Goal: Information Seeking & Learning: Check status

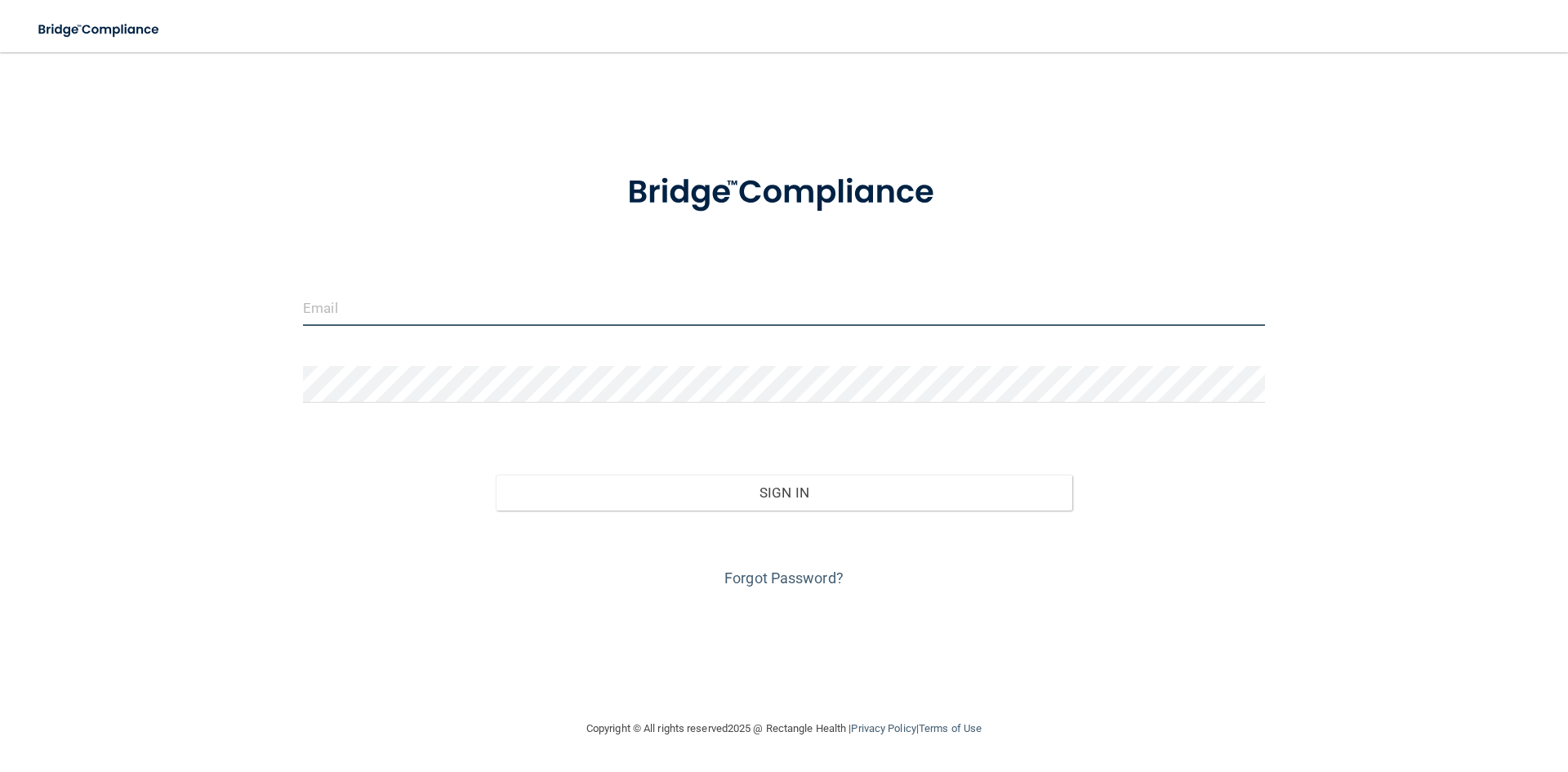
click at [571, 305] on input "email" at bounding box center [784, 307] width 963 height 37
type input "[EMAIL_ADDRESS][DOMAIN_NAME]"
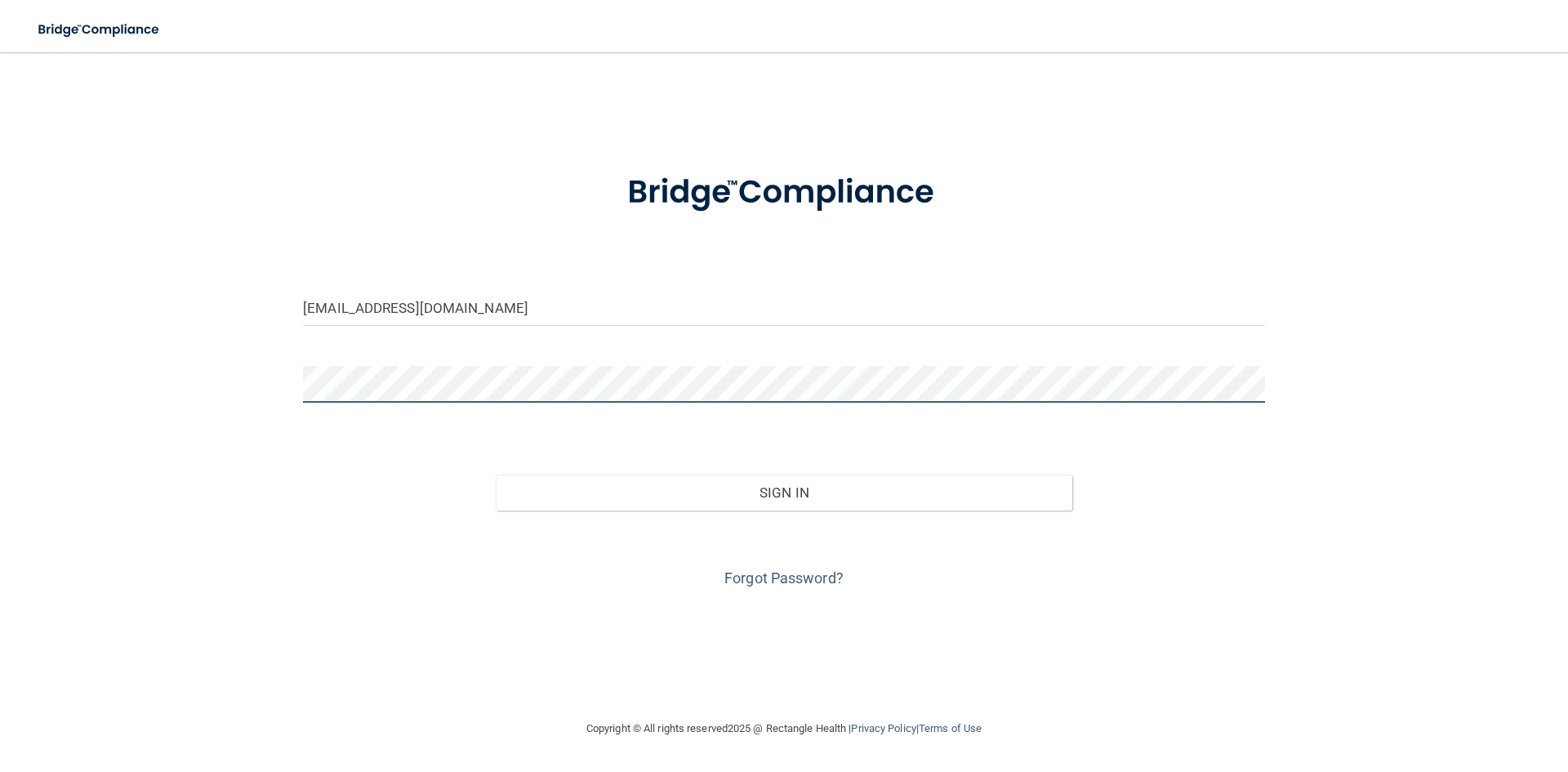
click at [496, 475] on button "Sign In" at bounding box center [784, 493] width 578 height 36
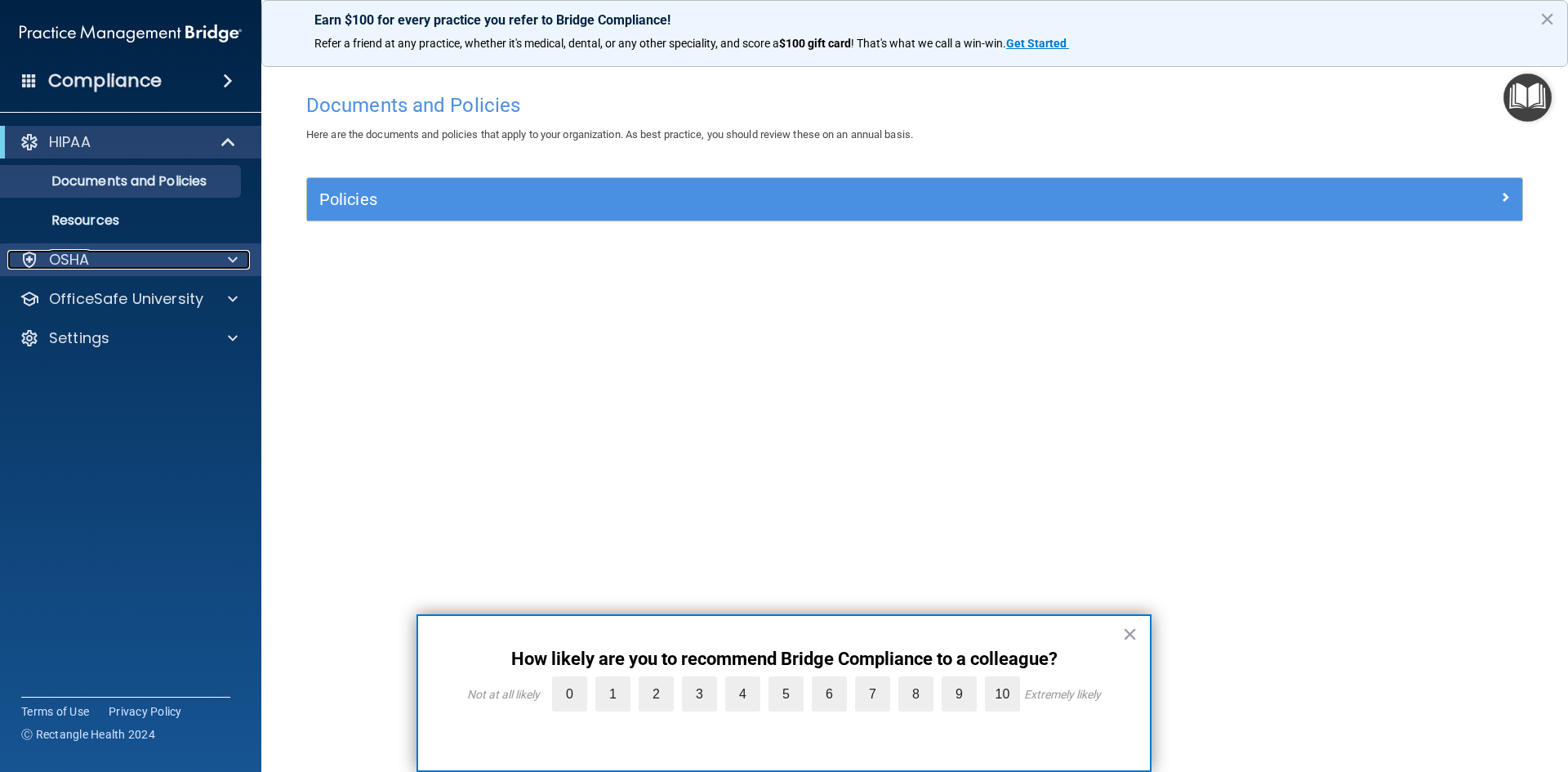
click at [91, 262] on div "OSHA" at bounding box center [108, 260] width 202 height 20
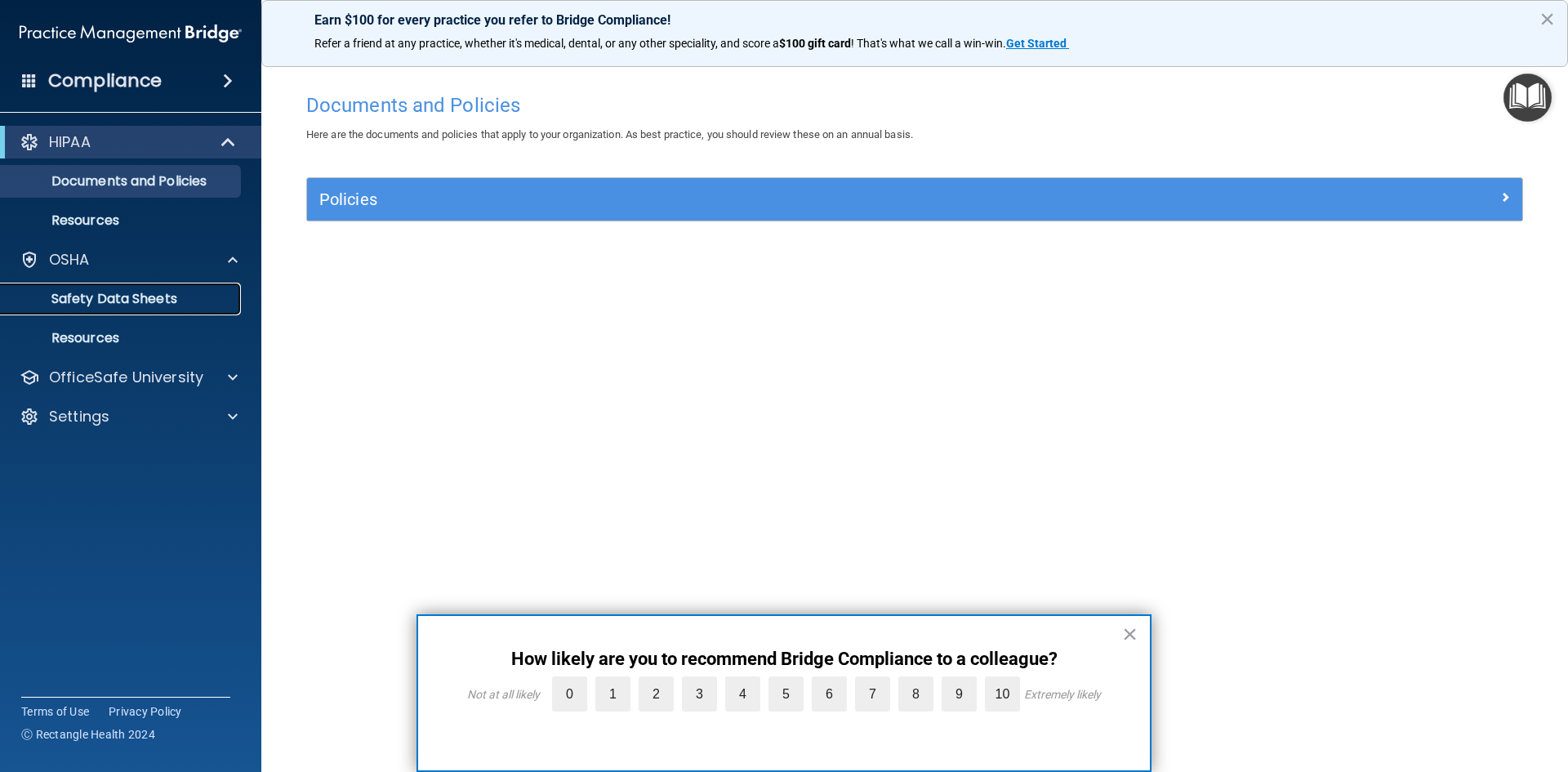
click at [128, 292] on p "Safety Data Sheets" at bounding box center [122, 299] width 223 height 17
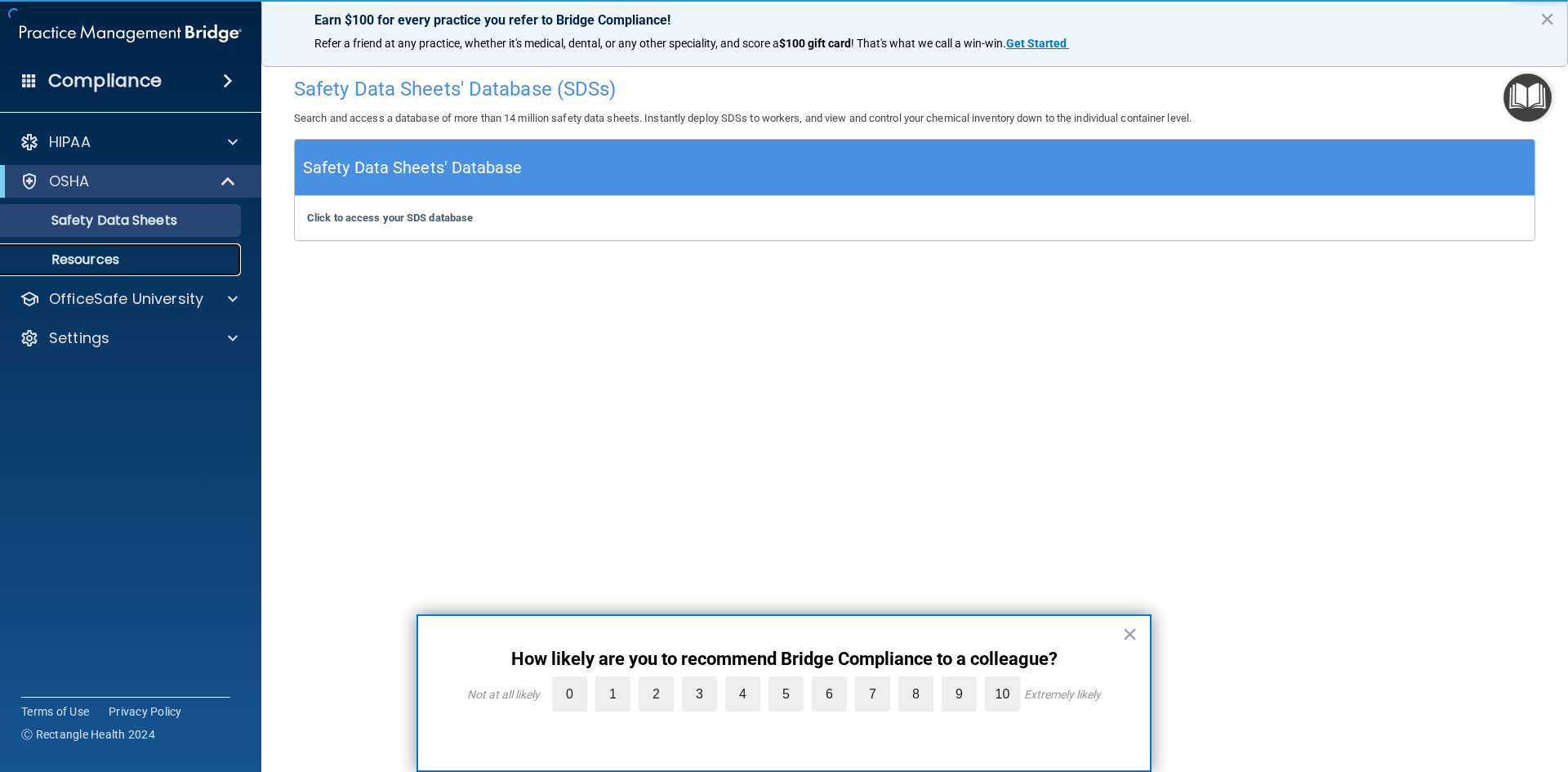
click at [129, 263] on p "Resources" at bounding box center [122, 260] width 223 height 17
click at [369, 218] on b "Click to access your SDS database" at bounding box center [390, 217] width 166 height 12
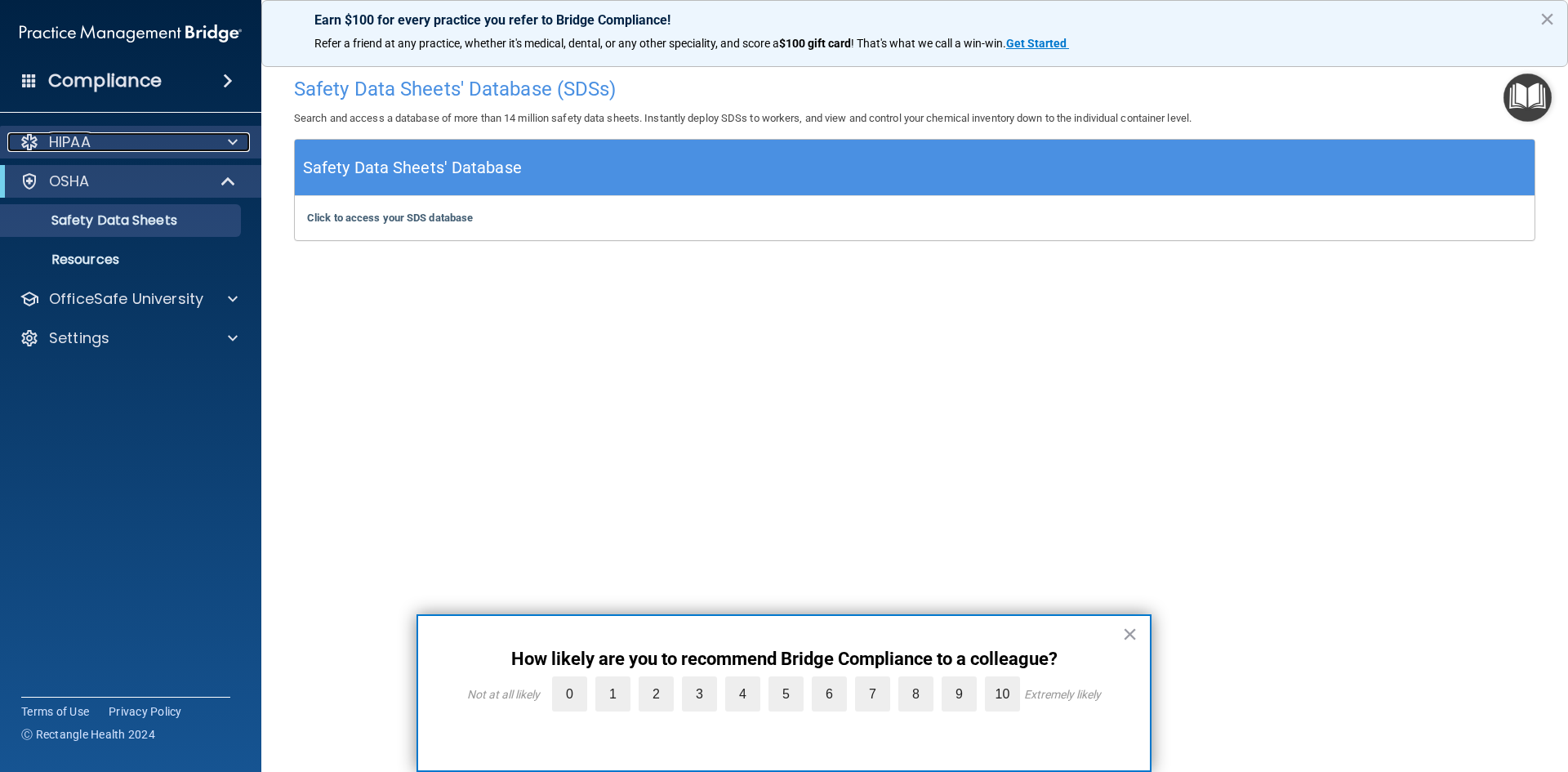
click at [66, 132] on p "HIPAA" at bounding box center [70, 142] width 41 height 20
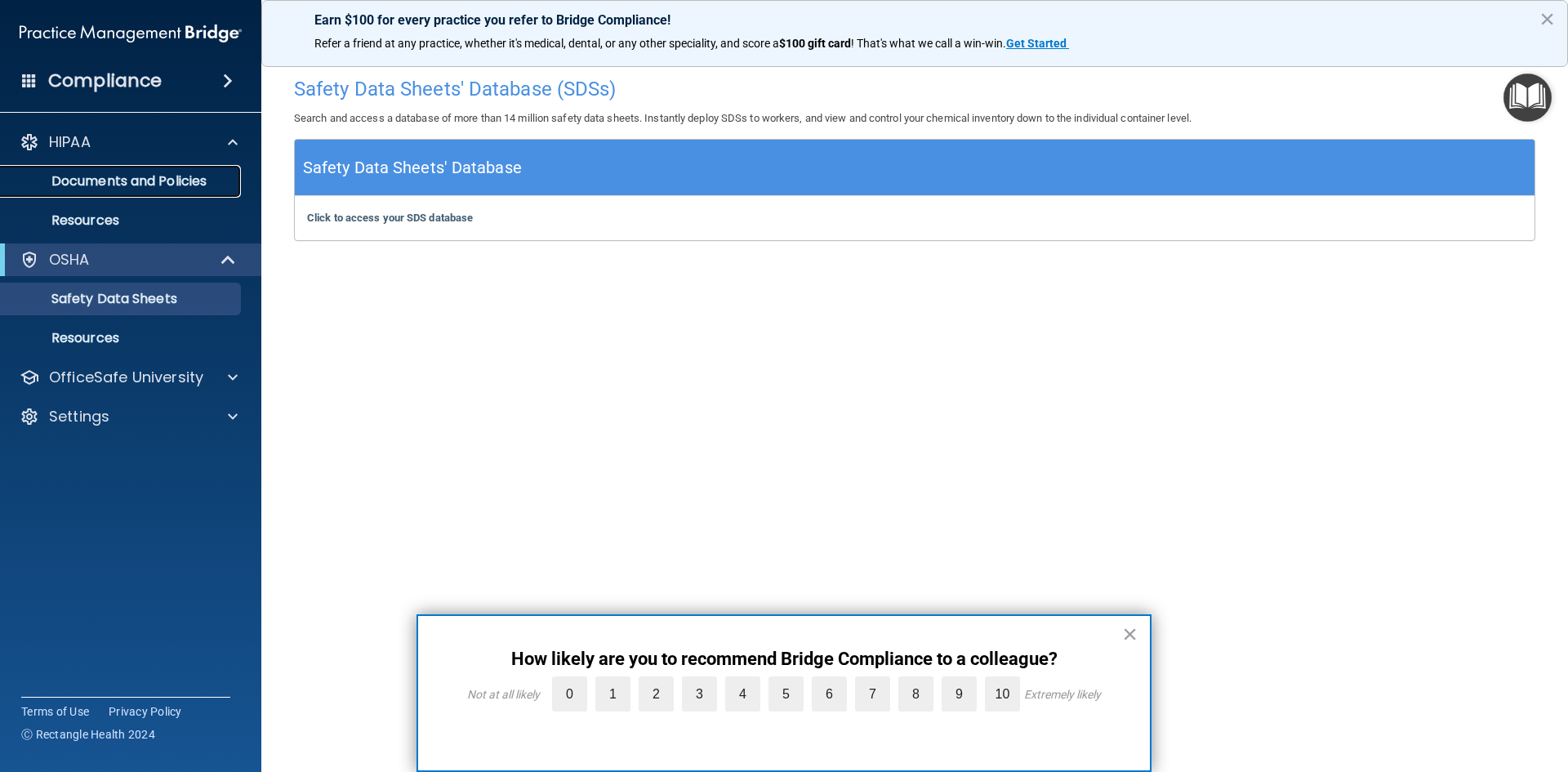
click at [96, 180] on p "Documents and Policies" at bounding box center [122, 181] width 223 height 17
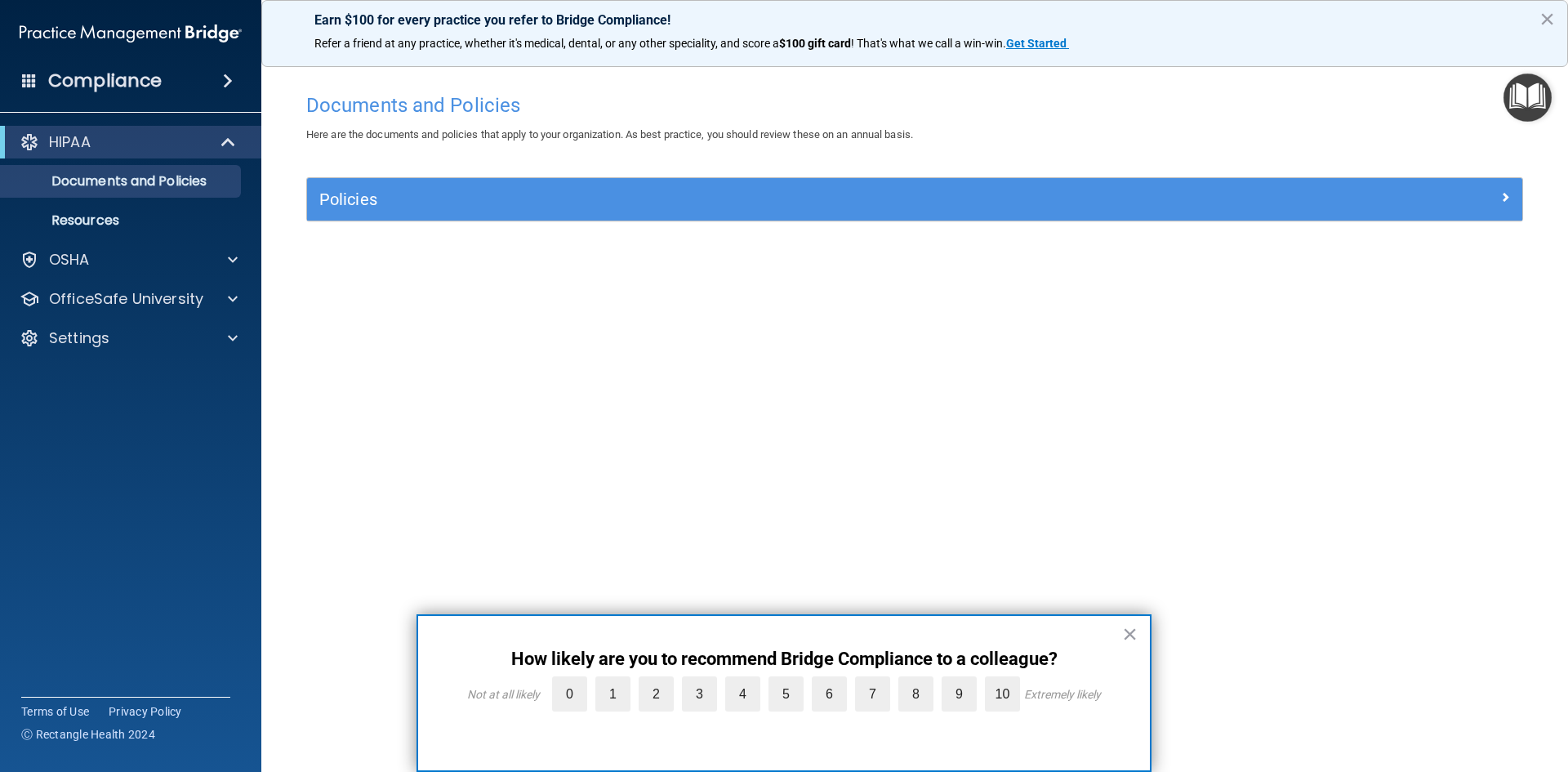
click at [109, 77] on h4 "Compliance" at bounding box center [105, 80] width 114 height 23
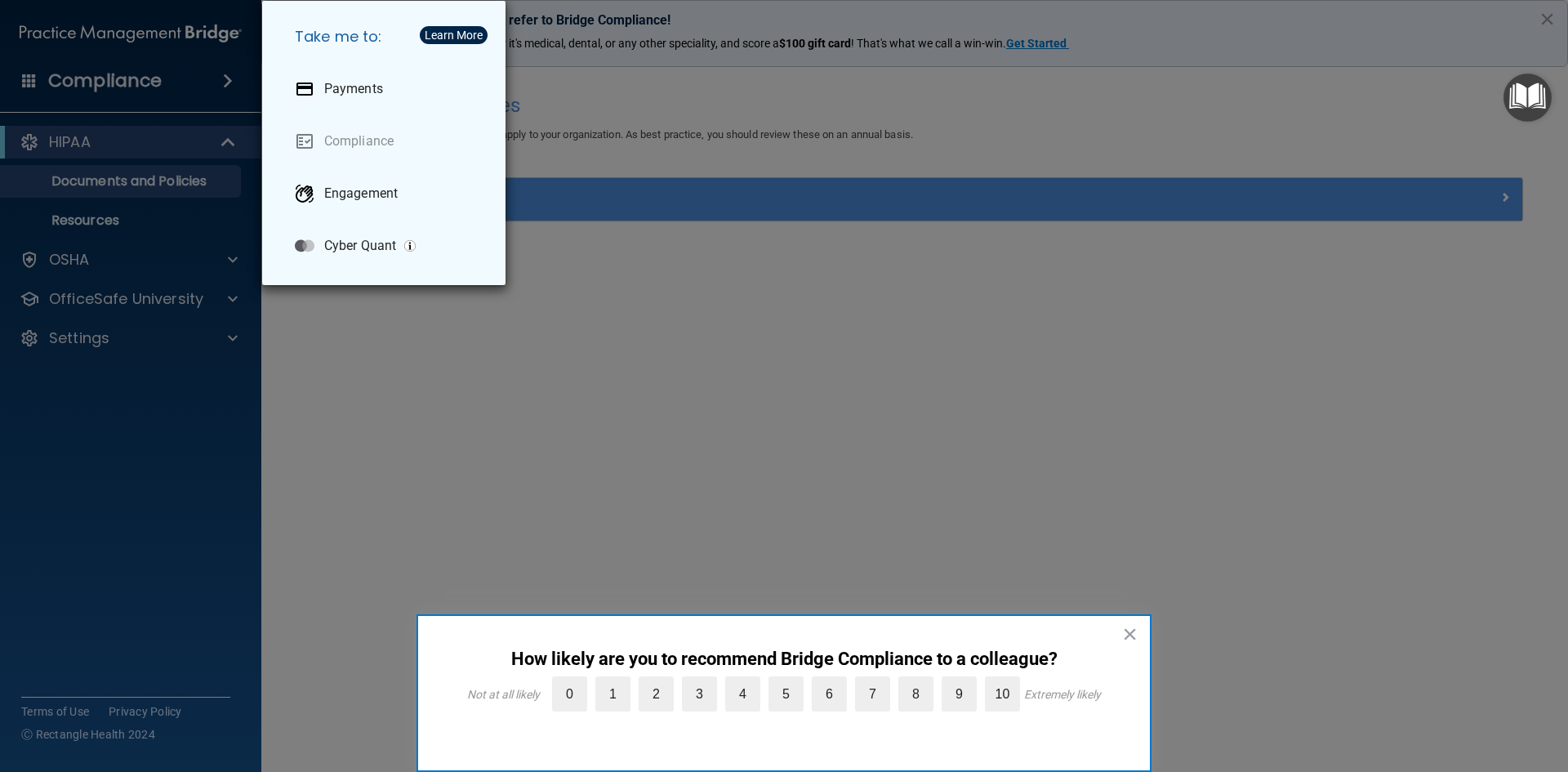
click at [87, 147] on div "Take me to: Payments Compliance Engagement Cyber Quant" at bounding box center [784, 386] width 1568 height 772
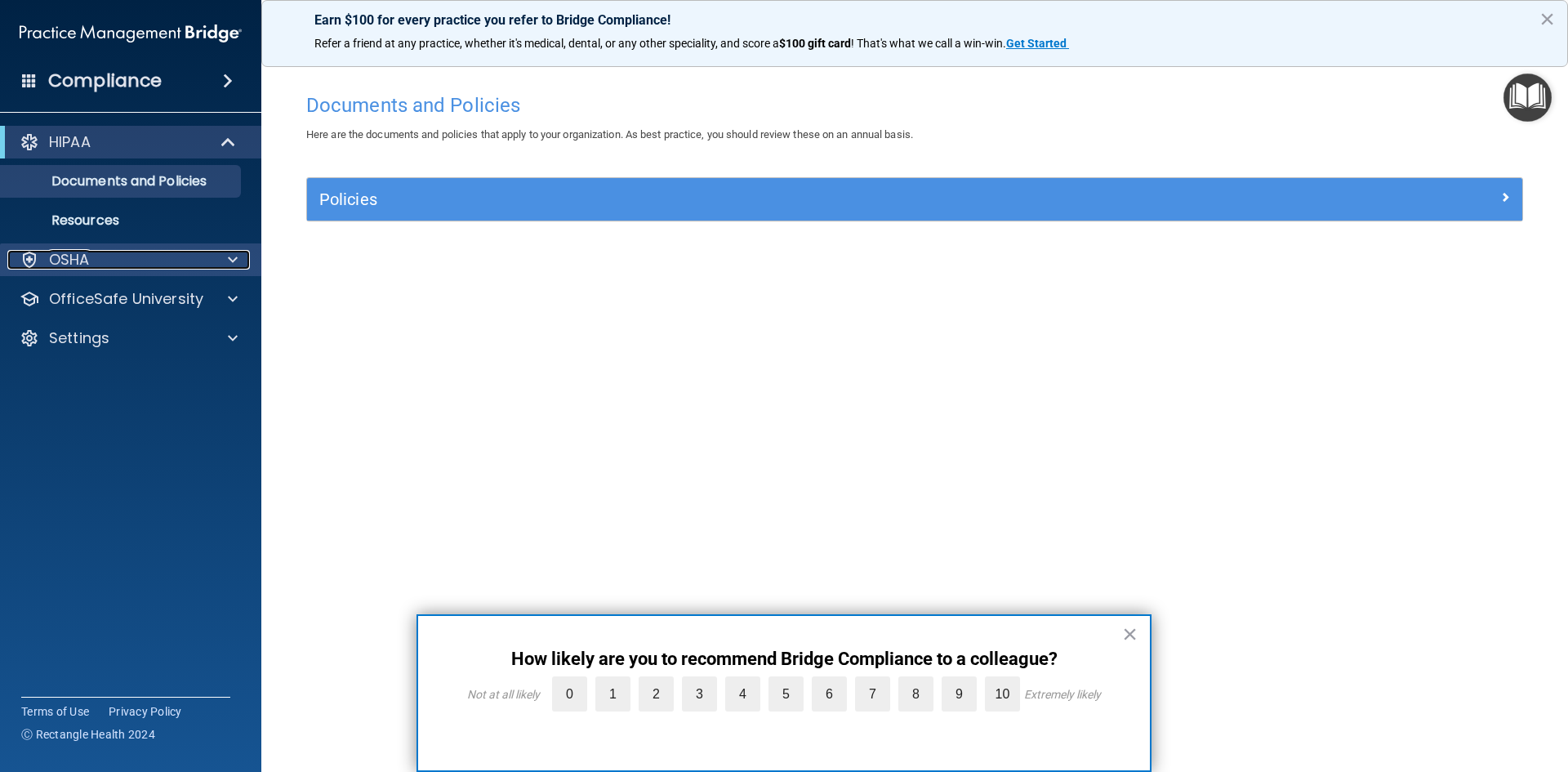
click at [91, 267] on div "OSHA" at bounding box center [108, 260] width 202 height 20
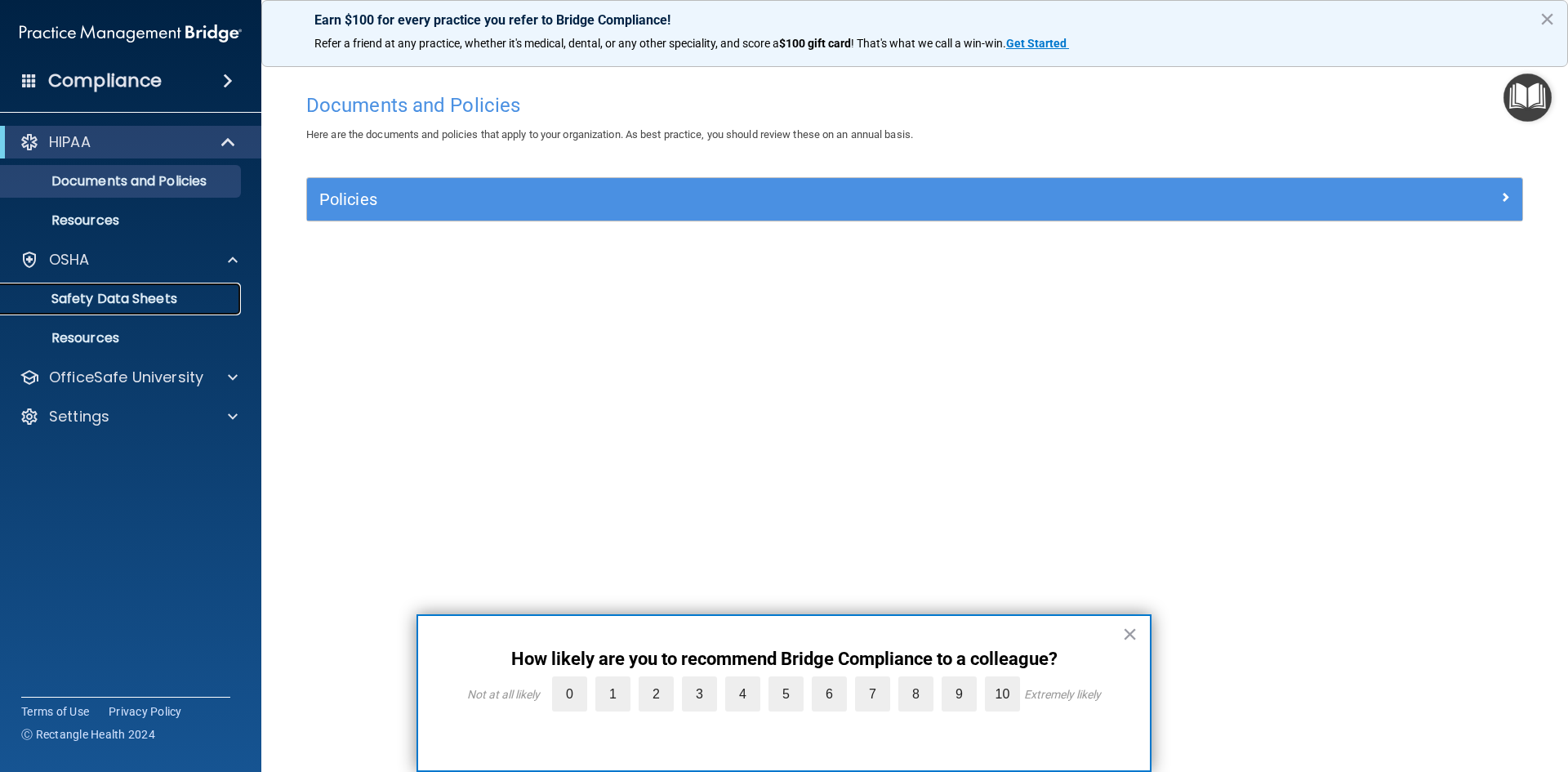
click at [88, 300] on p "Safety Data Sheets" at bounding box center [122, 299] width 223 height 17
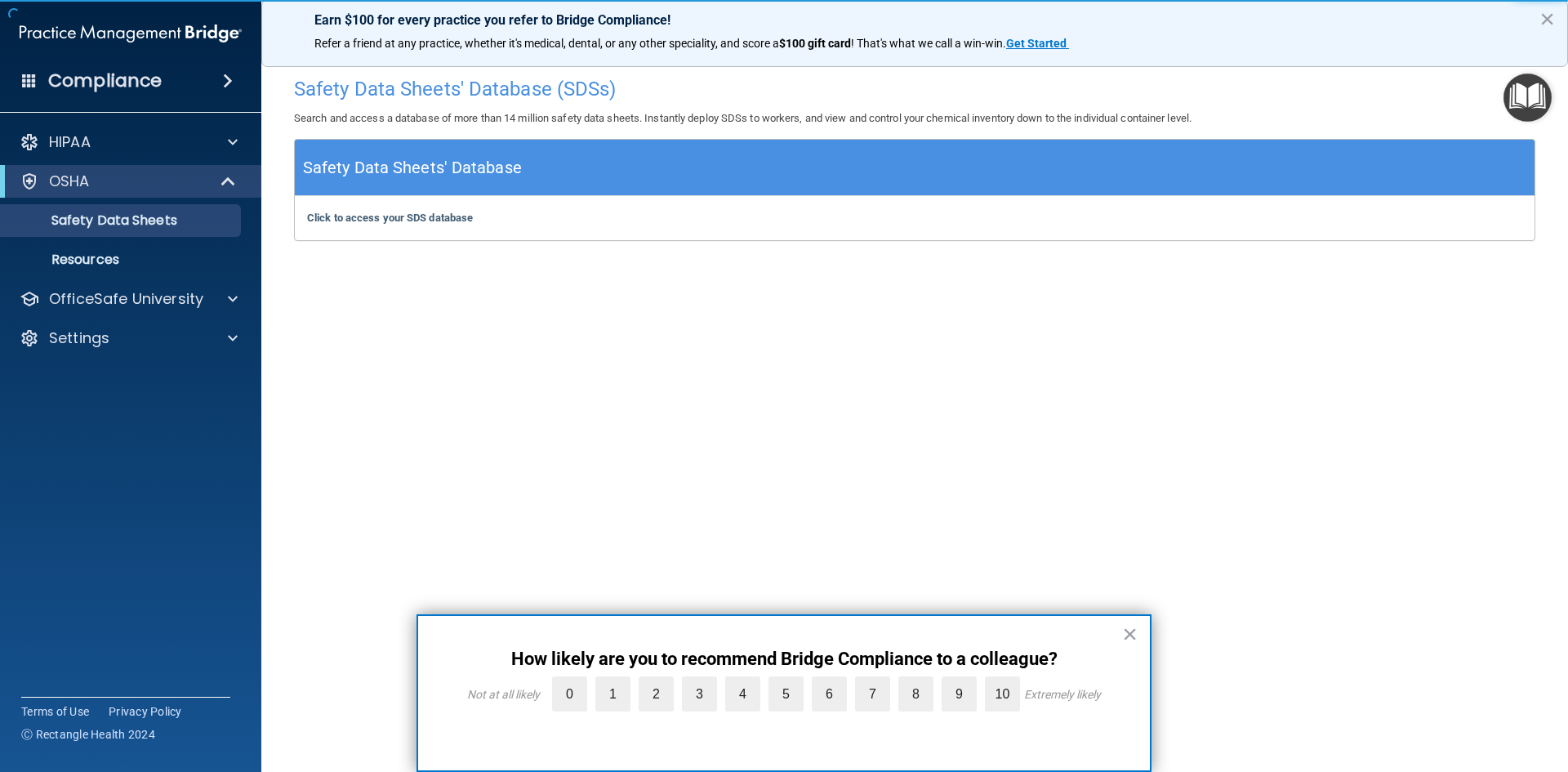
click at [405, 165] on h5 "Safety Data Sheets' Database" at bounding box center [413, 168] width 219 height 29
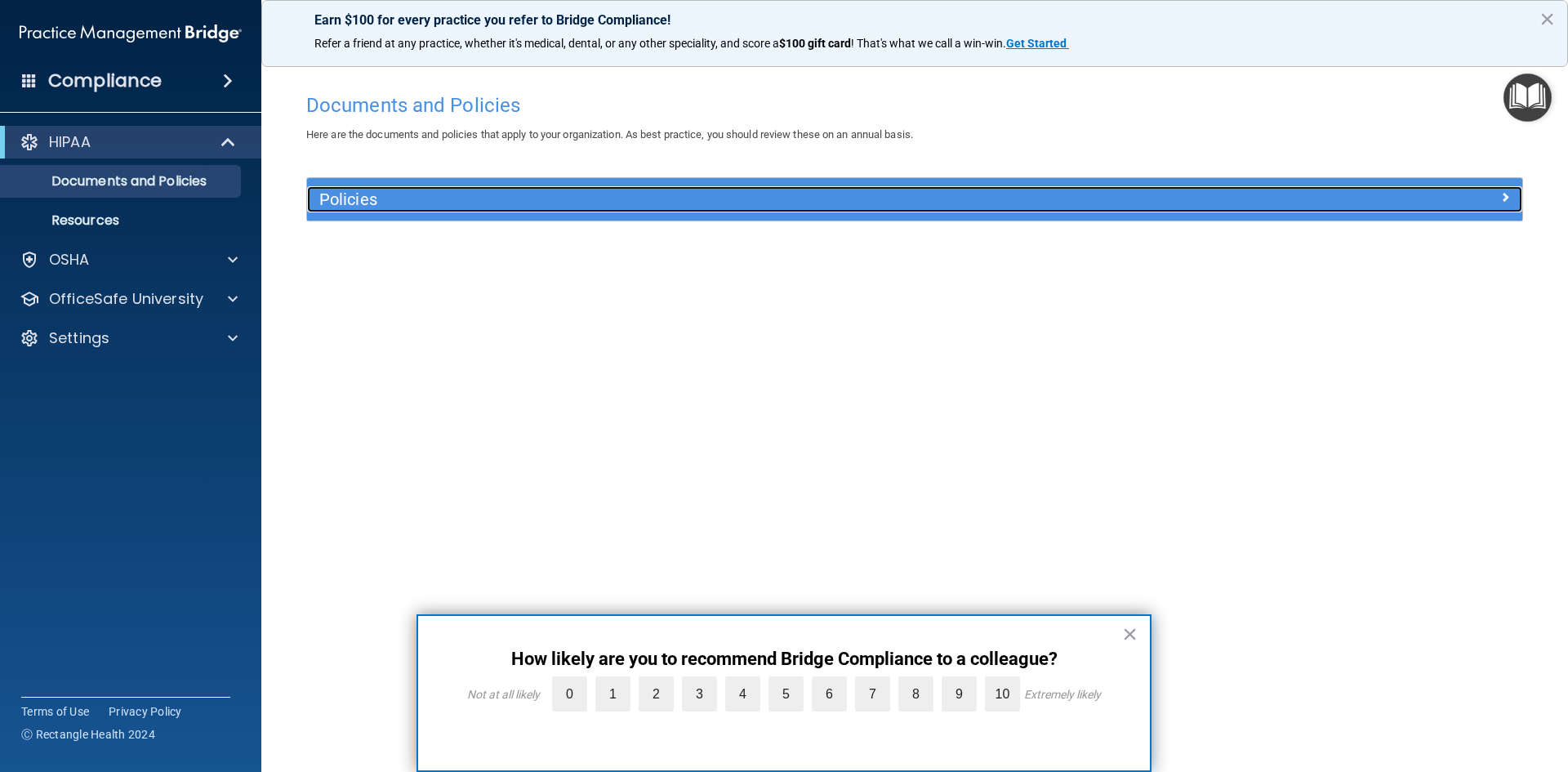
click at [348, 199] on h5 "Policies" at bounding box center [762, 199] width 887 height 18
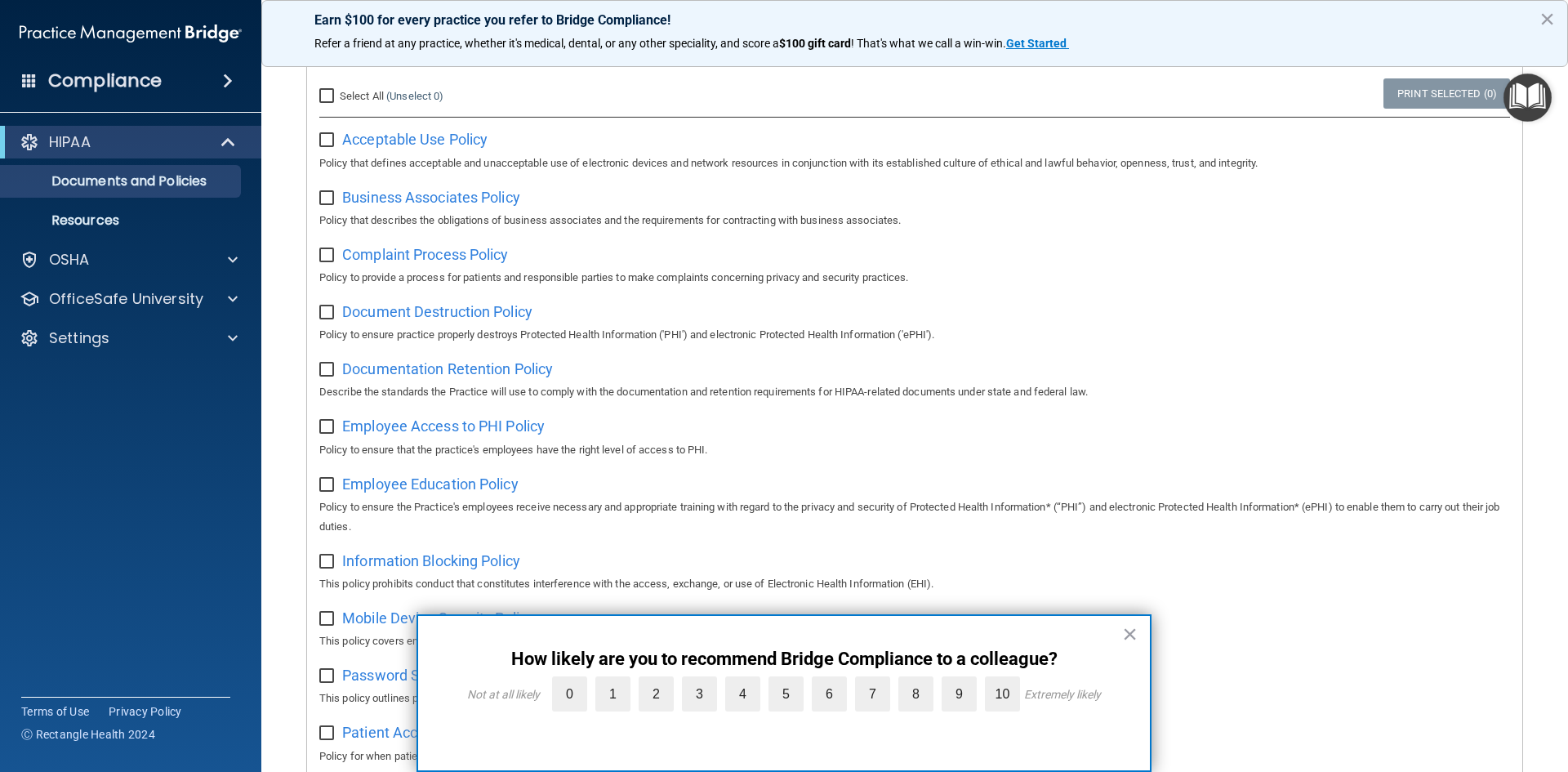
scroll to position [163, 0]
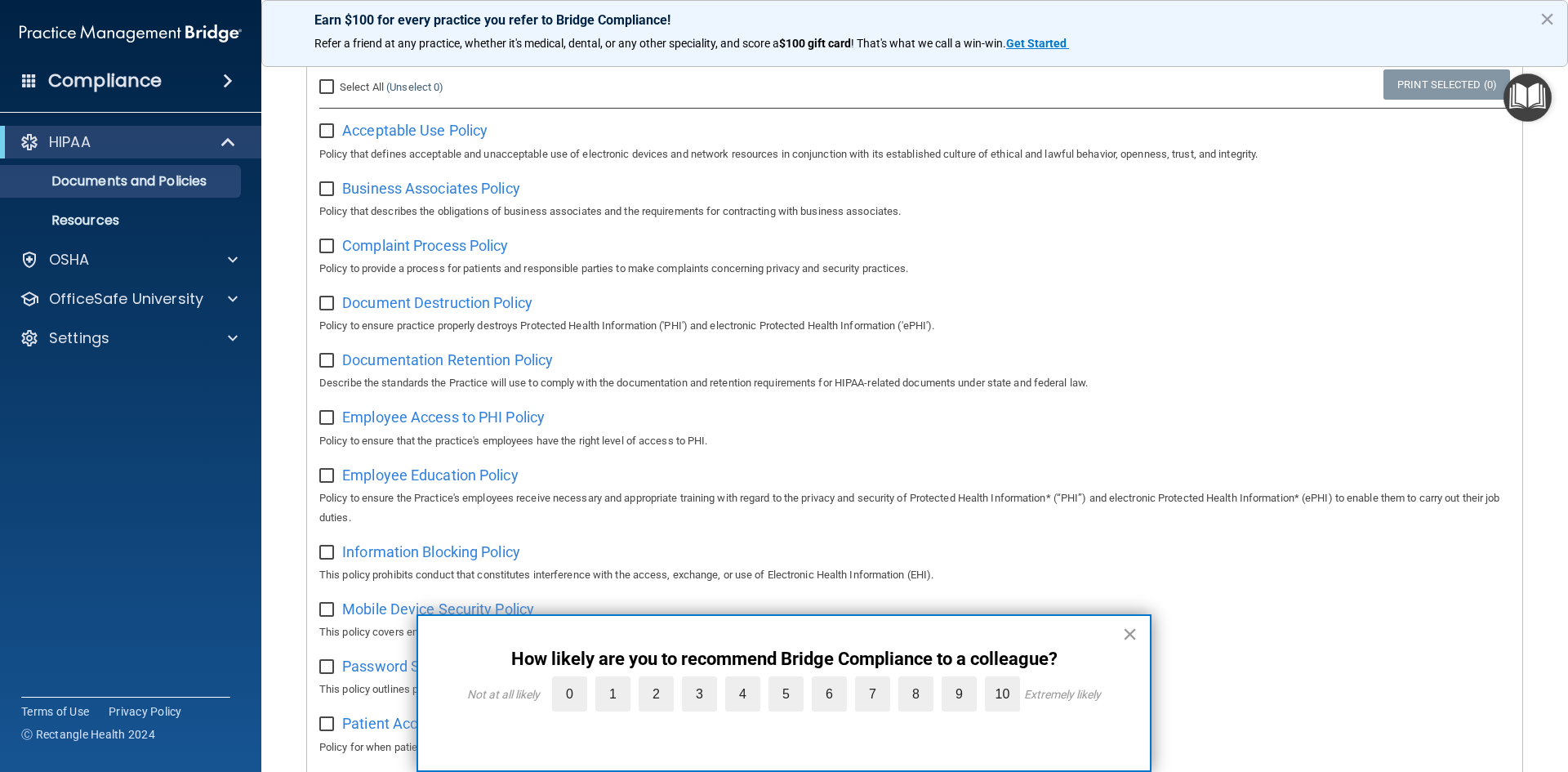
click at [1131, 631] on button "×" at bounding box center [1131, 634] width 16 height 26
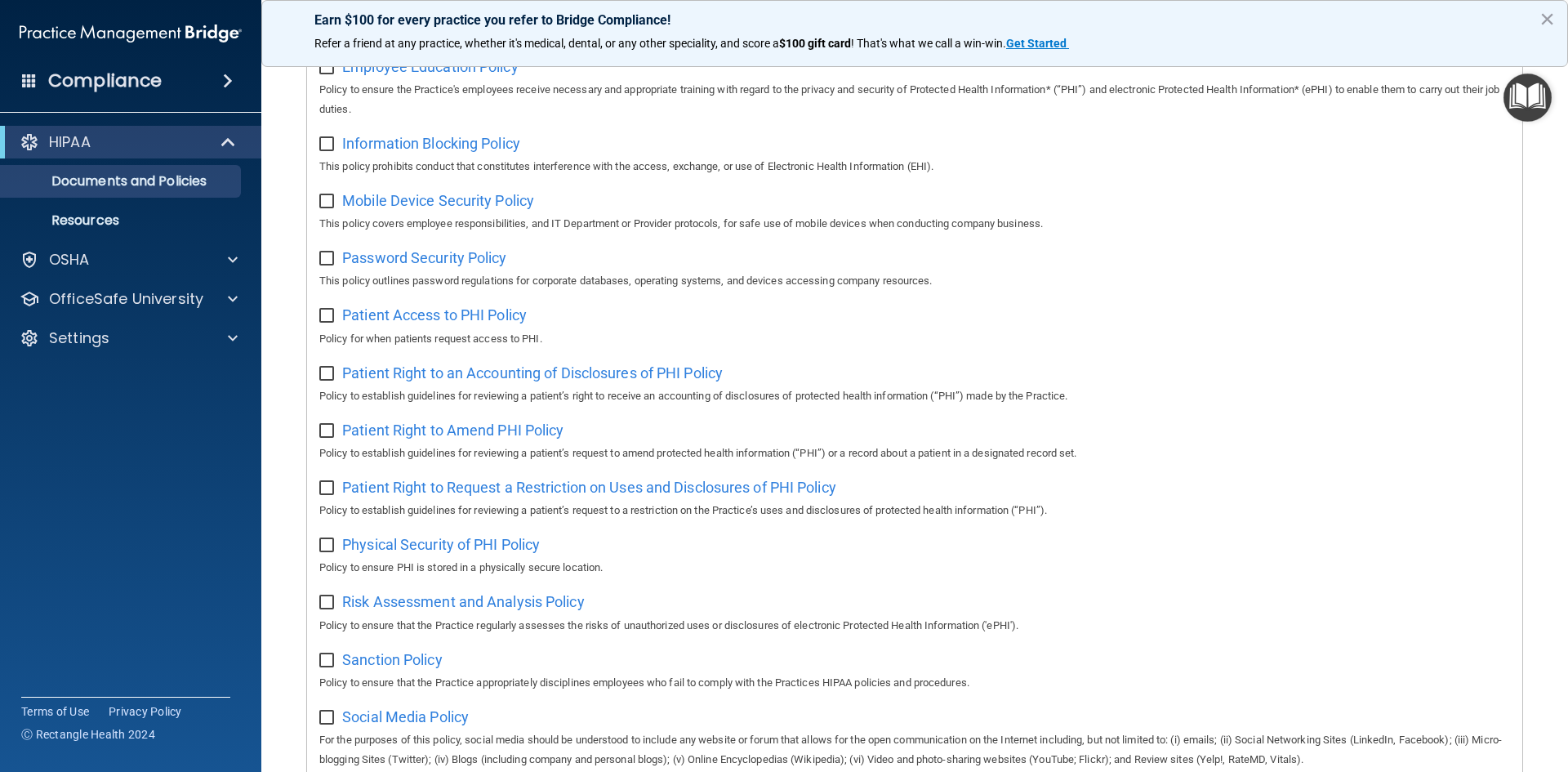
scroll to position [654, 0]
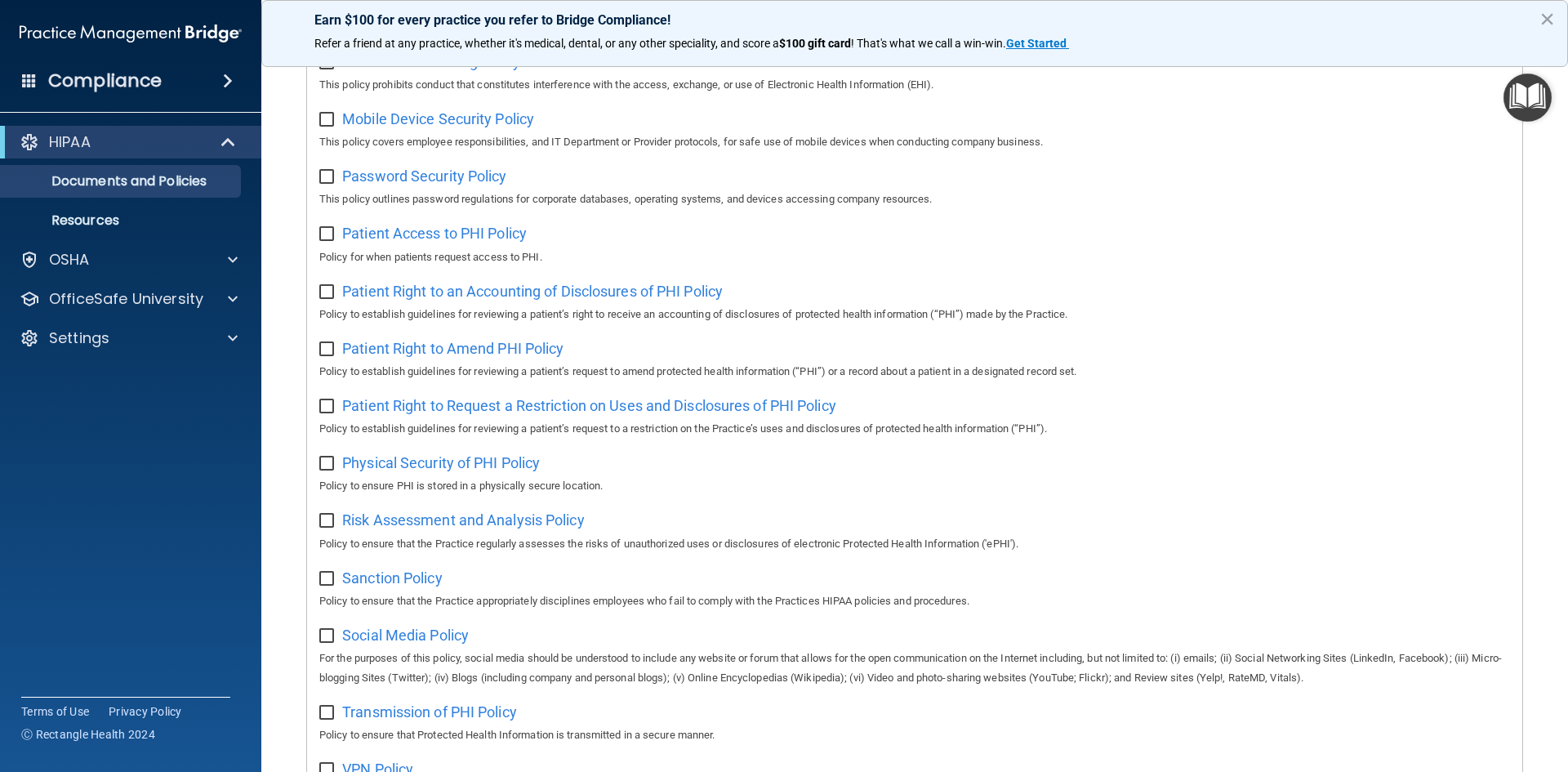
click at [226, 78] on span at bounding box center [228, 81] width 10 height 20
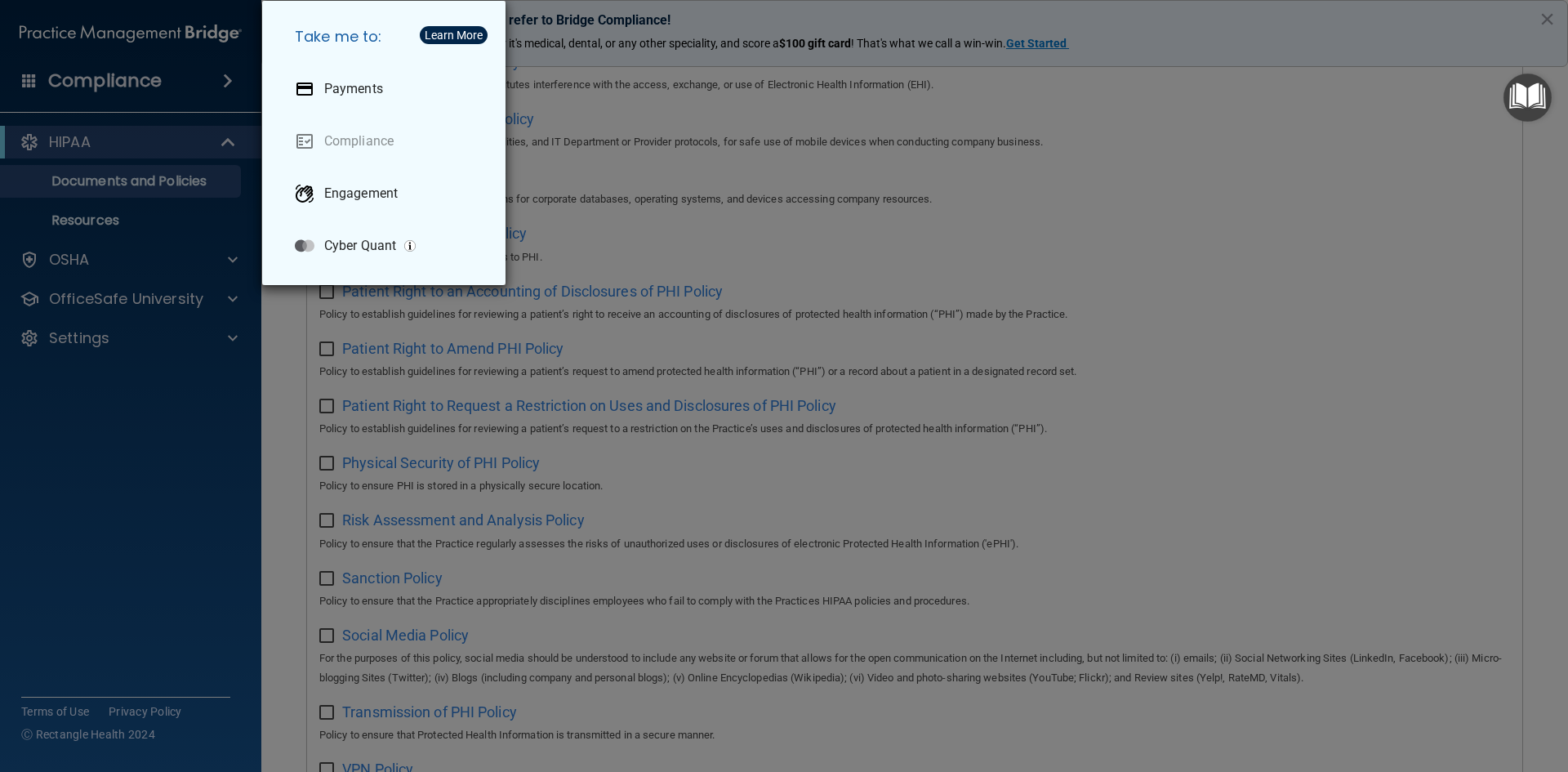
click at [88, 84] on div "Take me to: Payments Compliance Engagement Cyber Quant" at bounding box center [784, 386] width 1568 height 772
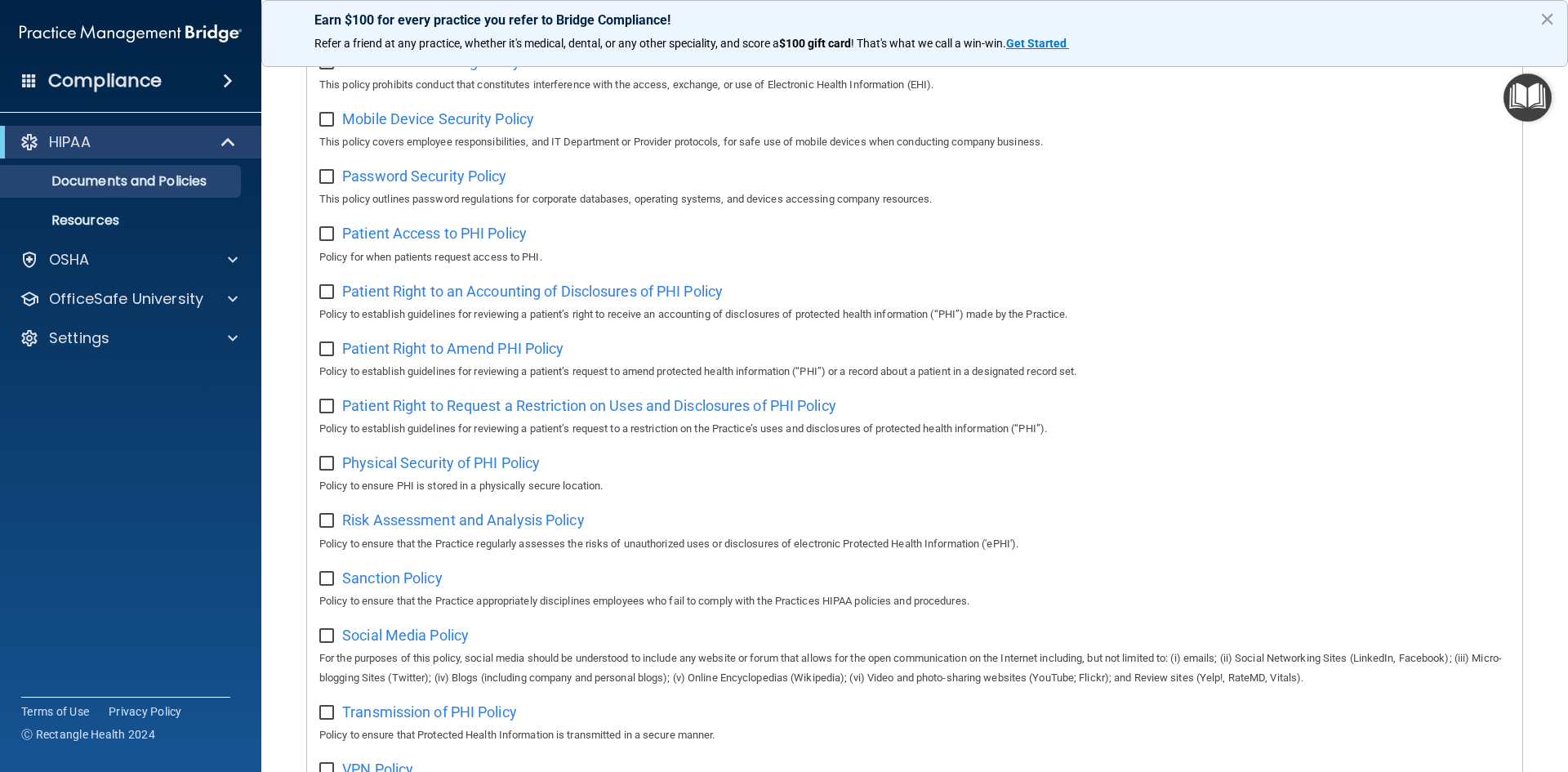
click at [29, 80] on span at bounding box center [29, 80] width 15 height 15
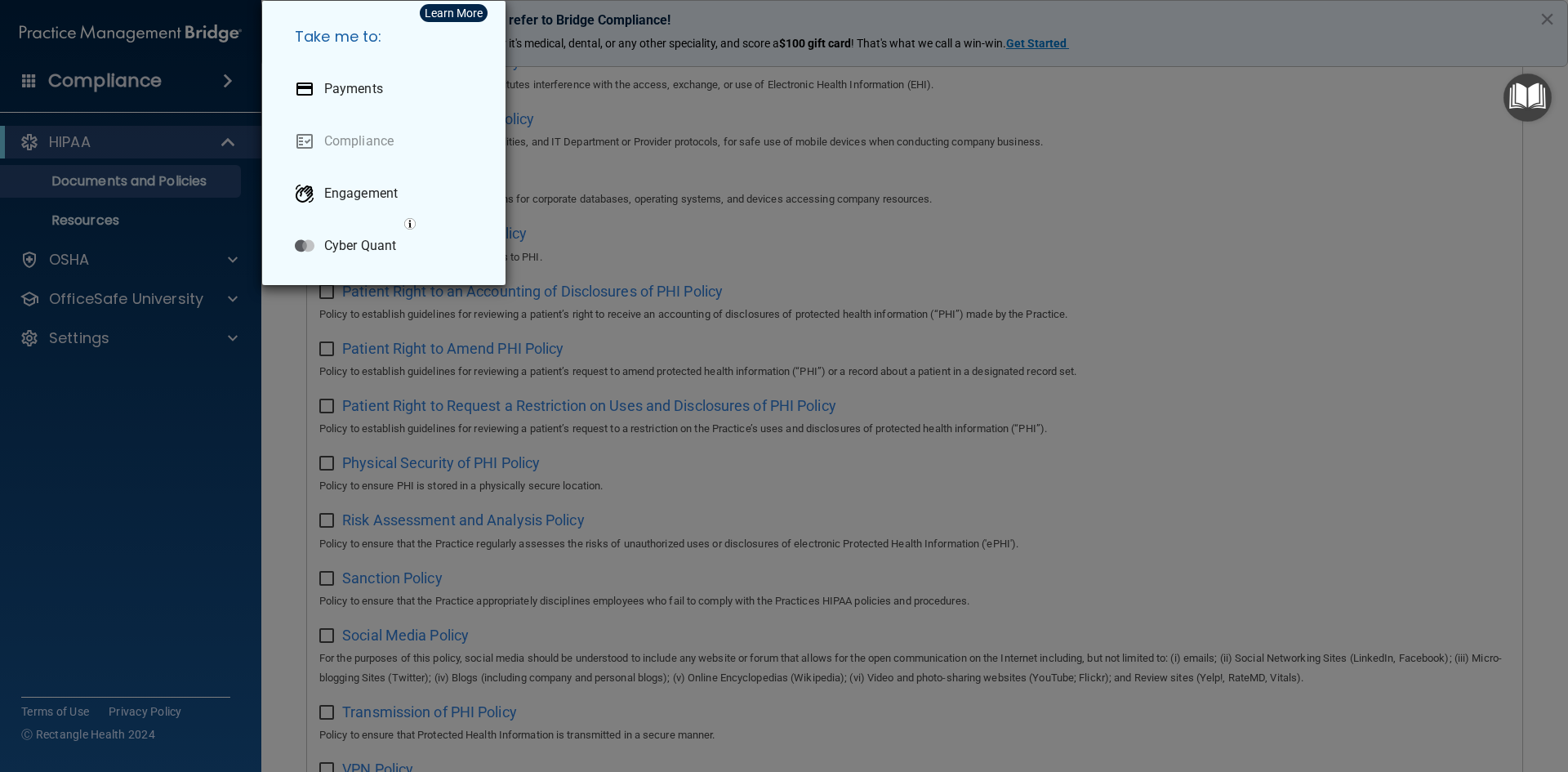
click at [29, 78] on div "Take me to: Payments Compliance Engagement Cyber Quant" at bounding box center [784, 386] width 1568 height 772
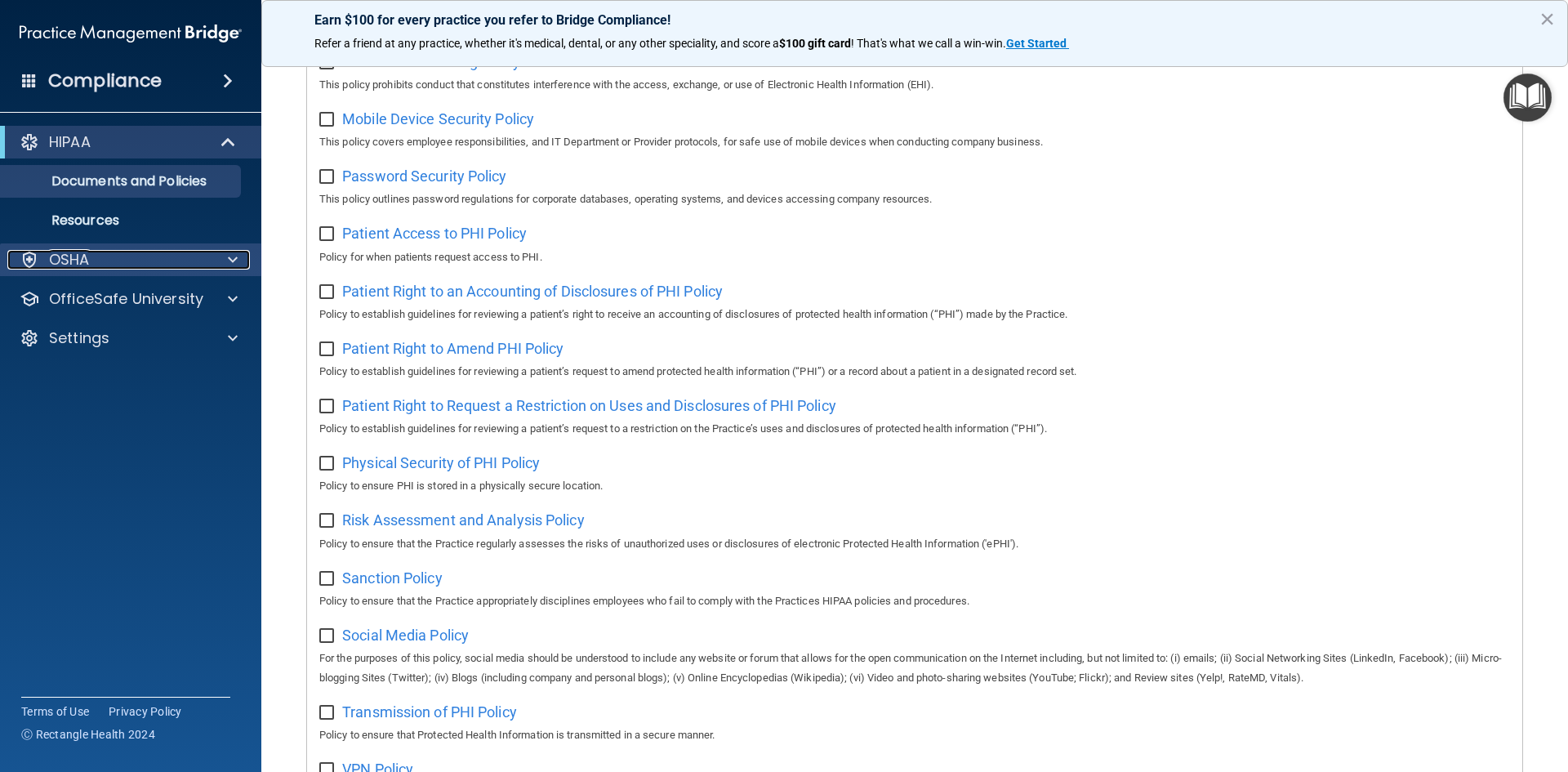
click at [26, 258] on div at bounding box center [30, 260] width 20 height 20
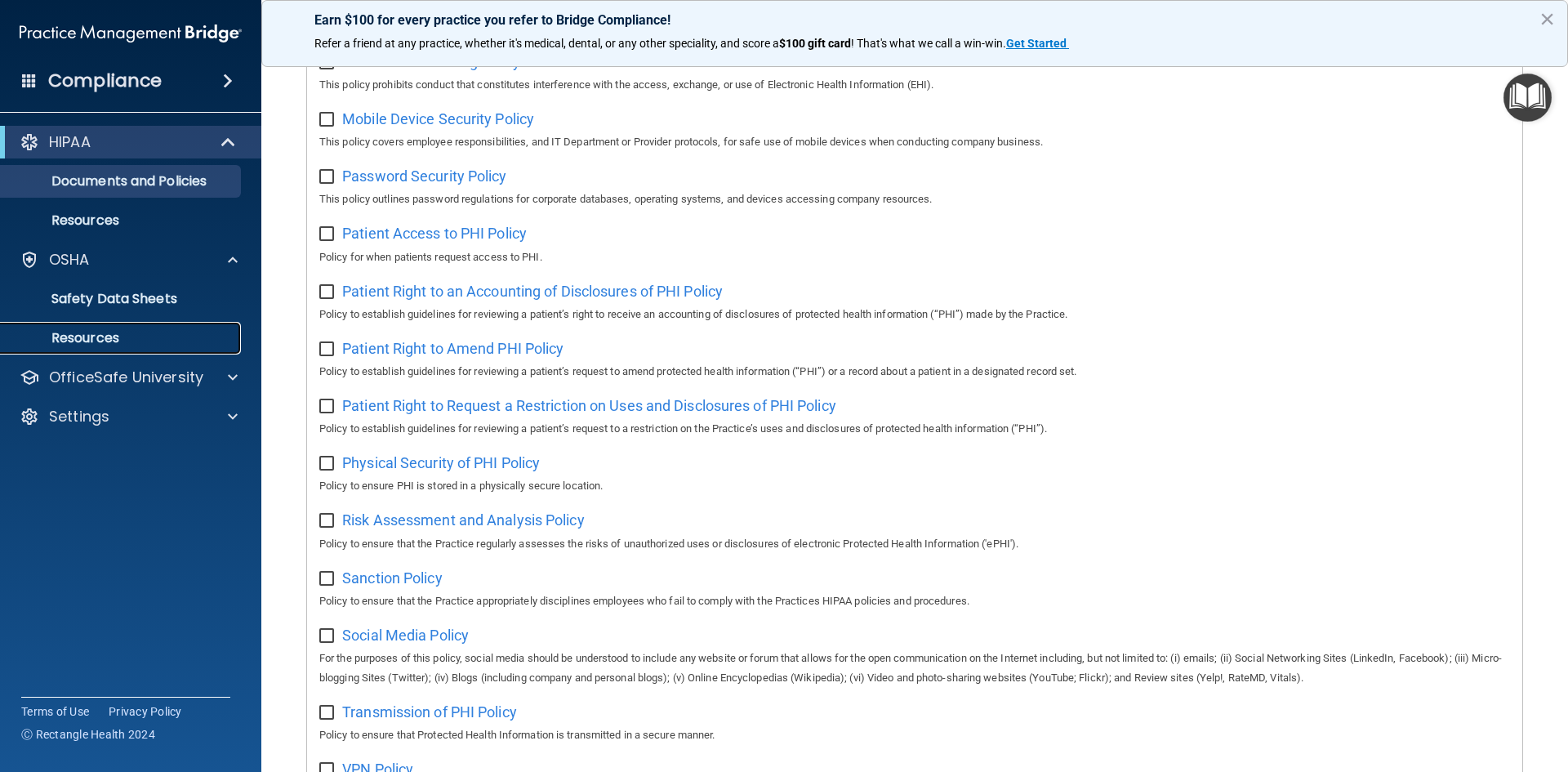
click at [51, 348] on link "Resources" at bounding box center [112, 338] width 258 height 33
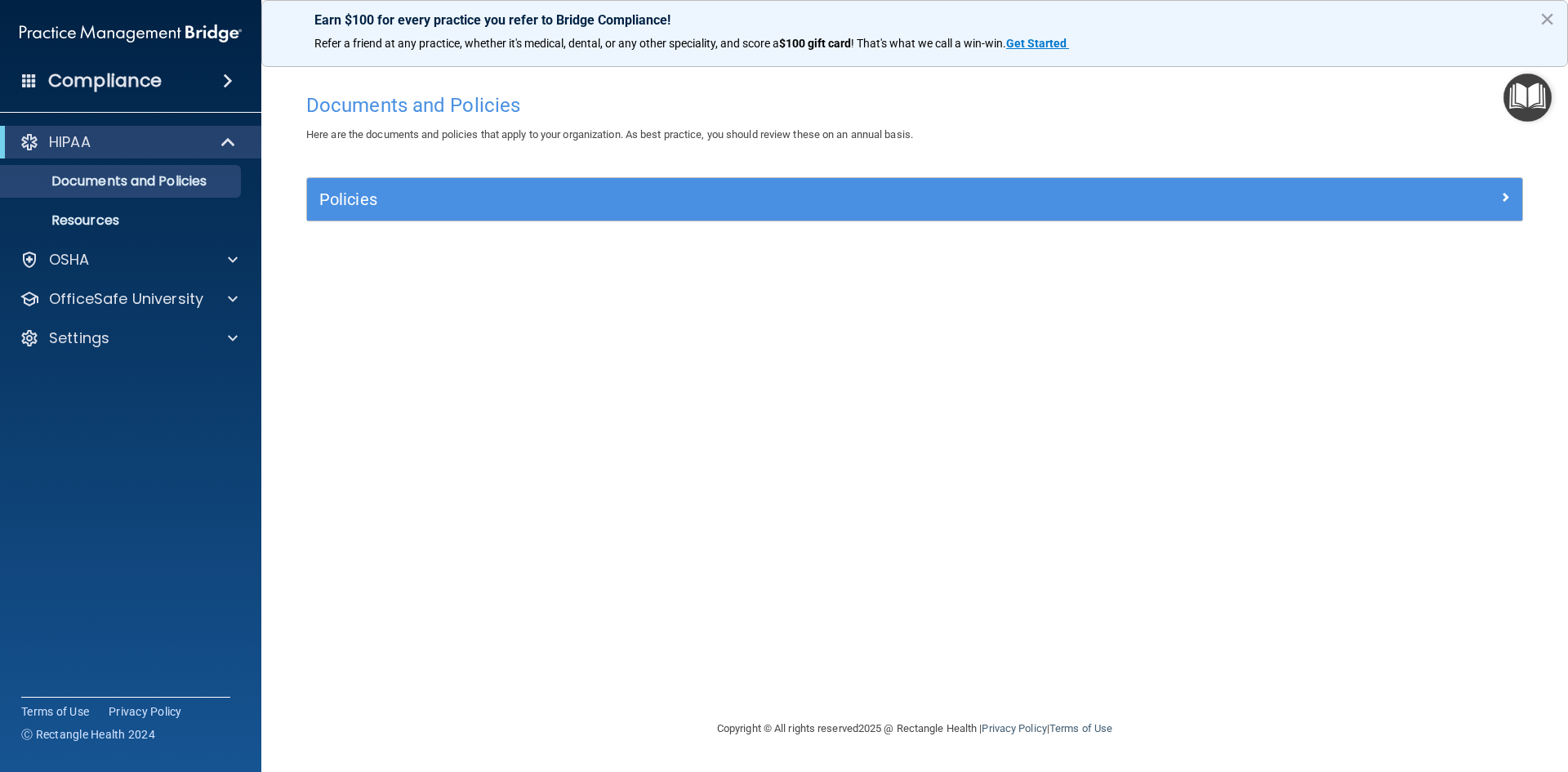
click at [1039, 461] on div "Documents and Policies Here are the documents and policies that apply to your o…" at bounding box center [914, 402] width 1241 height 634
click at [1549, 20] on button "×" at bounding box center [1547, 19] width 16 height 26
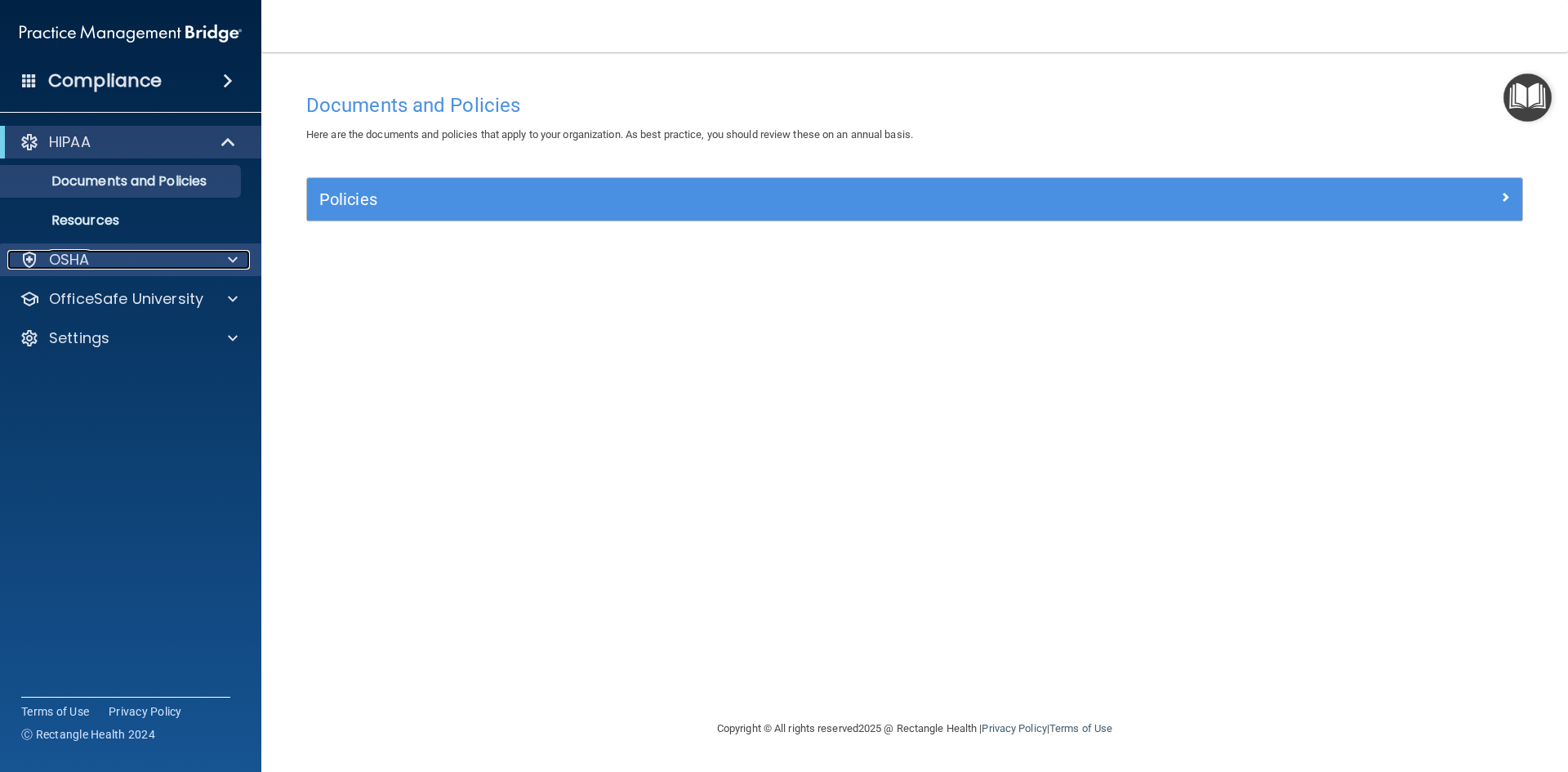
click at [91, 257] on div "OSHA" at bounding box center [108, 260] width 202 height 20
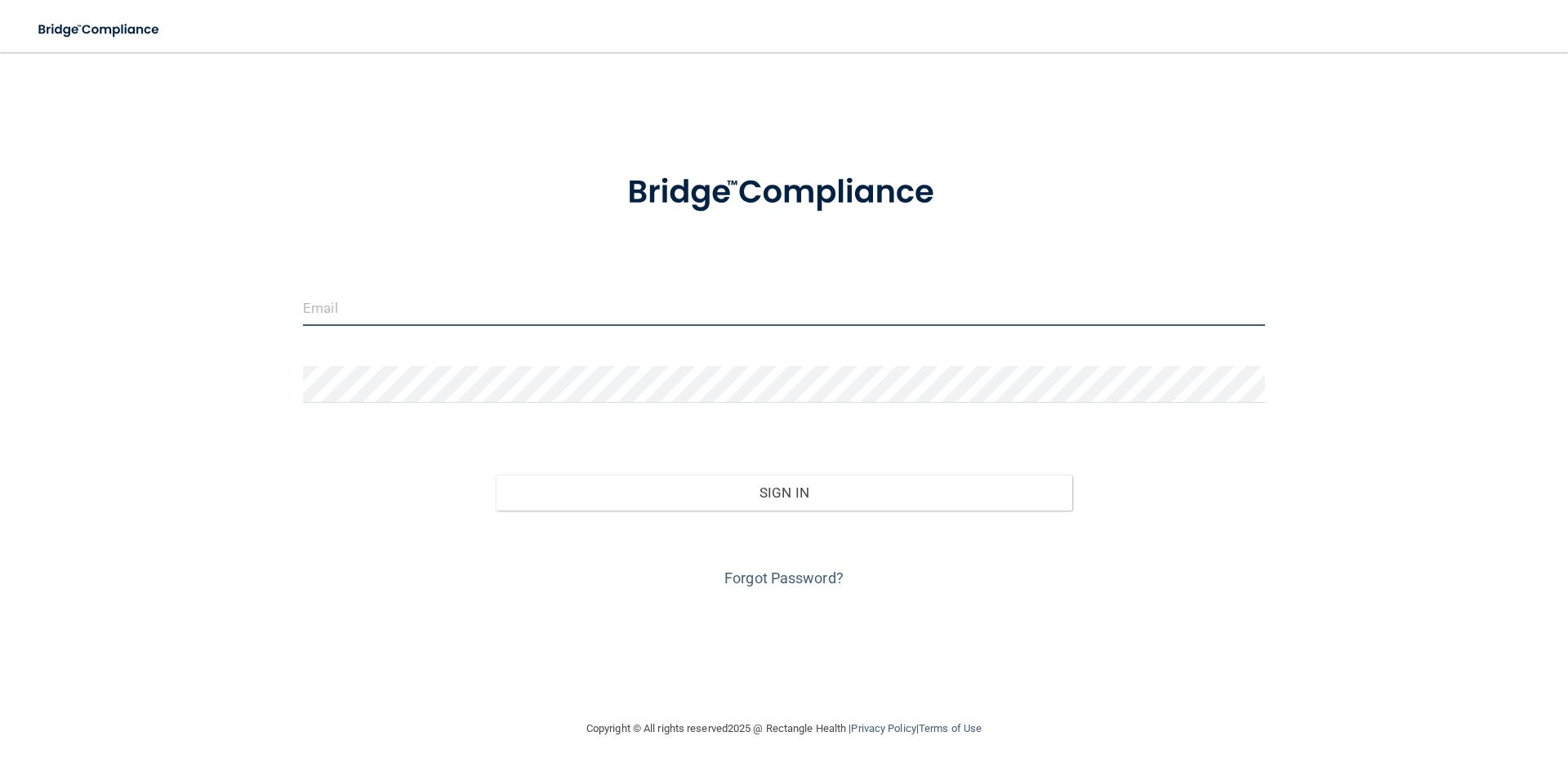
click at [600, 316] on input "email" at bounding box center [784, 307] width 963 height 37
type input "[EMAIL_ADDRESS][DOMAIN_NAME]"
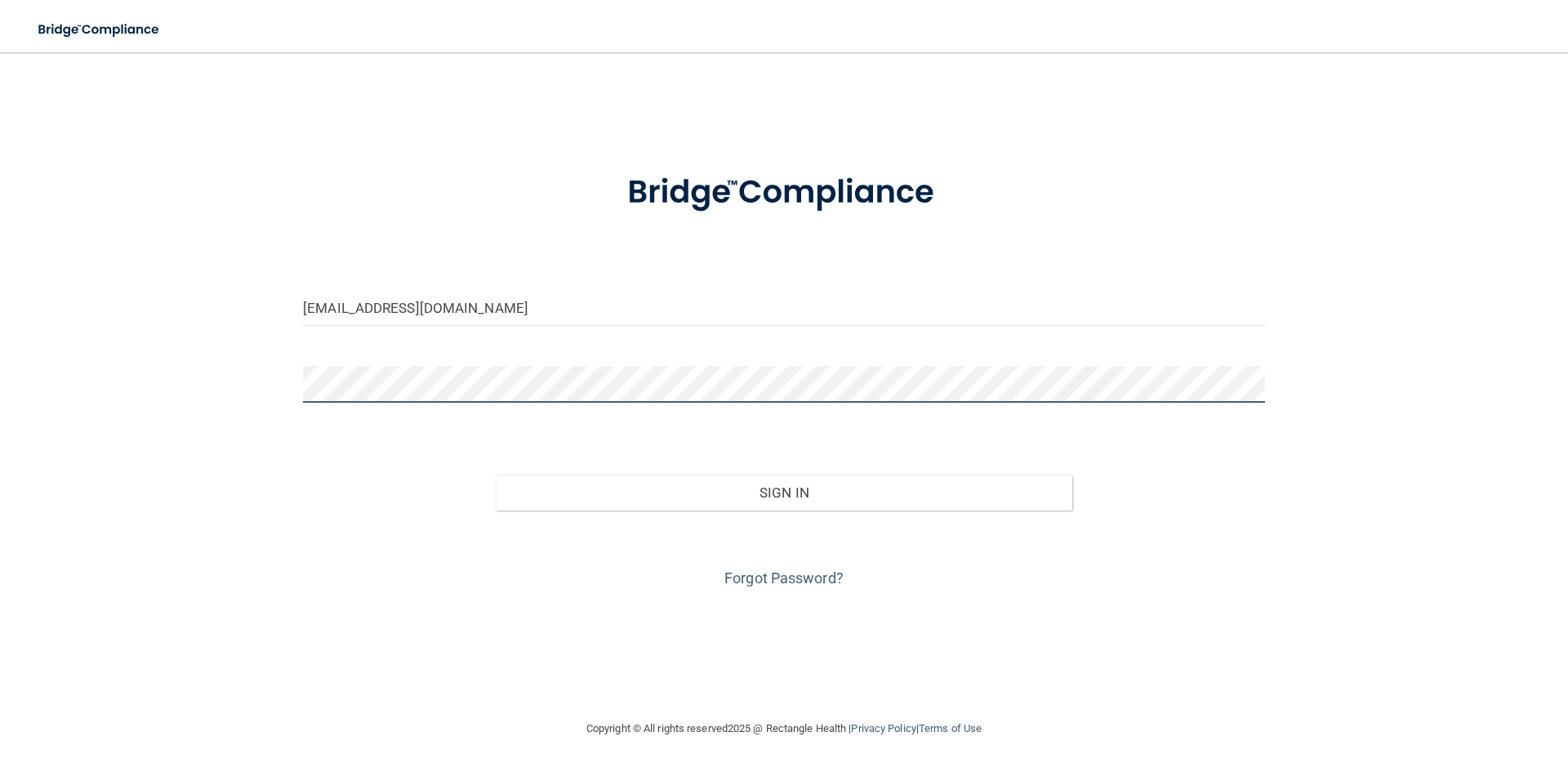
click at [496, 475] on button "Sign In" at bounding box center [784, 493] width 578 height 36
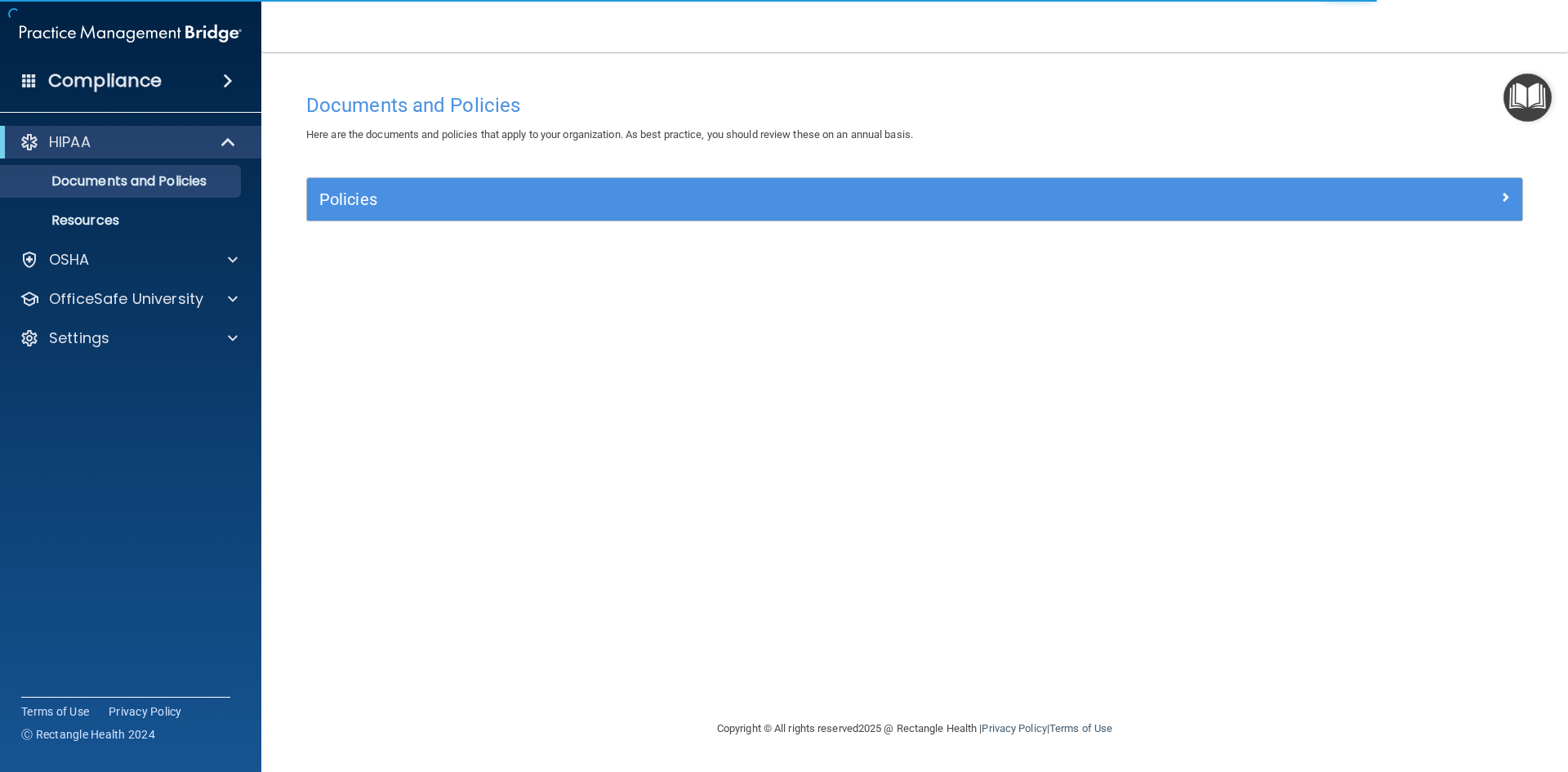
click at [1531, 103] on img "Open Resource Center" at bounding box center [1528, 97] width 48 height 48
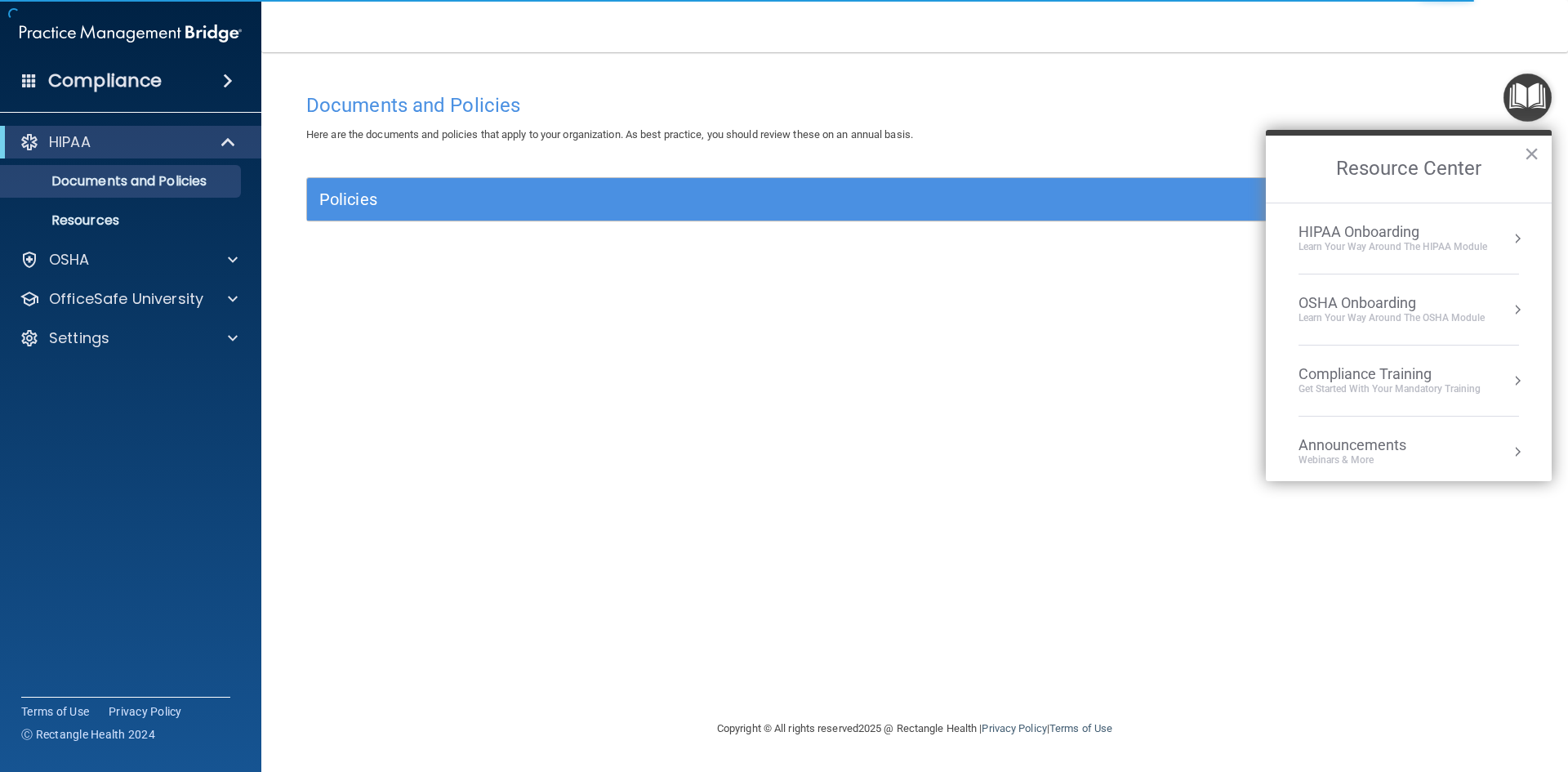
click at [1431, 310] on div "OSHA Onboarding" at bounding box center [1391, 303] width 187 height 18
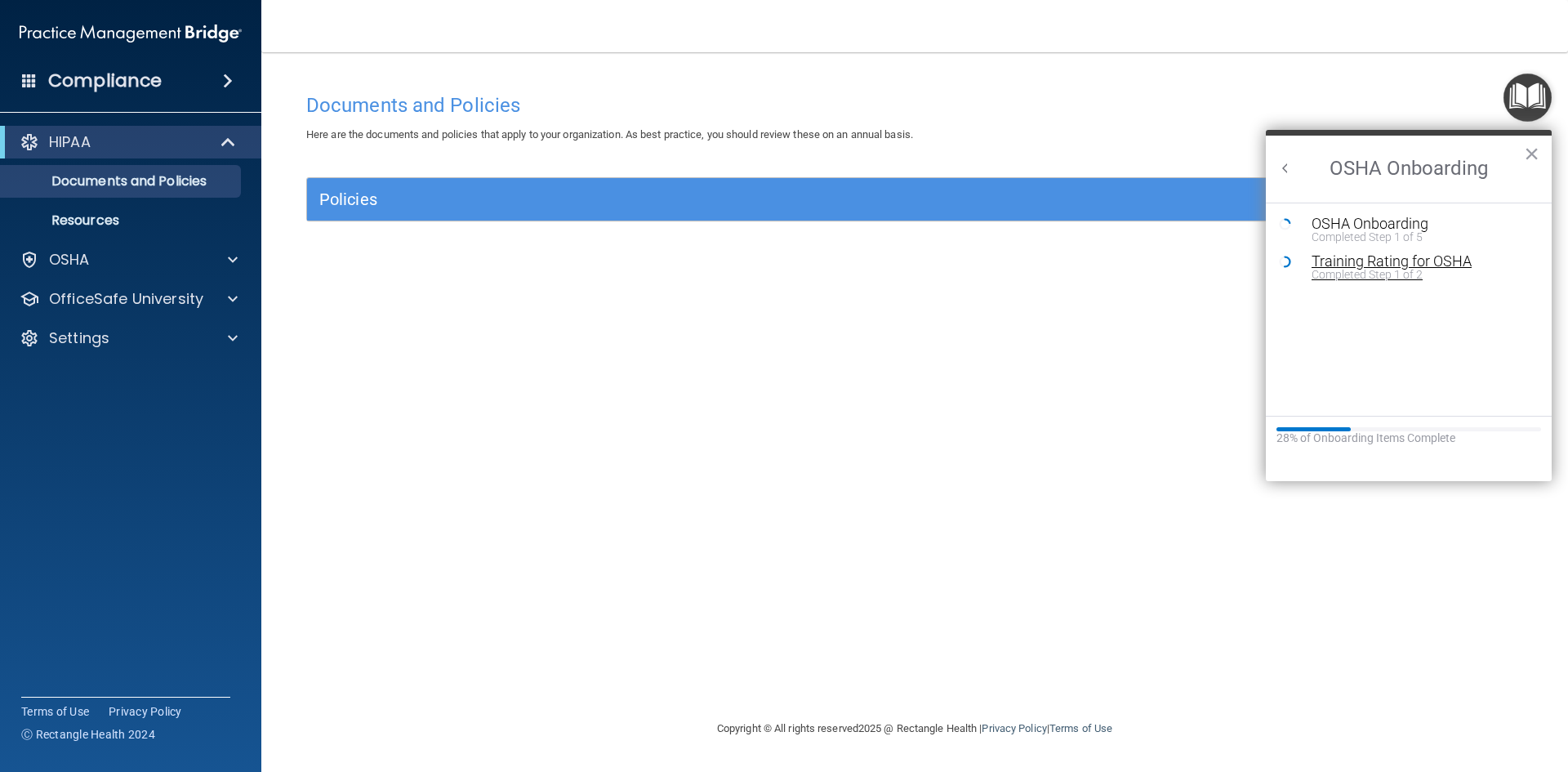
click at [1372, 265] on div "Training Rating for OSHA" at bounding box center [1422, 261] width 219 height 15
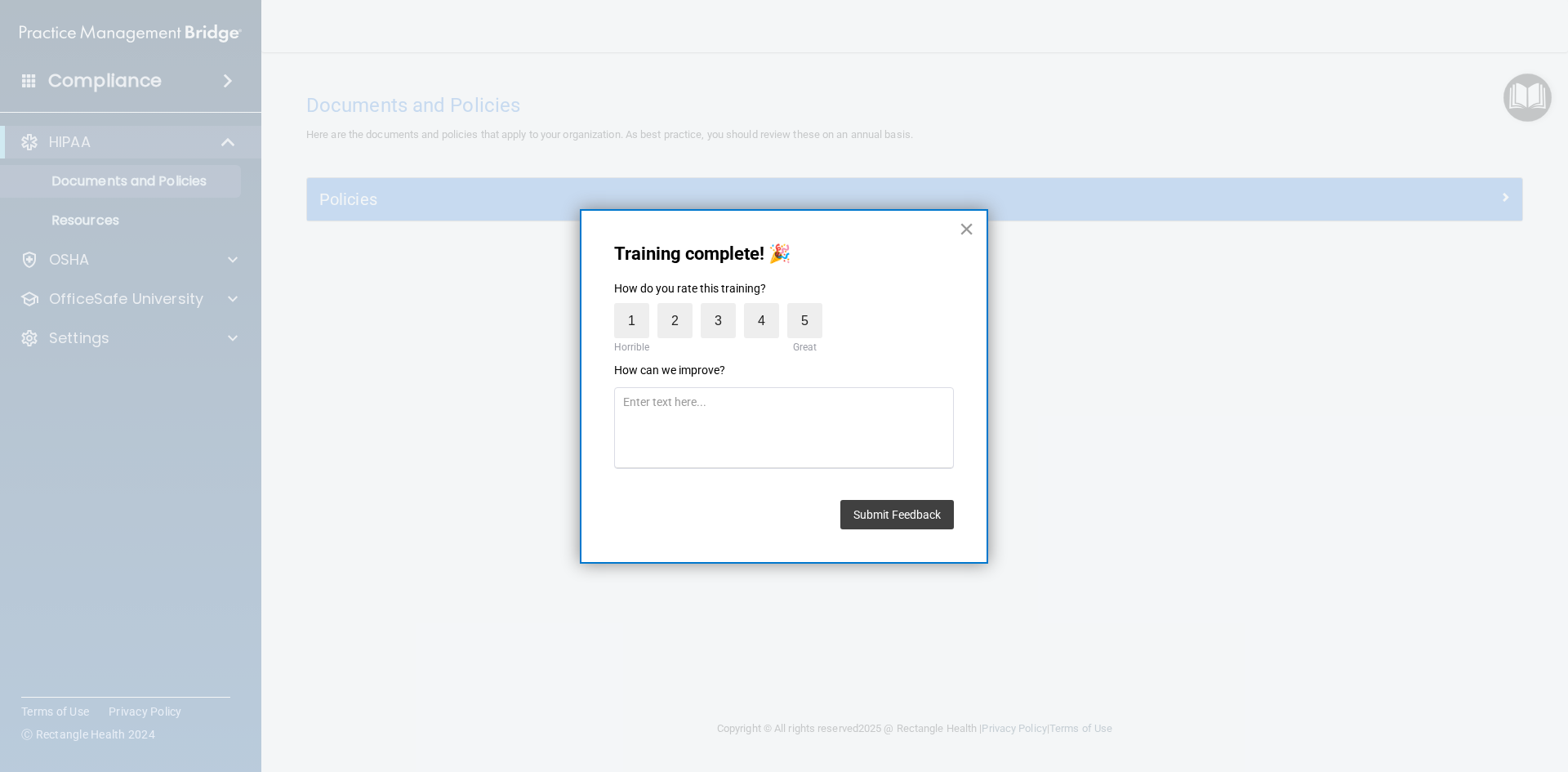
click at [969, 229] on button "×" at bounding box center [967, 228] width 16 height 26
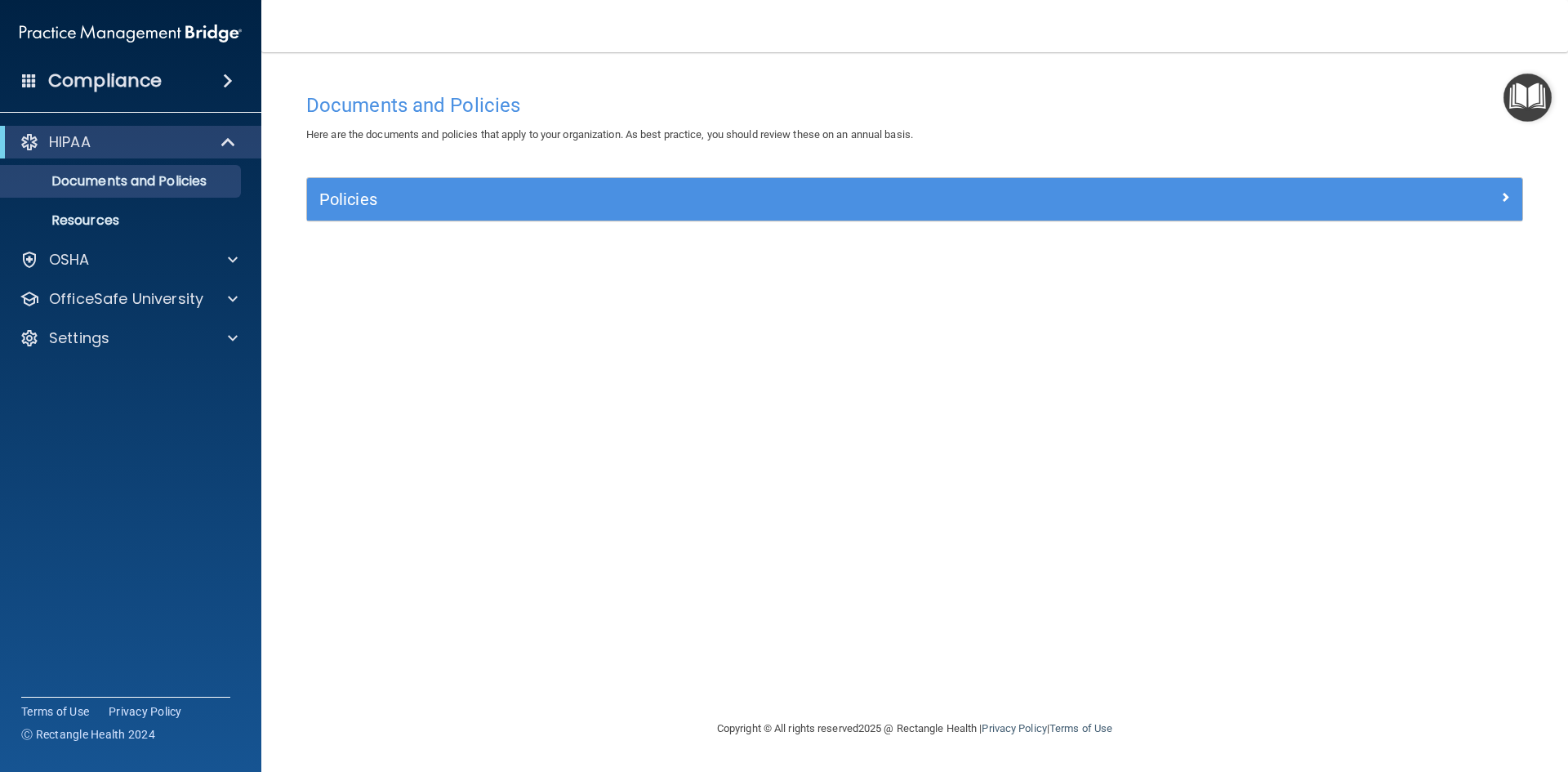
click at [1528, 86] on img "Open Resource Center" at bounding box center [1528, 97] width 48 height 48
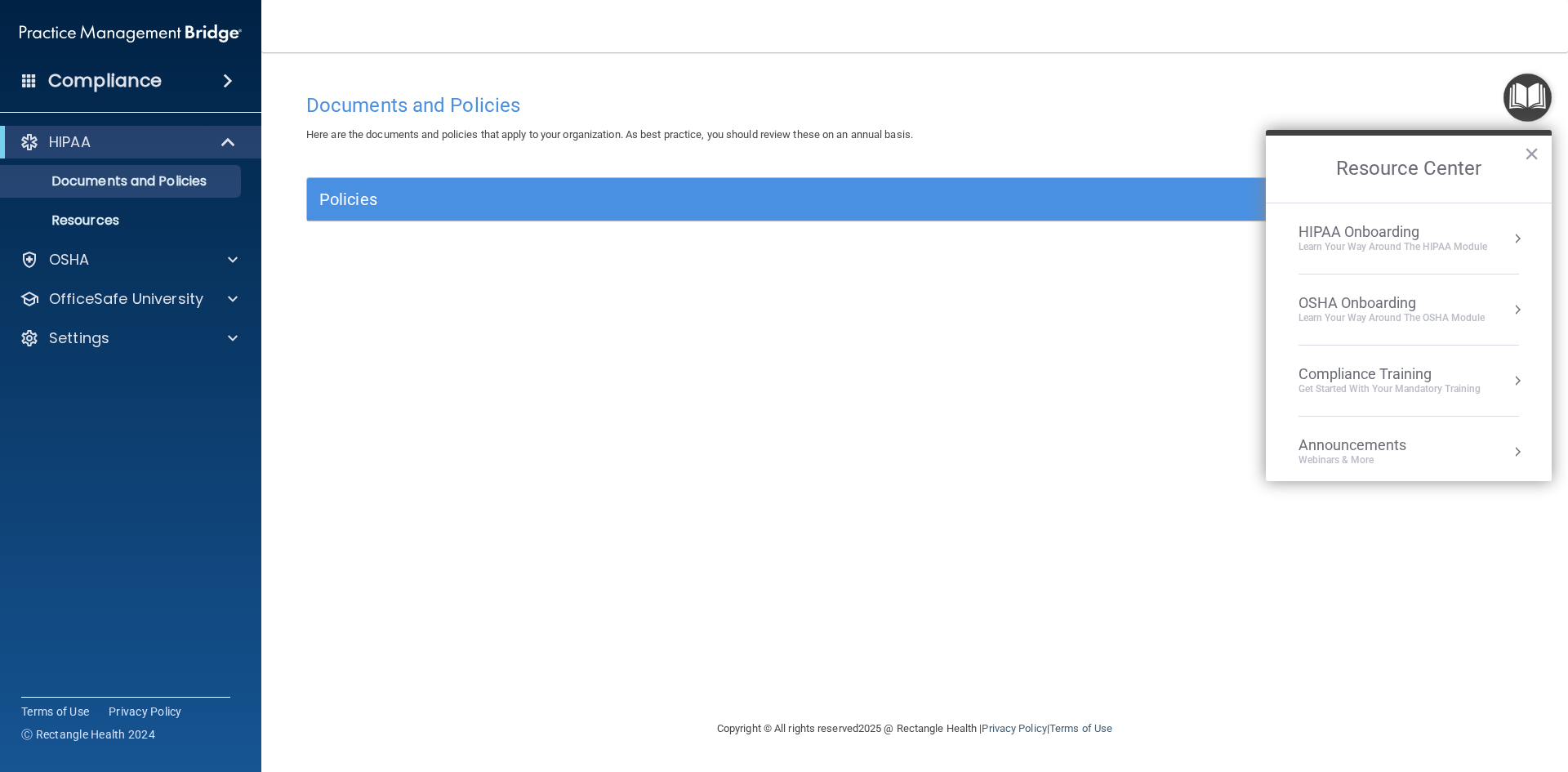
click at [1376, 319] on div "Learn your way around the OSHA module" at bounding box center [1391, 318] width 187 height 14
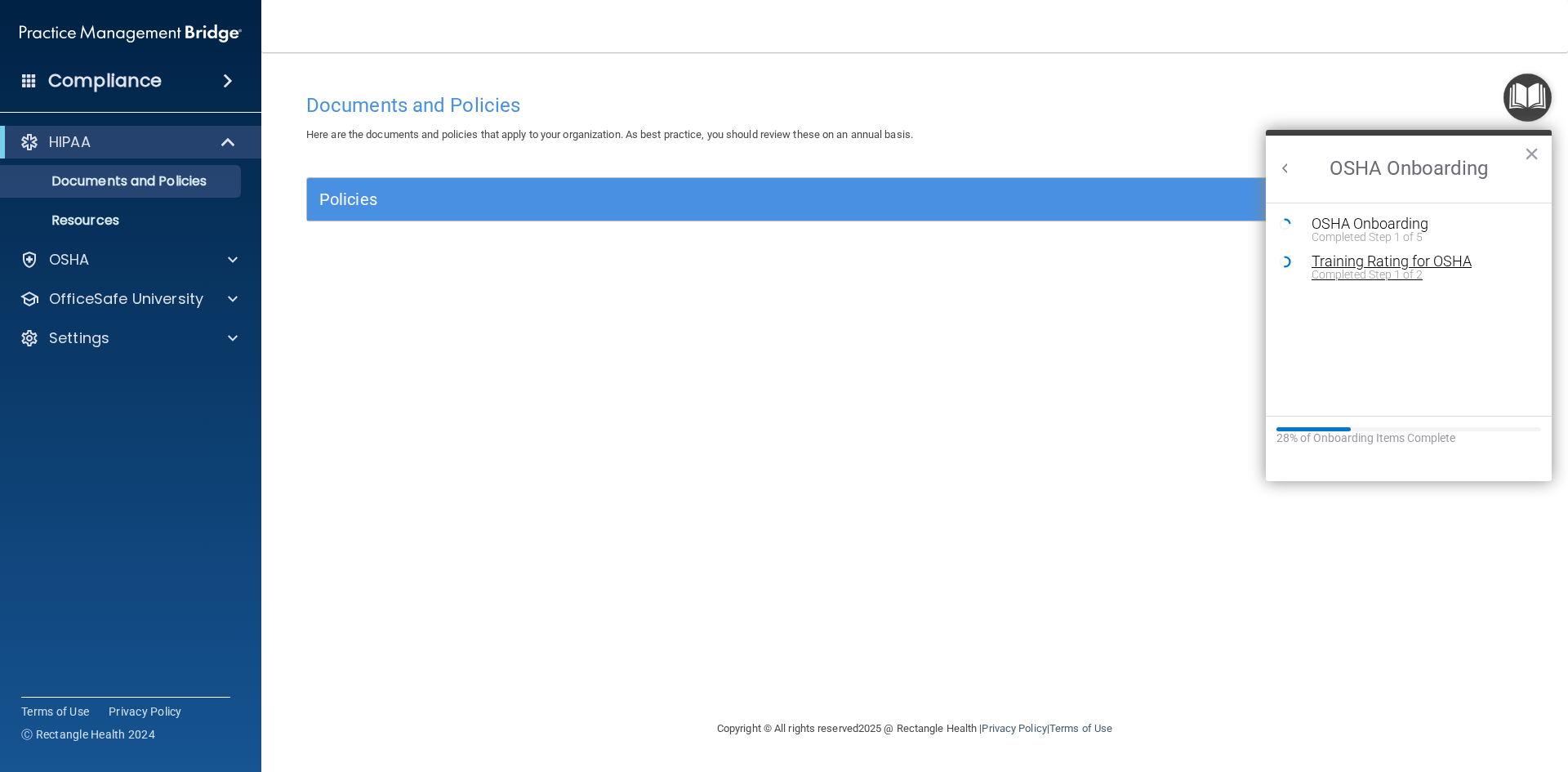
click at [1349, 263] on div "Training Rating for OSHA" at bounding box center [1422, 261] width 219 height 15
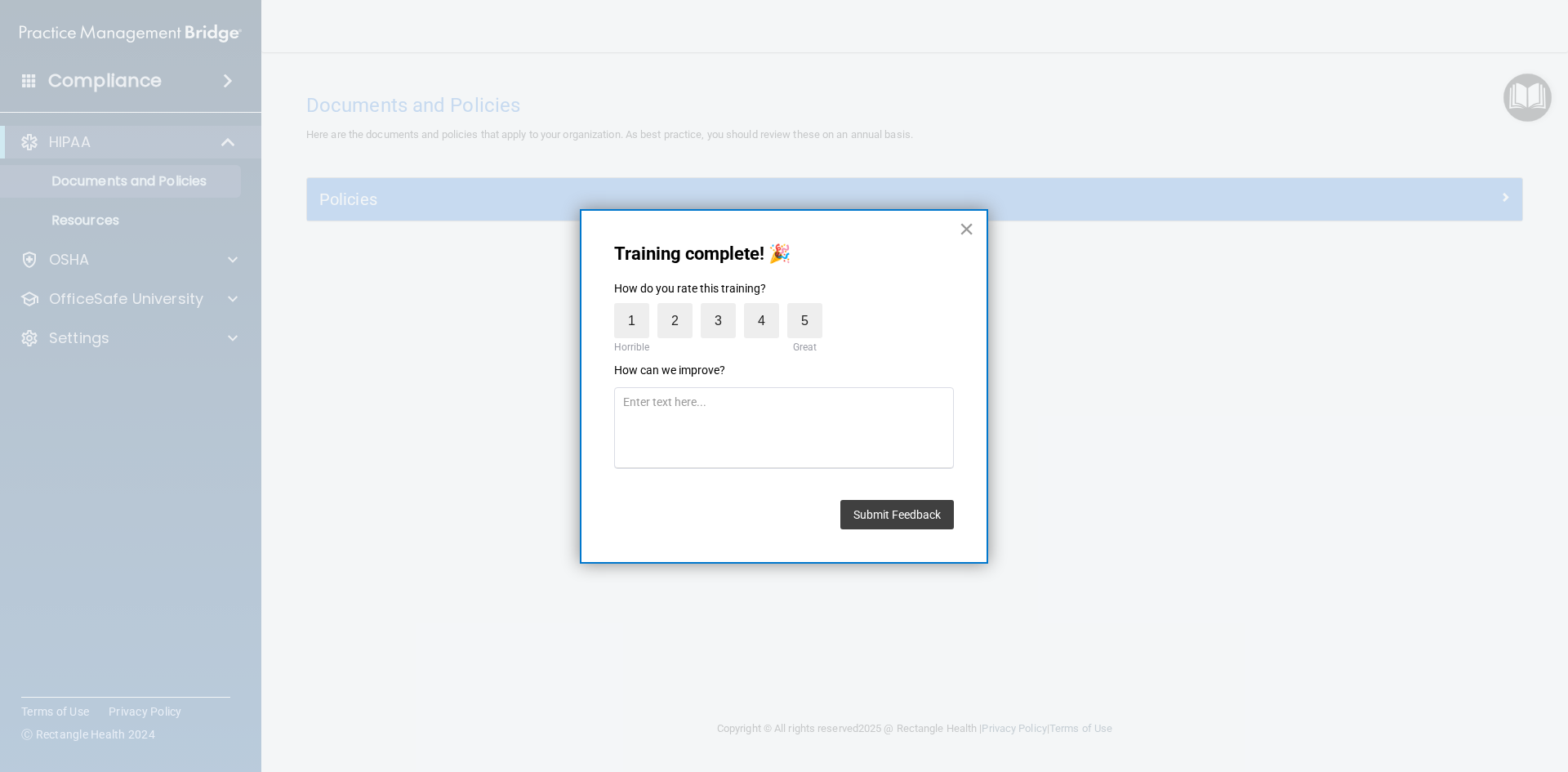
click at [968, 232] on button "×" at bounding box center [967, 228] width 16 height 26
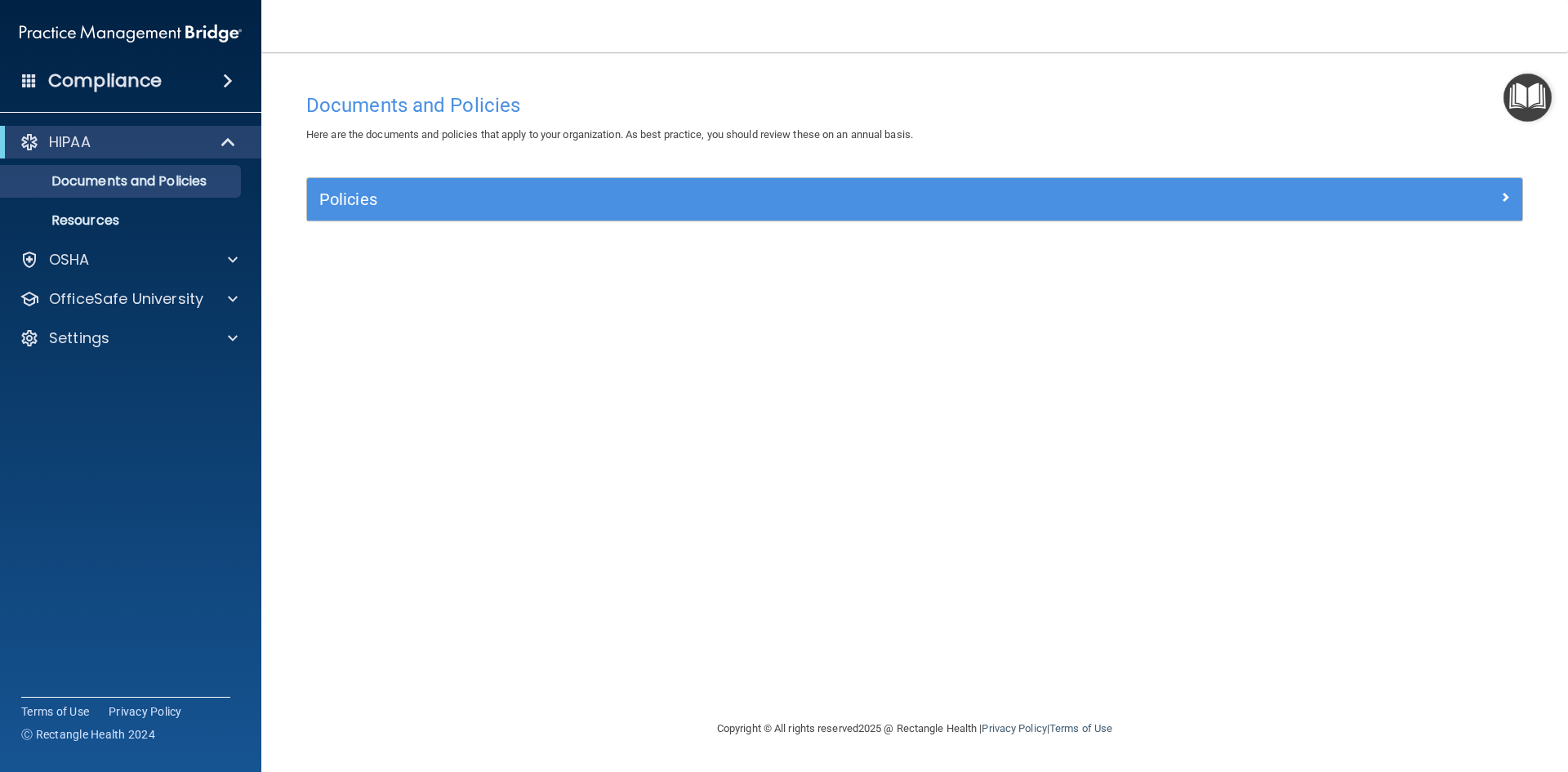
click at [637, 393] on div "Documents and Policies Here are the documents and policies that apply to your o…" at bounding box center [914, 402] width 1241 height 634
click at [1530, 97] on img "Open Resource Center" at bounding box center [1528, 97] width 48 height 48
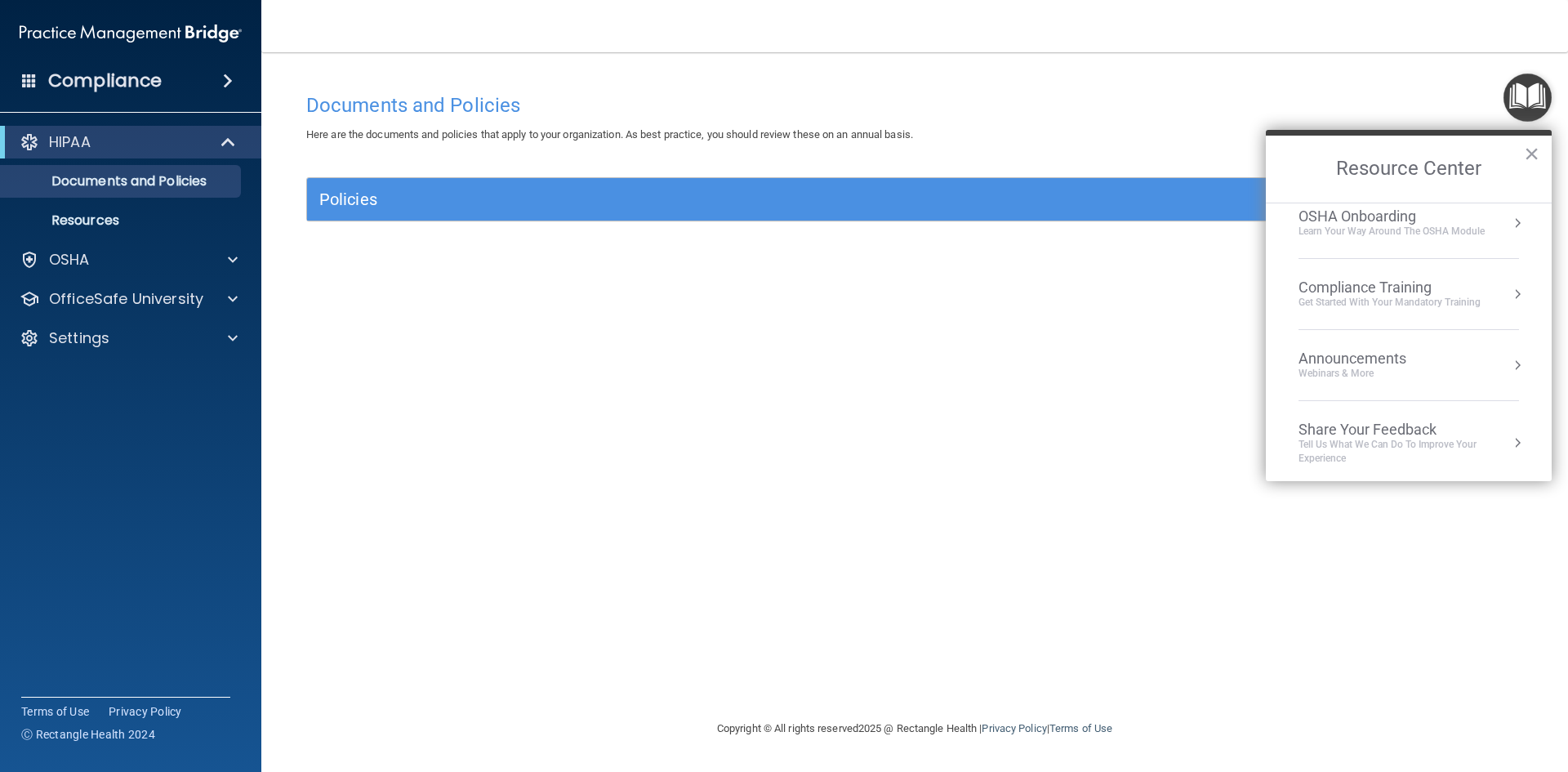
scroll to position [92, 0]
click at [1390, 295] on div "Get Started with your mandatory training" at bounding box center [1389, 298] width 182 height 14
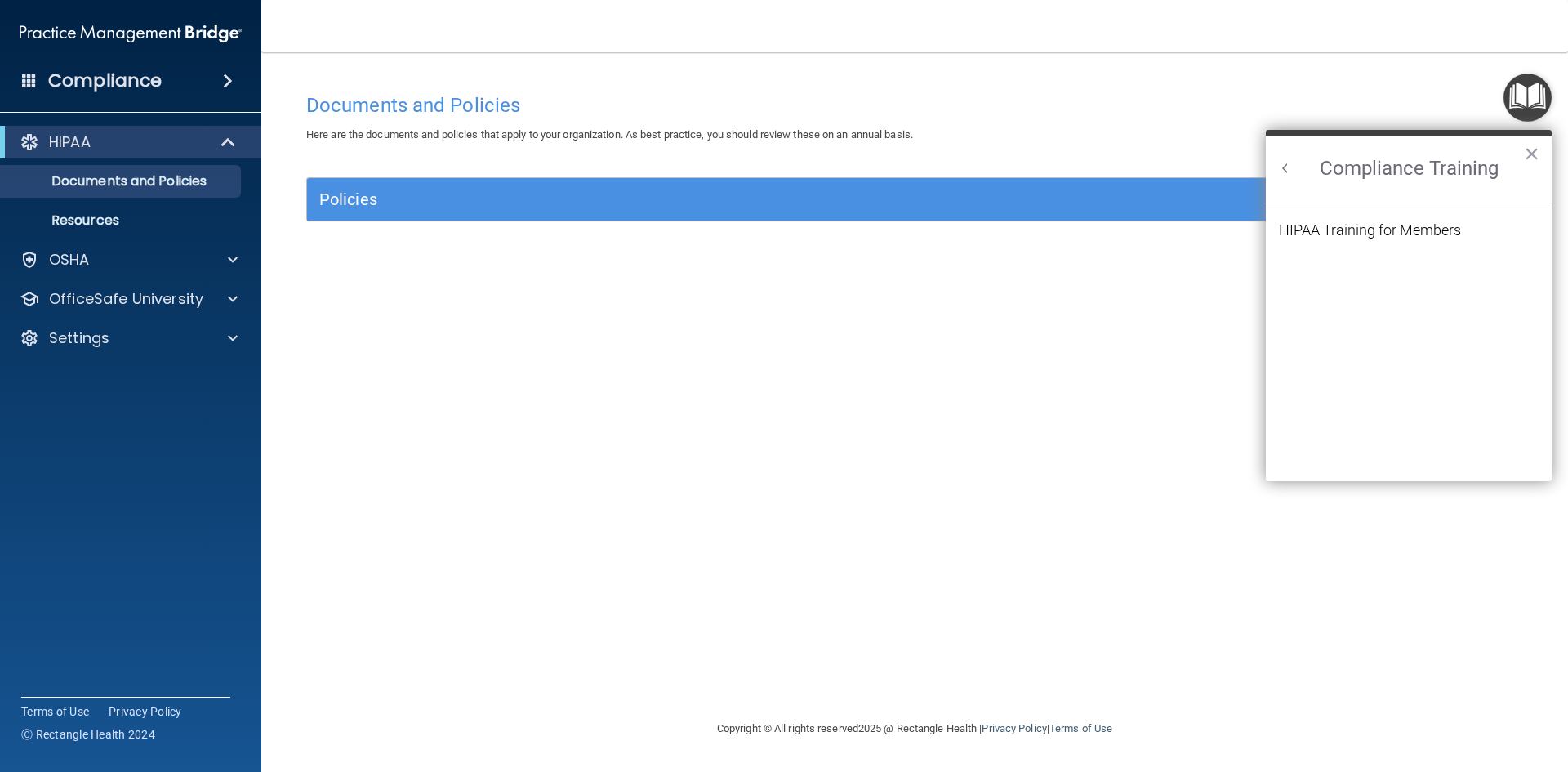
scroll to position [71, 0]
click at [1386, 235] on div "HIPAA Training for Members" at bounding box center [1371, 230] width 182 height 15
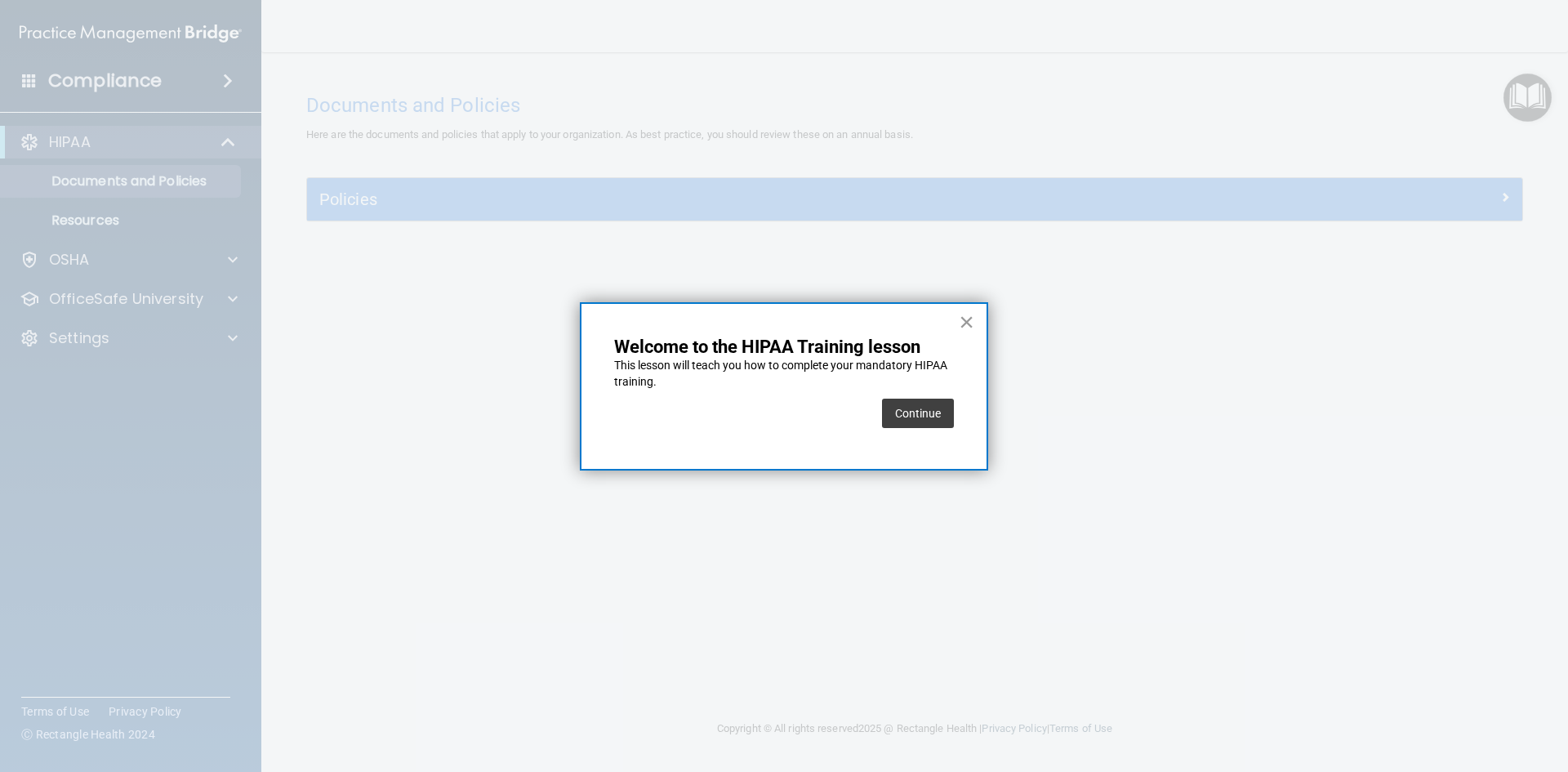
click at [970, 313] on button "×" at bounding box center [967, 322] width 16 height 26
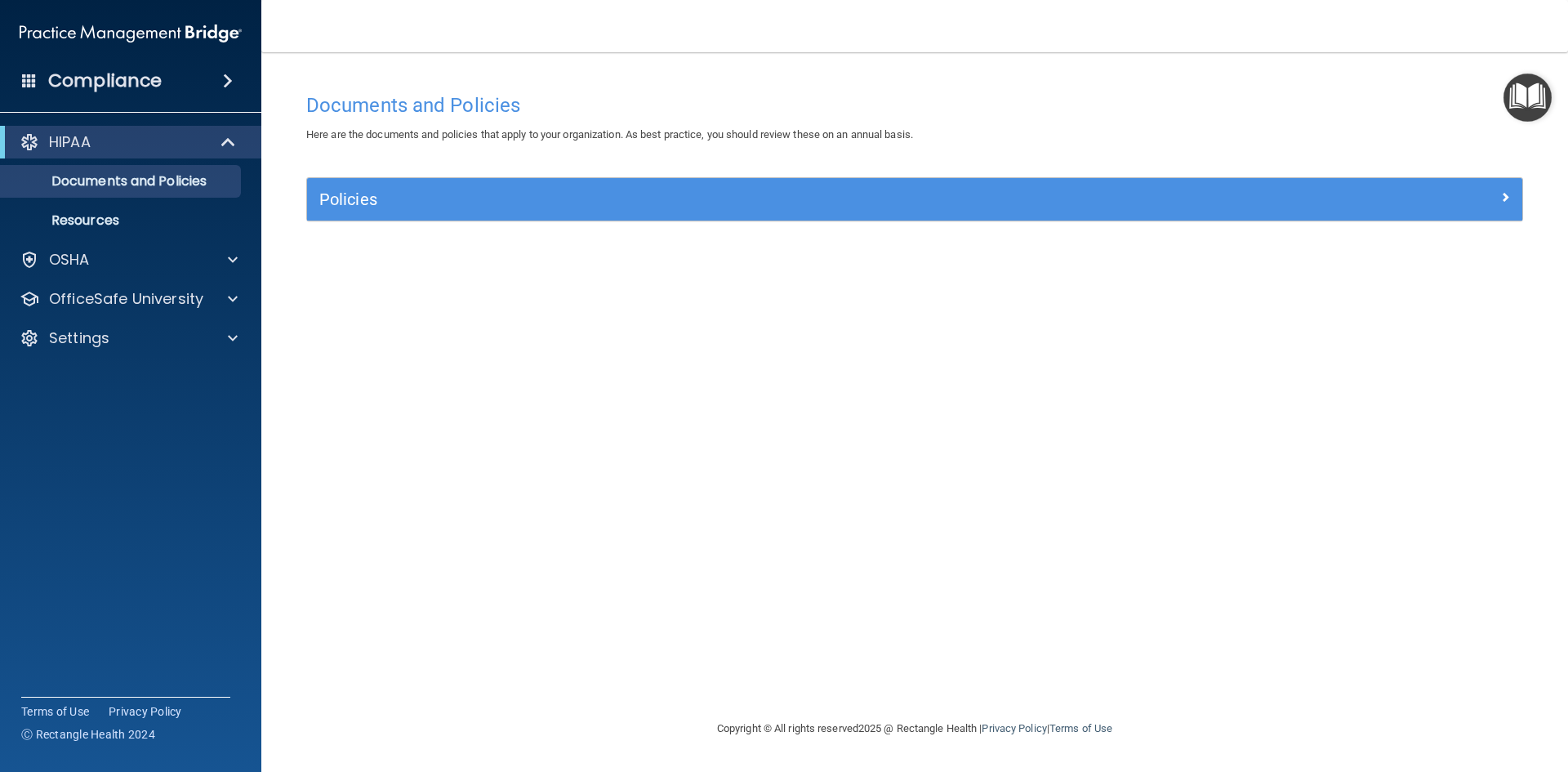
click at [1535, 105] on img "Open Resource Center" at bounding box center [1528, 97] width 48 height 48
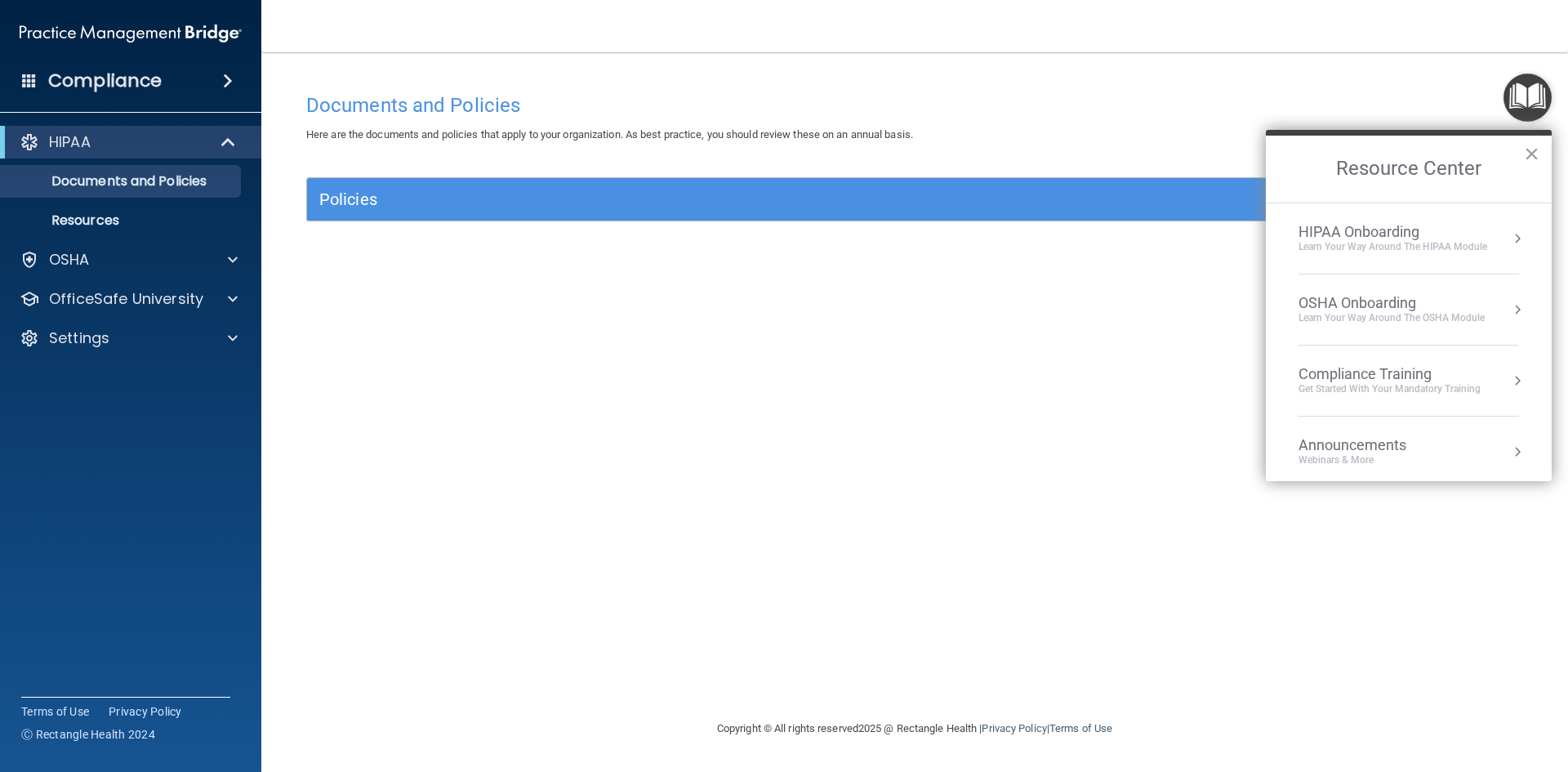
click at [1329, 232] on div "HIPAA Onboarding" at bounding box center [1392, 232] width 189 height 18
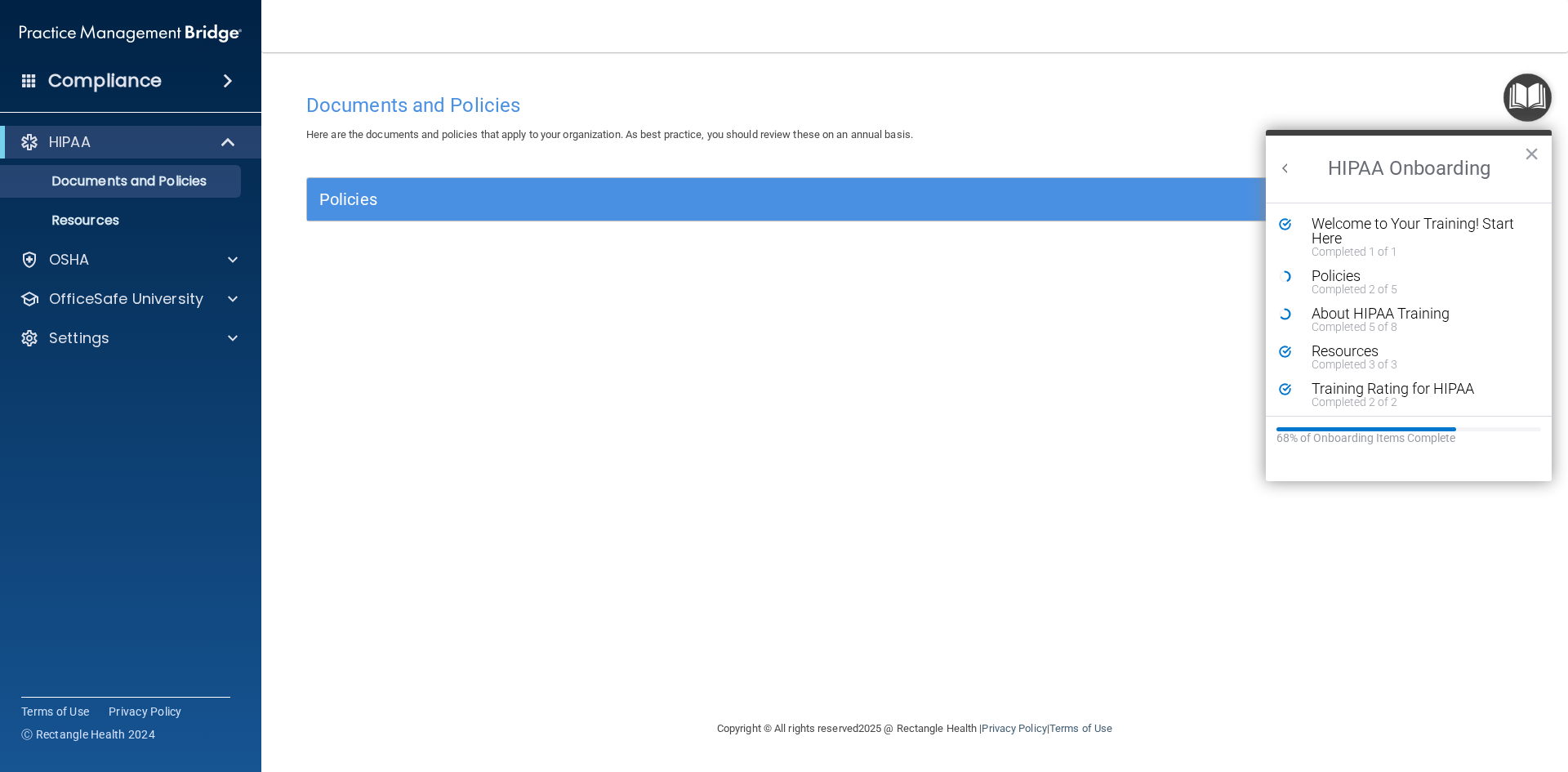
scroll to position [3, 0]
click at [1388, 389] on div "Training Rating for HIPAA" at bounding box center [1415, 385] width 206 height 15
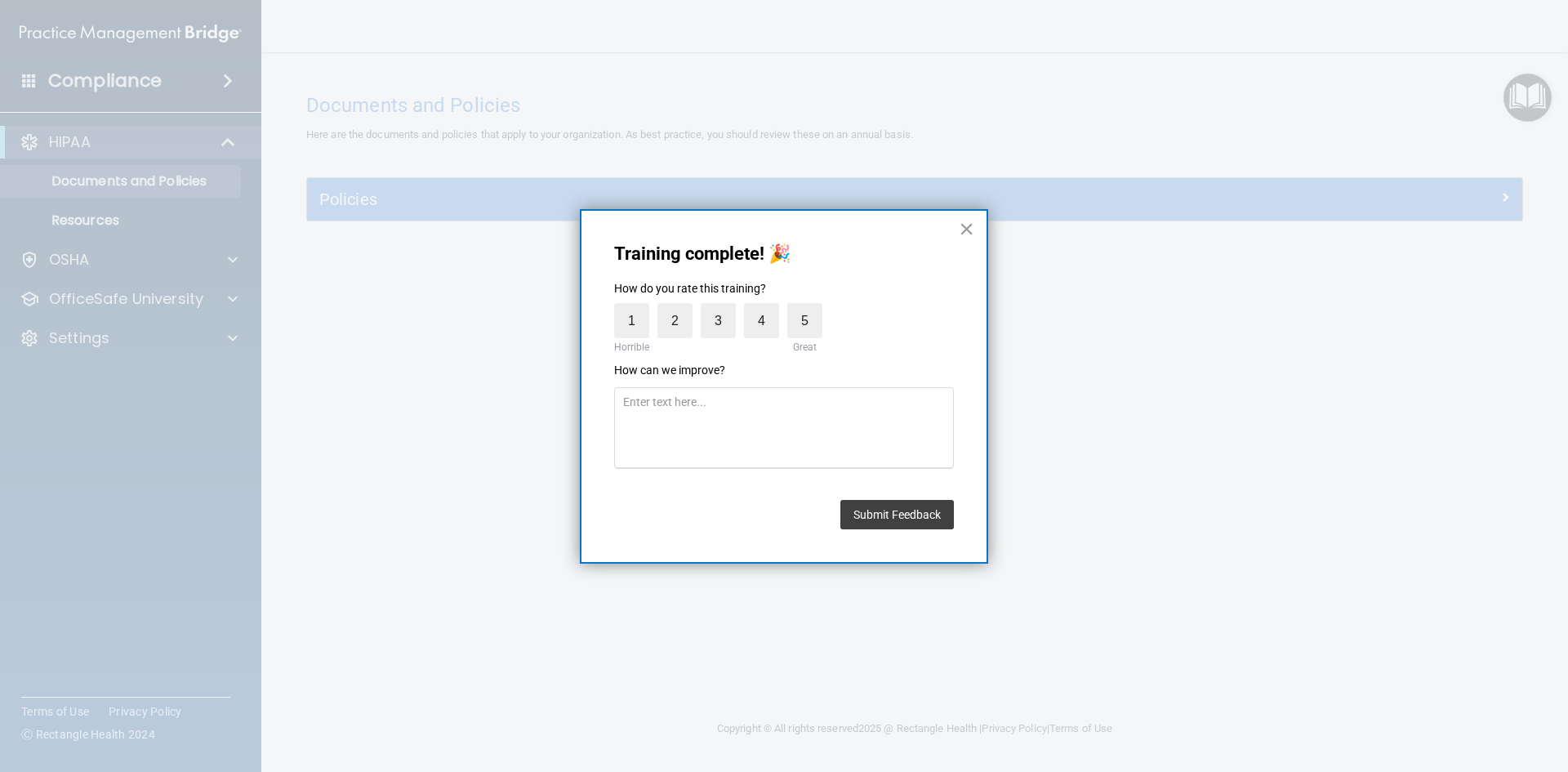
drag, startPoint x: 975, startPoint y: 225, endPoint x: 990, endPoint y: 222, distance: 15.3
click at [975, 226] on div "Training complete! 🎉 How do you rate this training? 1 Horrible 2 3 4 5 Great Ho…" at bounding box center [784, 387] width 409 height 355
click at [968, 232] on button "×" at bounding box center [967, 228] width 16 height 26
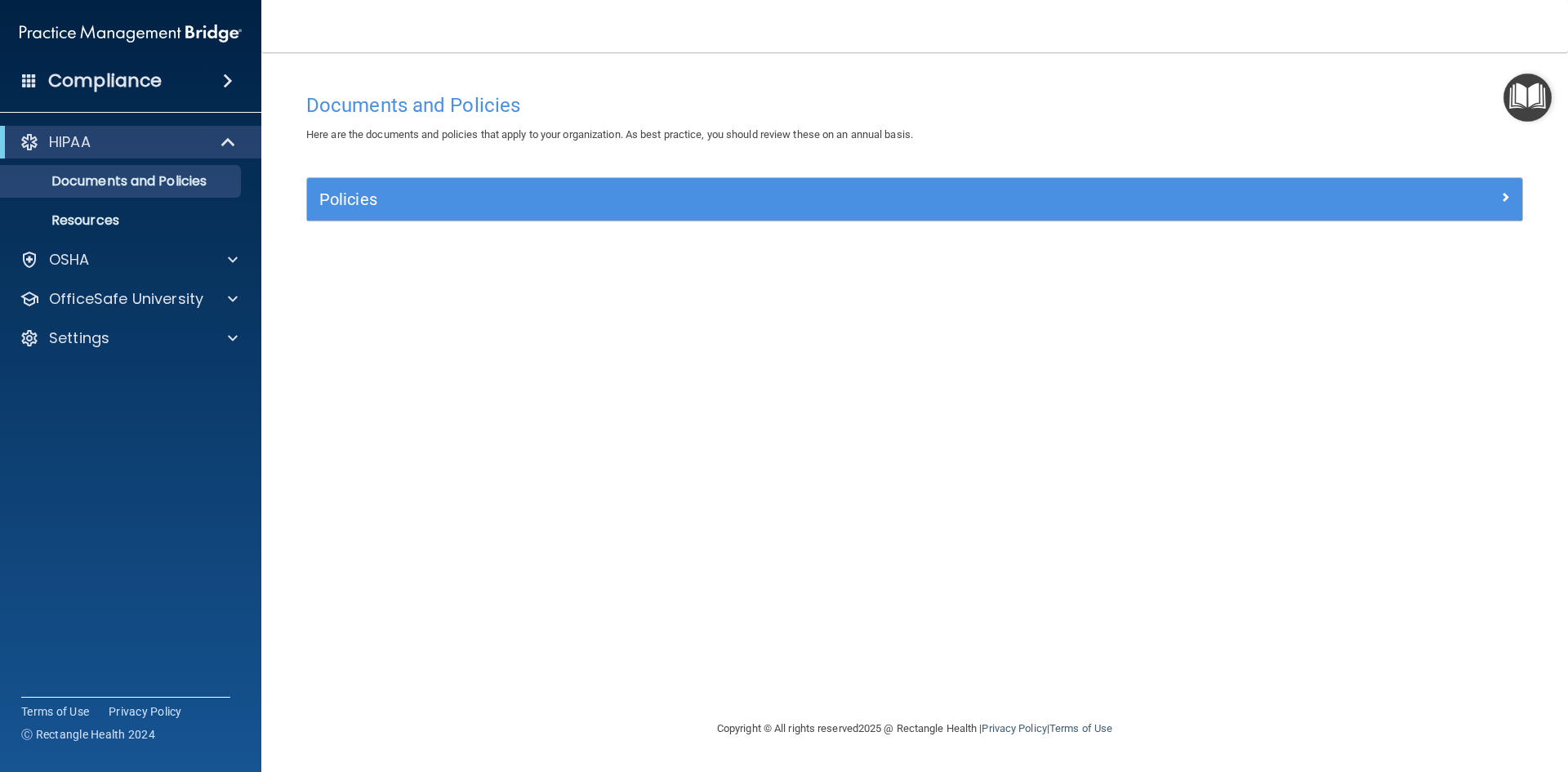
click at [1527, 92] on img "Open Resource Center" at bounding box center [1528, 97] width 48 height 48
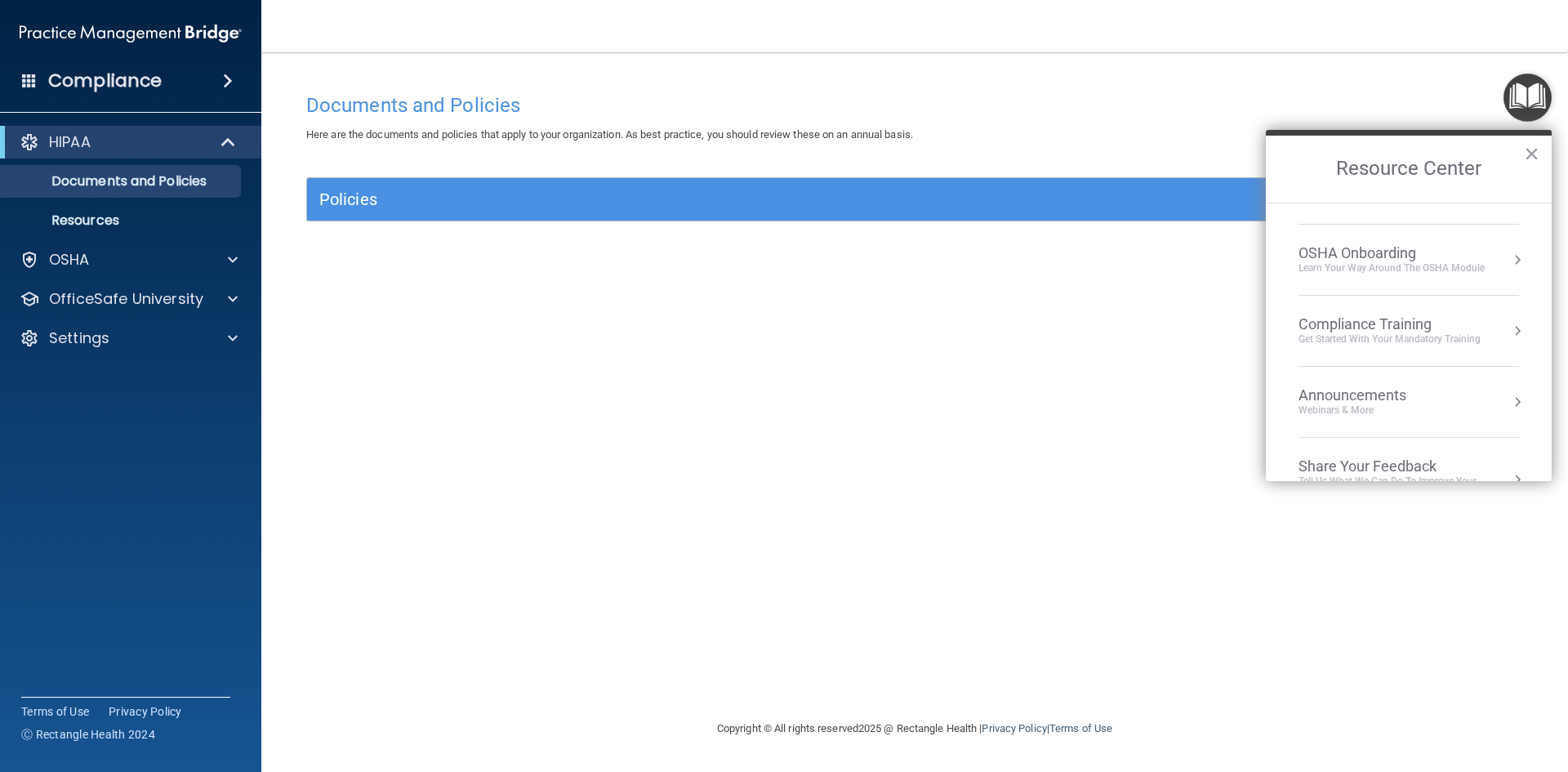
scroll to position [92, 0]
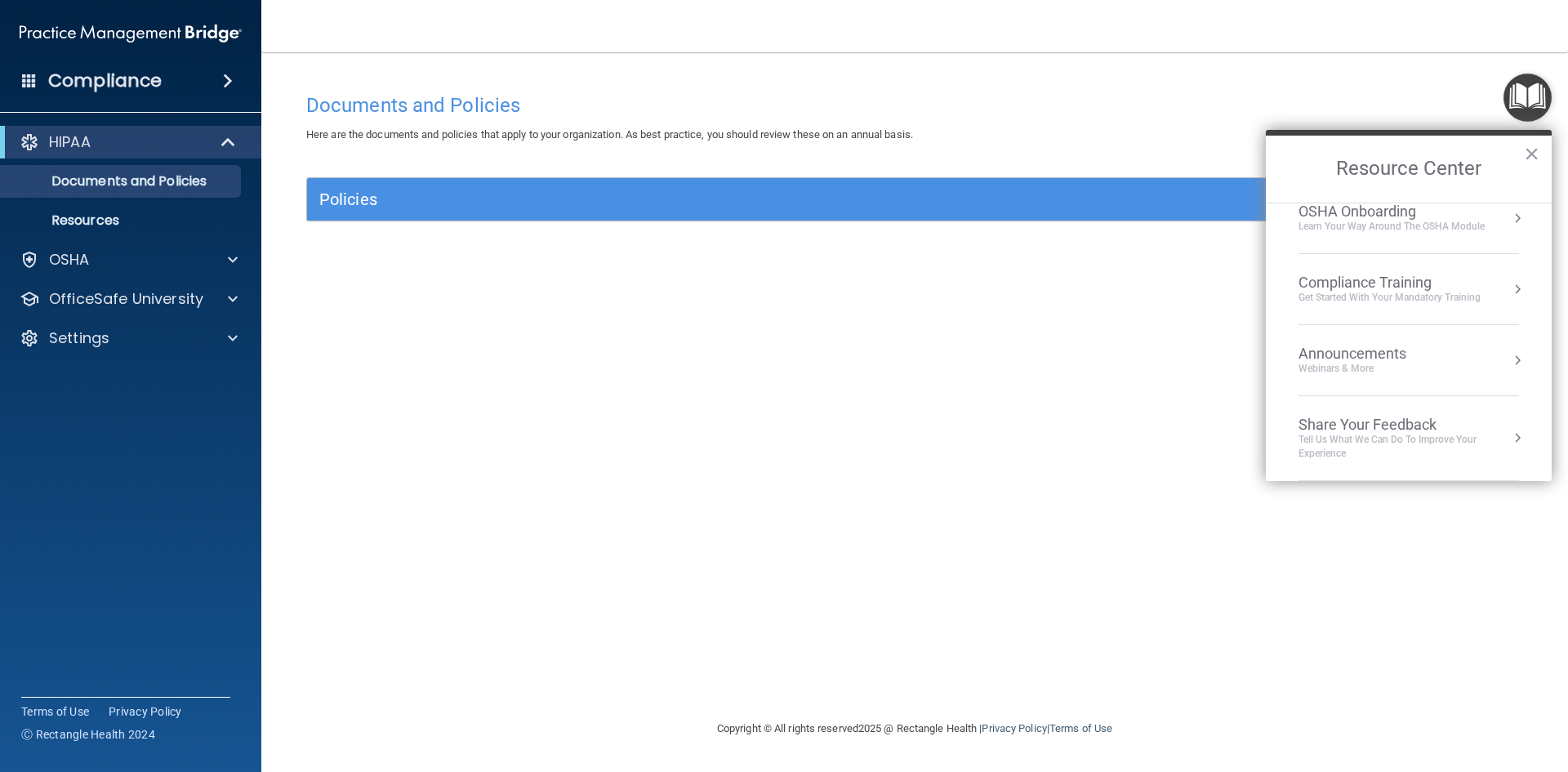
click at [1352, 357] on div "Announcements" at bounding box center [1369, 353] width 140 height 18
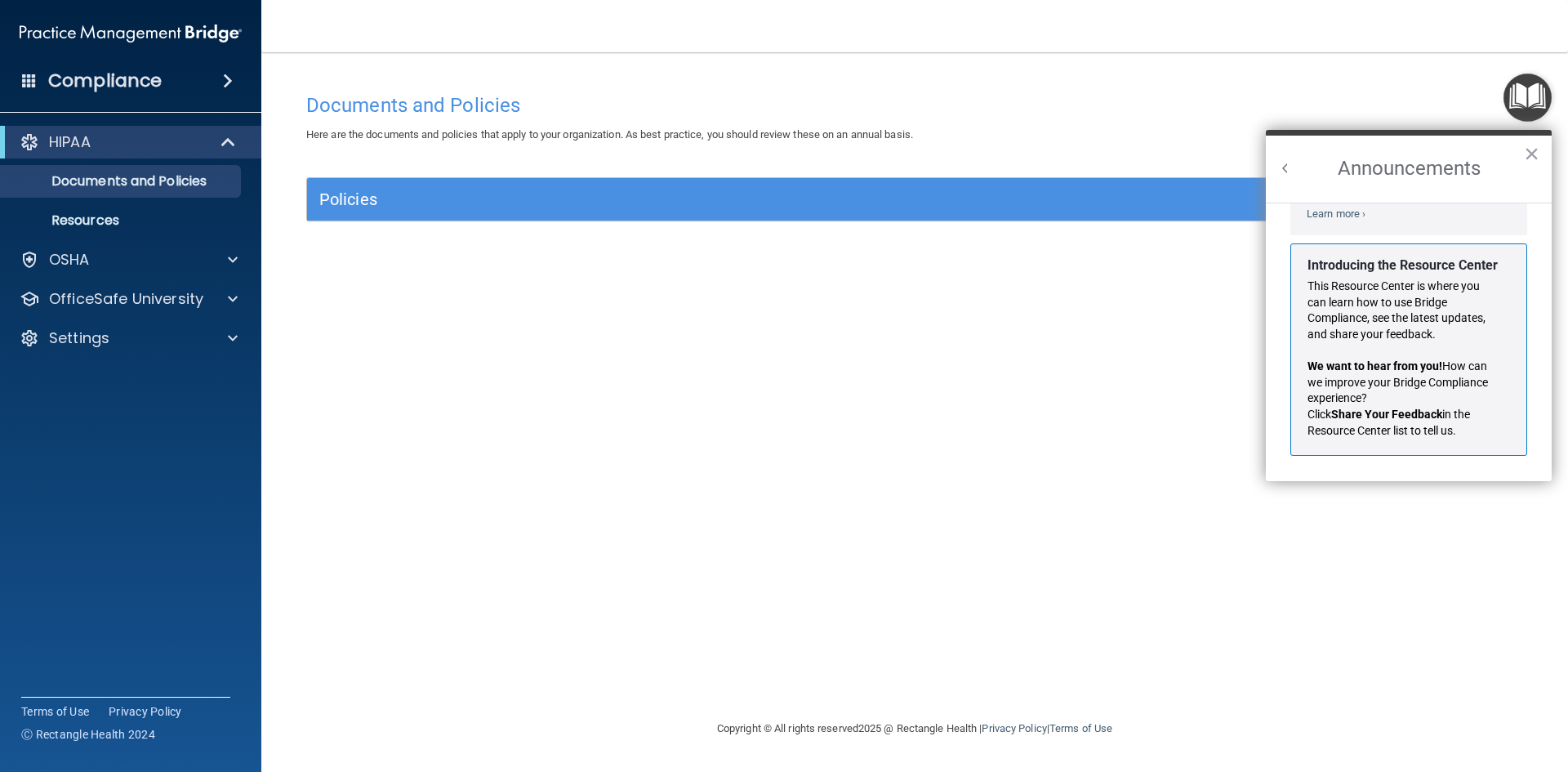
scroll to position [286, 0]
click at [1532, 154] on button "×" at bounding box center [1532, 153] width 16 height 26
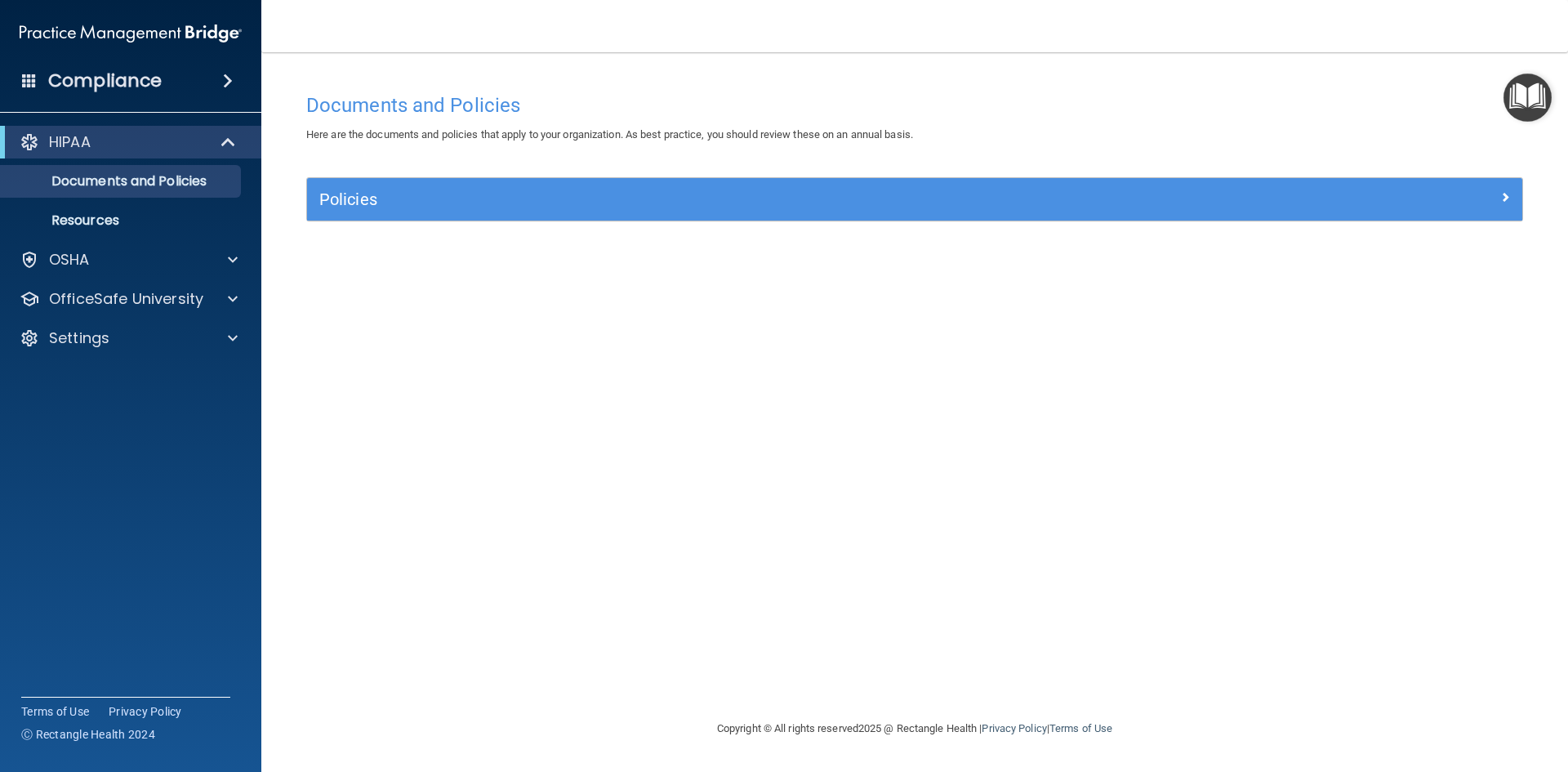
click at [1531, 107] on img "Open Resource Center" at bounding box center [1528, 97] width 48 height 48
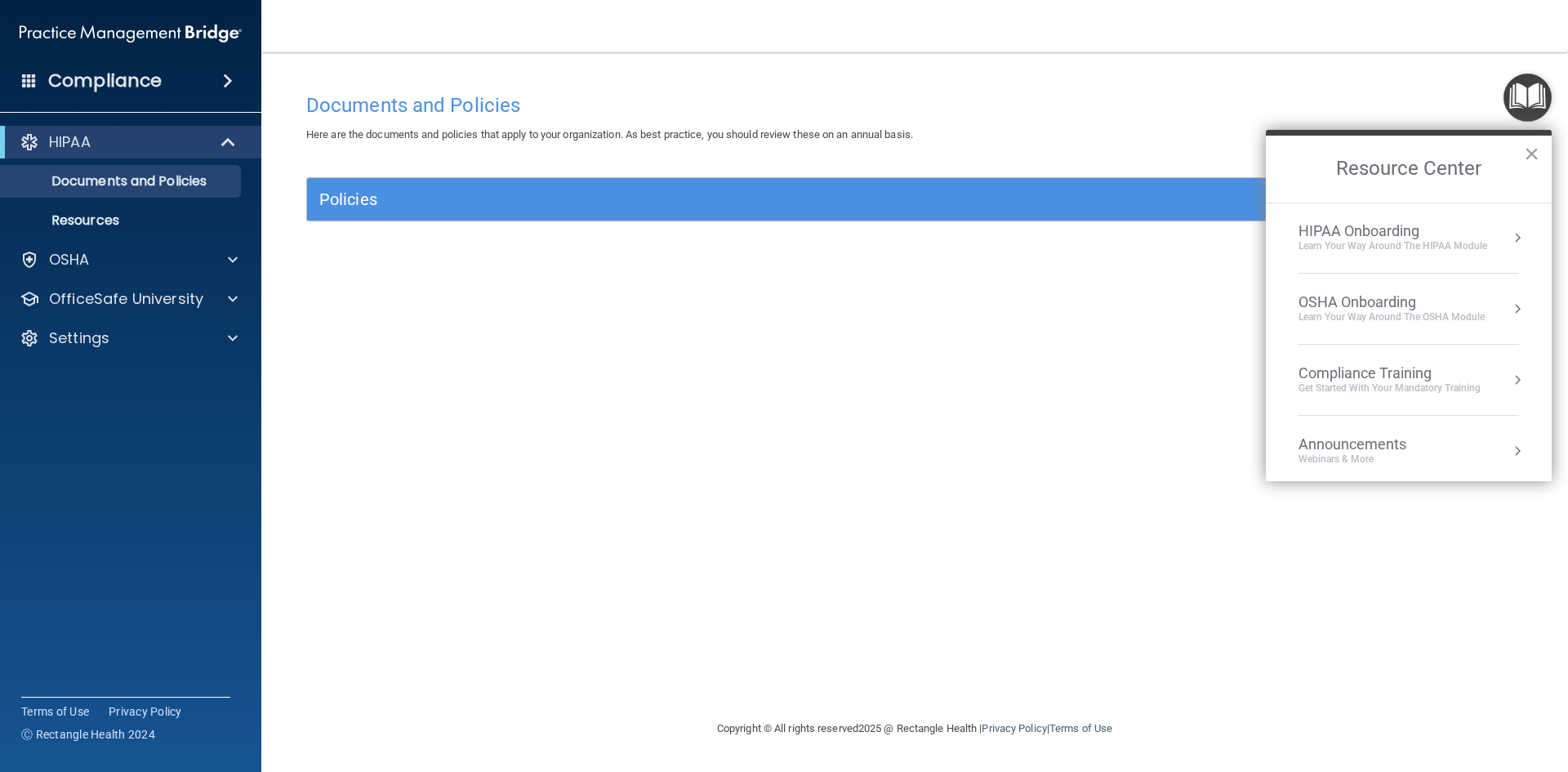
scroll to position [0, 0]
click at [228, 337] on div at bounding box center [230, 339] width 40 height 20
click at [121, 369] on p "My Account" at bounding box center [122, 377] width 223 height 17
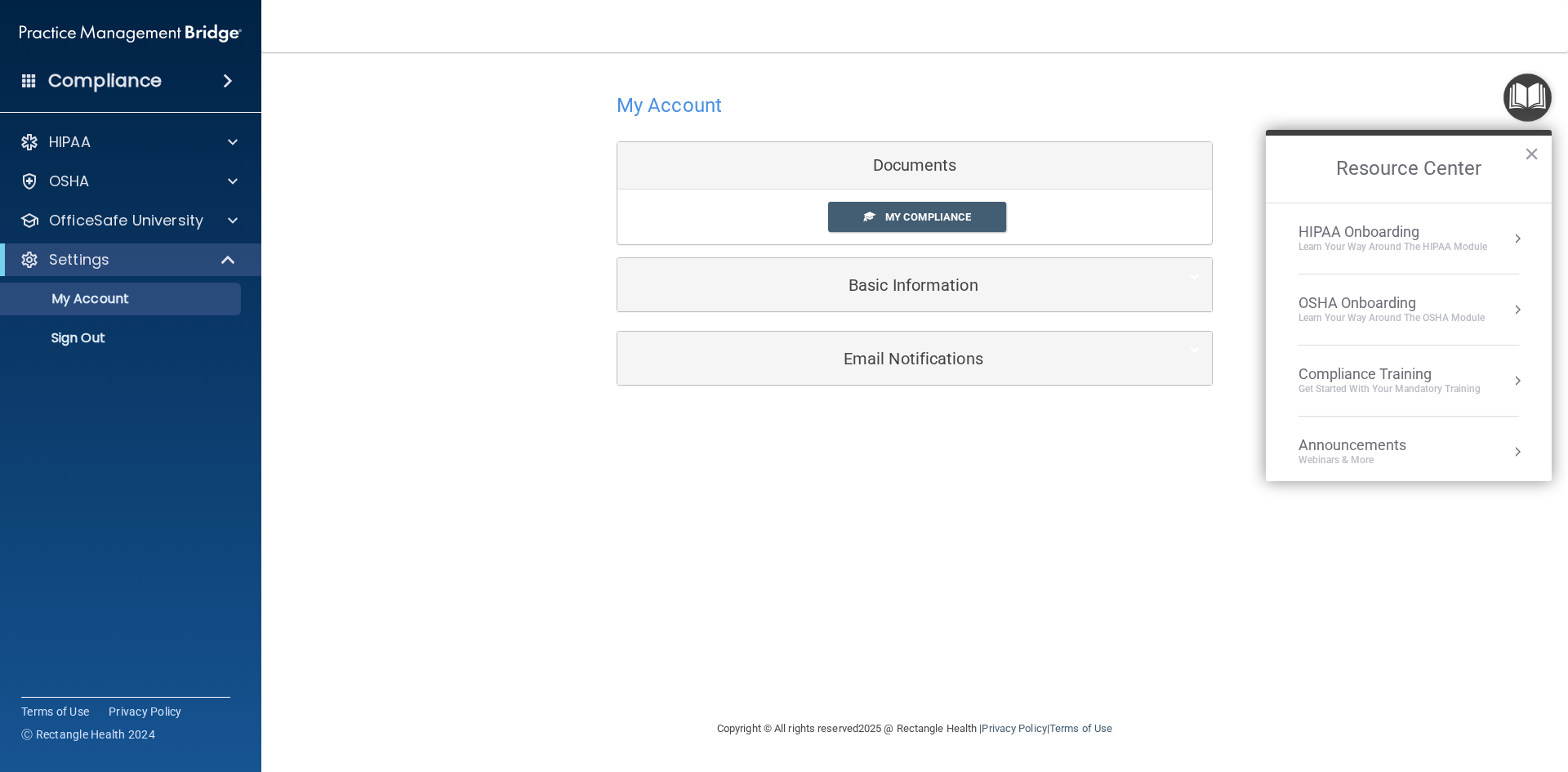
click at [914, 173] on div "Documents" at bounding box center [914, 166] width 594 height 47
click at [918, 212] on span "My Compliance" at bounding box center [928, 216] width 86 height 12
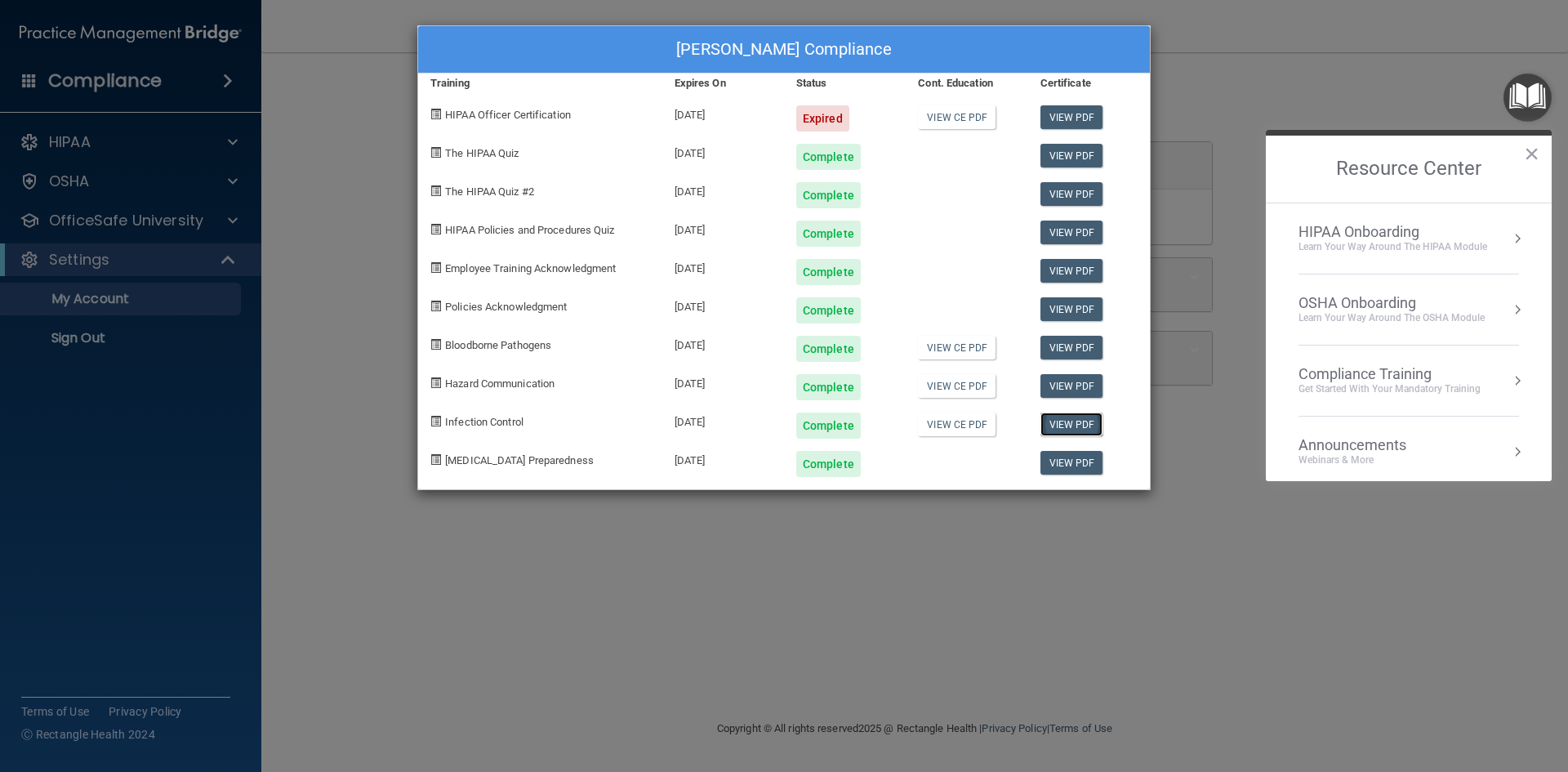
click at [1070, 424] on link "View PDF" at bounding box center [1072, 425] width 63 height 24
click at [1061, 229] on link "View PDF" at bounding box center [1072, 232] width 63 height 24
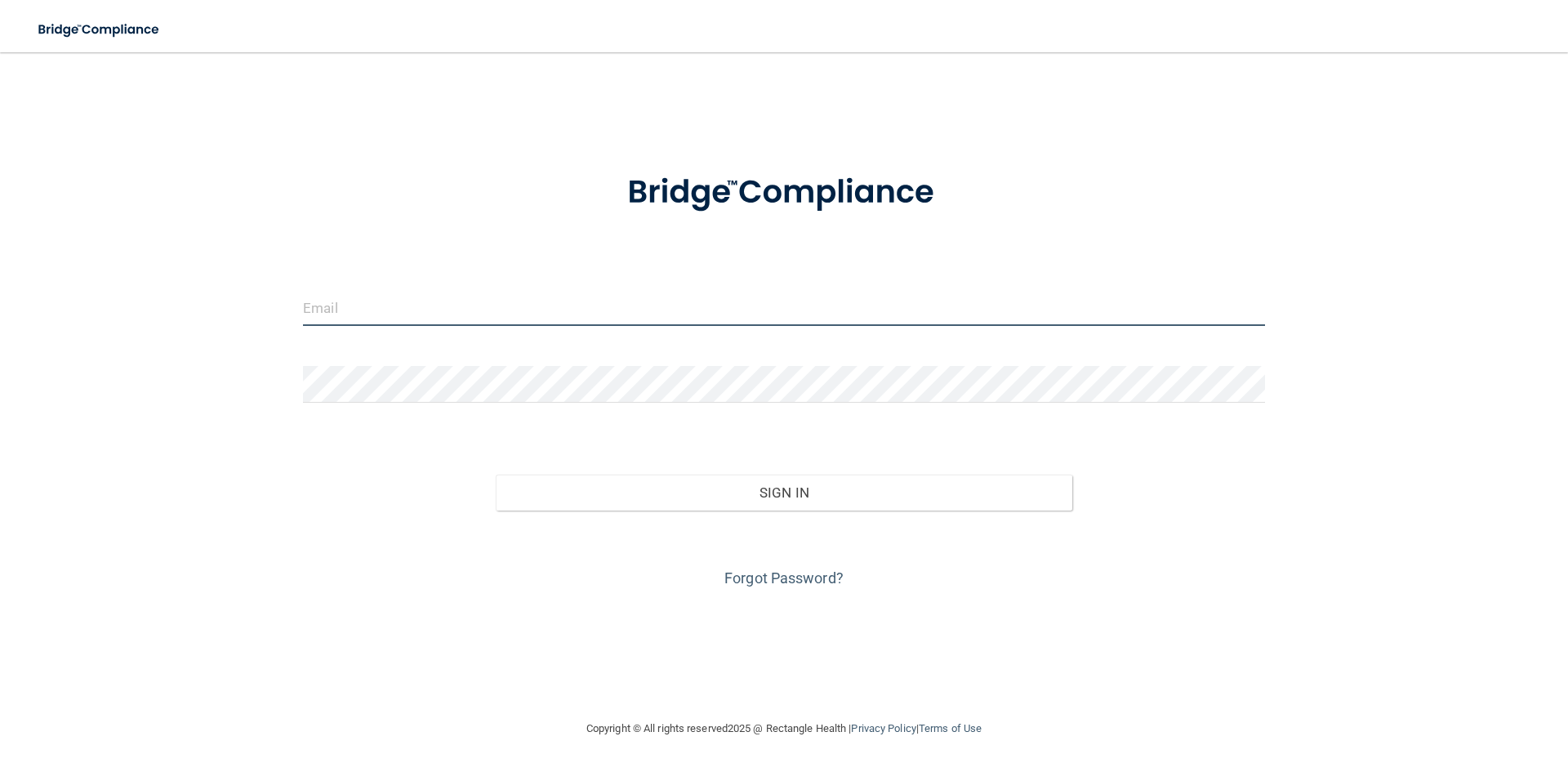
click at [581, 314] on input "email" at bounding box center [784, 307] width 963 height 37
type input "[EMAIL_ADDRESS][DOMAIN_NAME]"
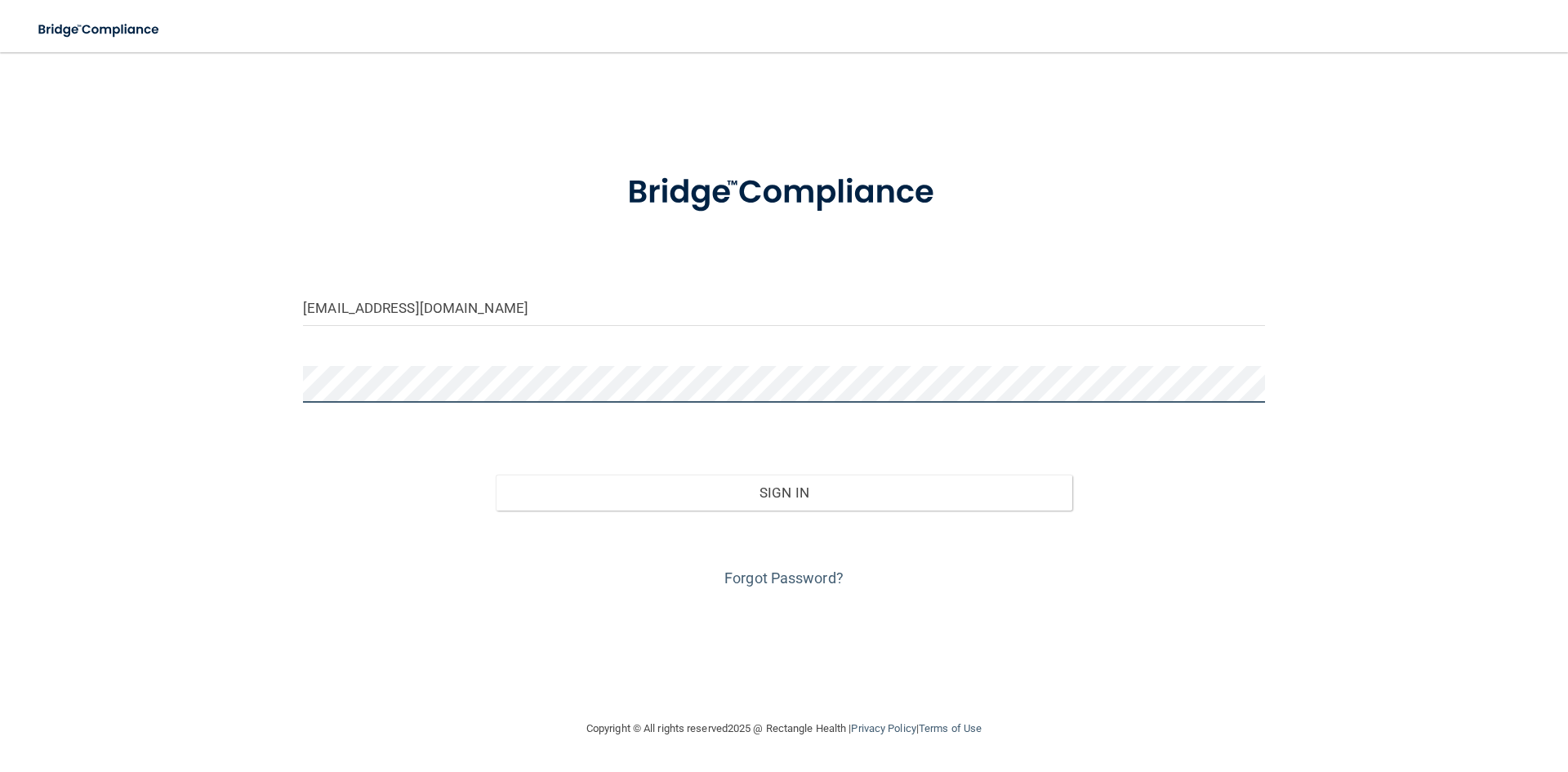
click at [496, 475] on button "Sign In" at bounding box center [784, 493] width 578 height 36
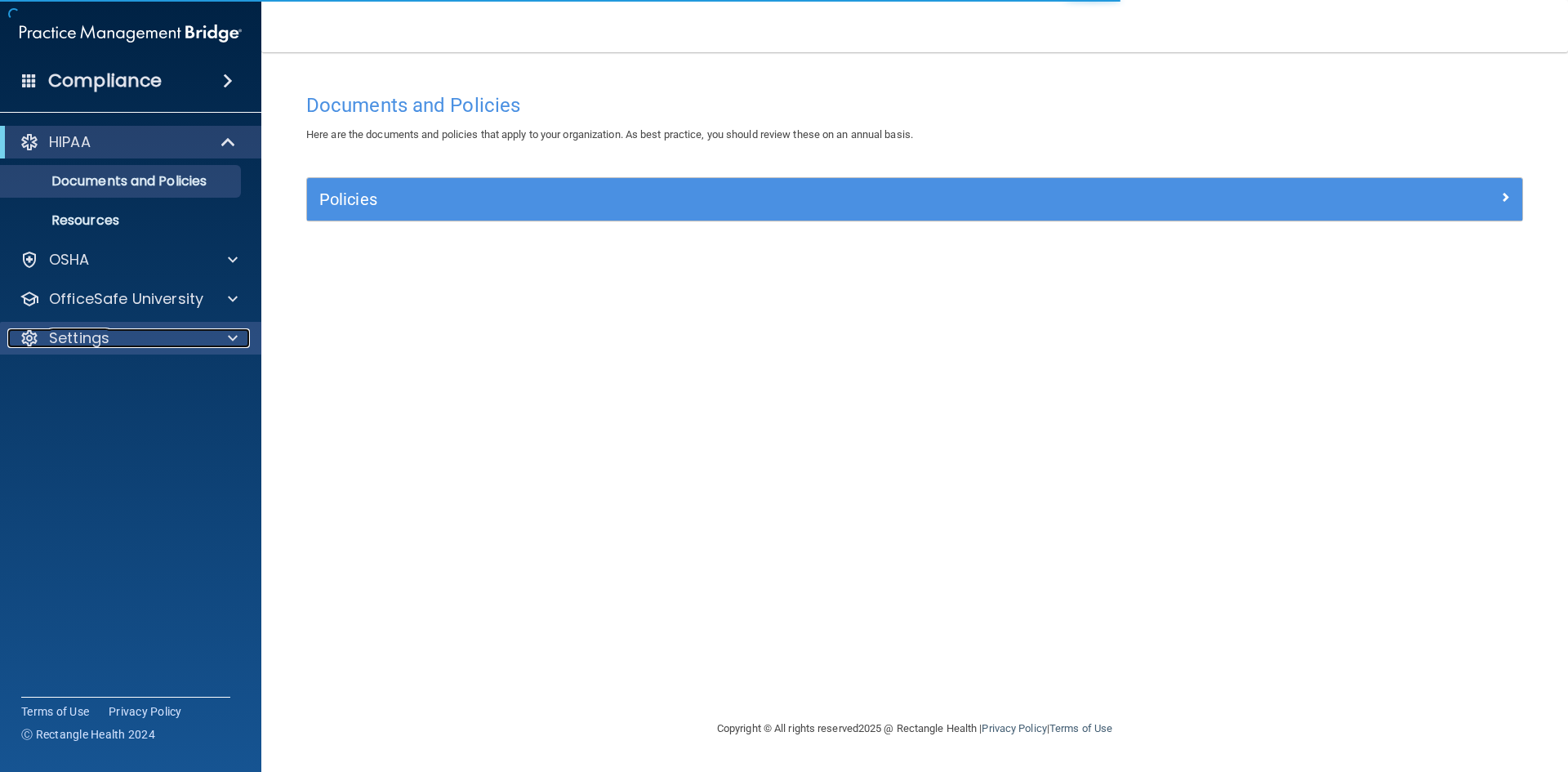
click at [103, 343] on p "Settings" at bounding box center [79, 339] width 60 height 20
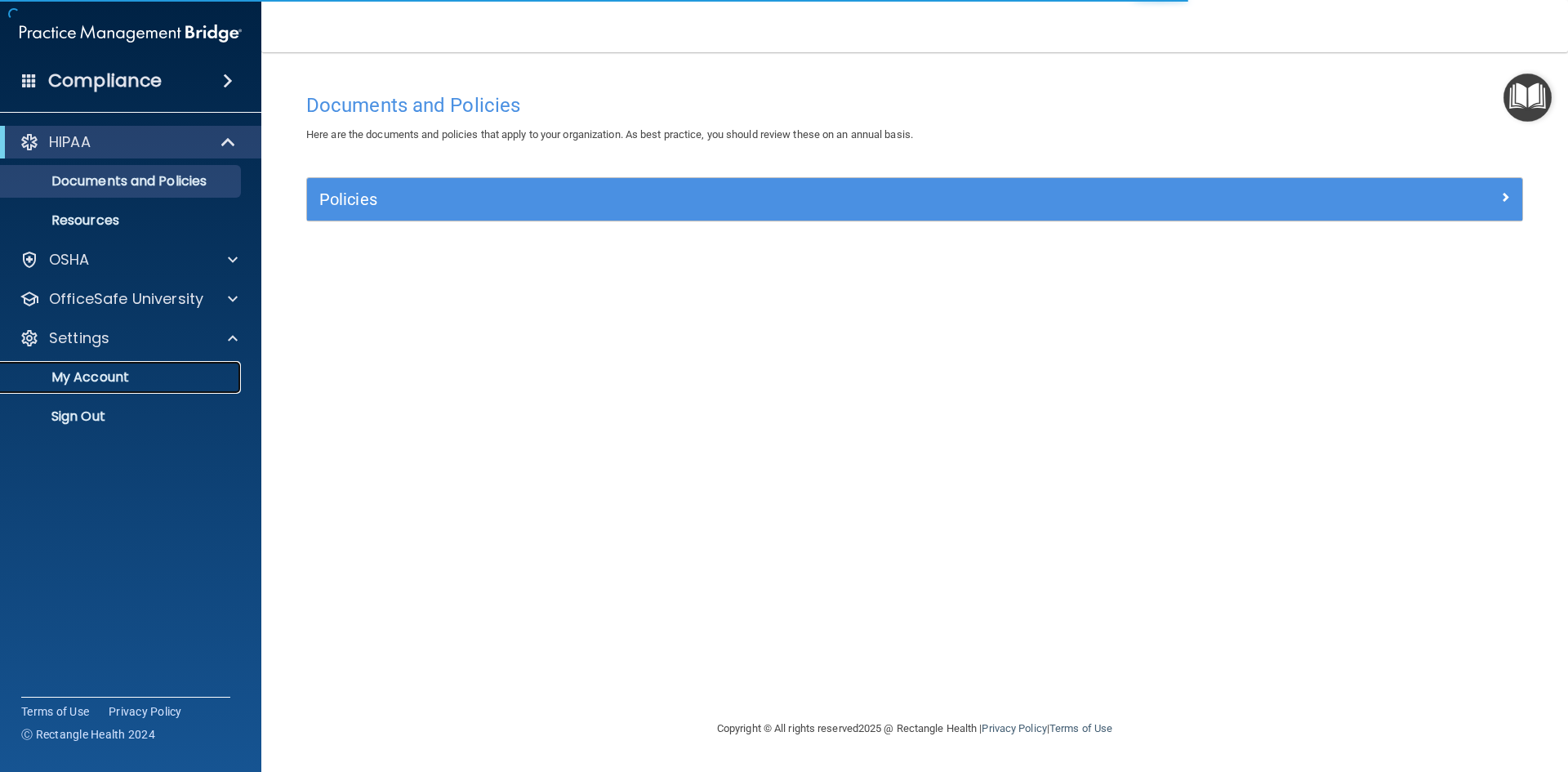
click at [99, 380] on p "My Account" at bounding box center [122, 377] width 223 height 17
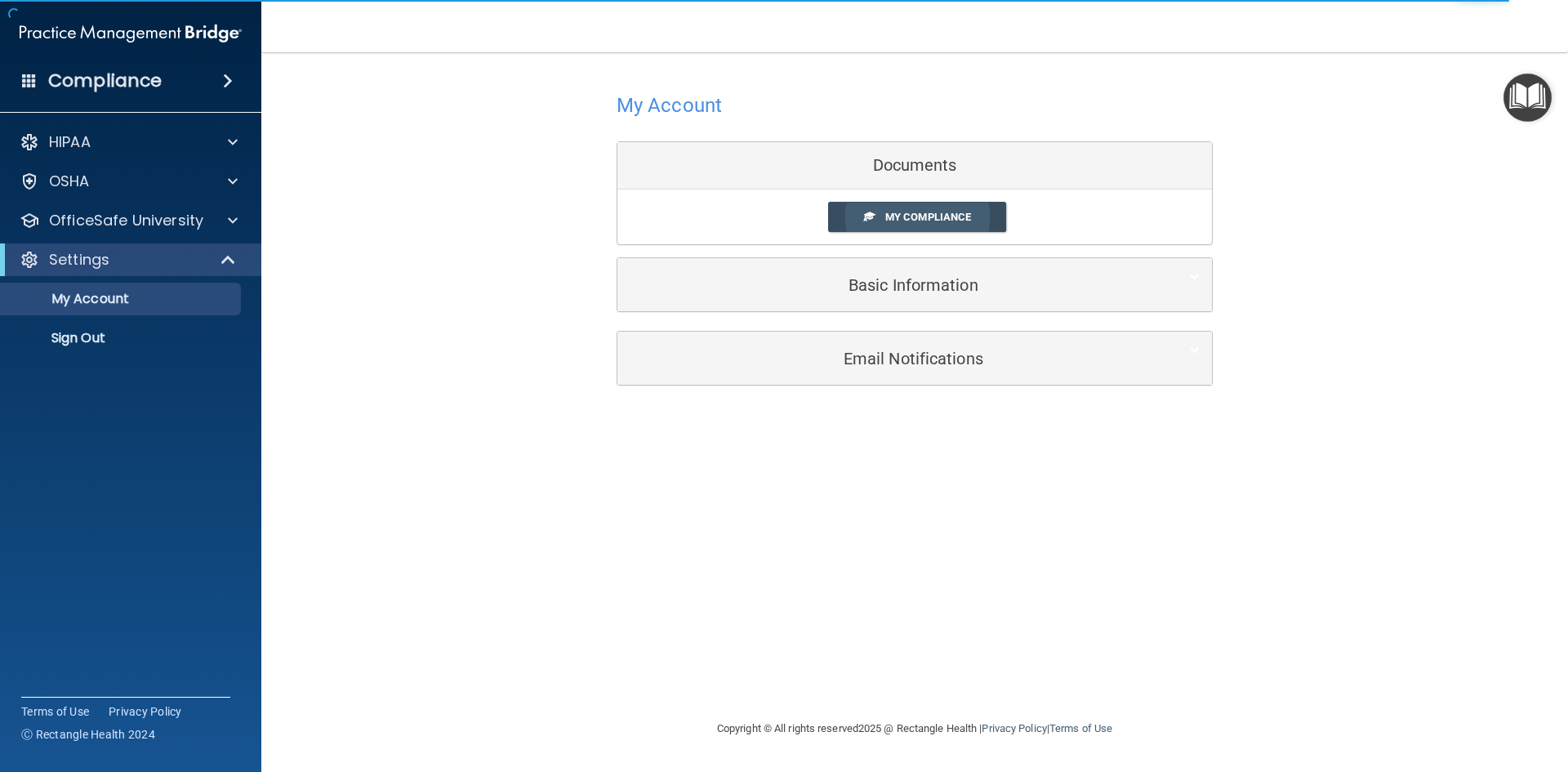
click at [913, 210] on span "My Compliance" at bounding box center [928, 216] width 86 height 12
click at [954, 215] on span "My Compliance" at bounding box center [928, 216] width 86 height 12
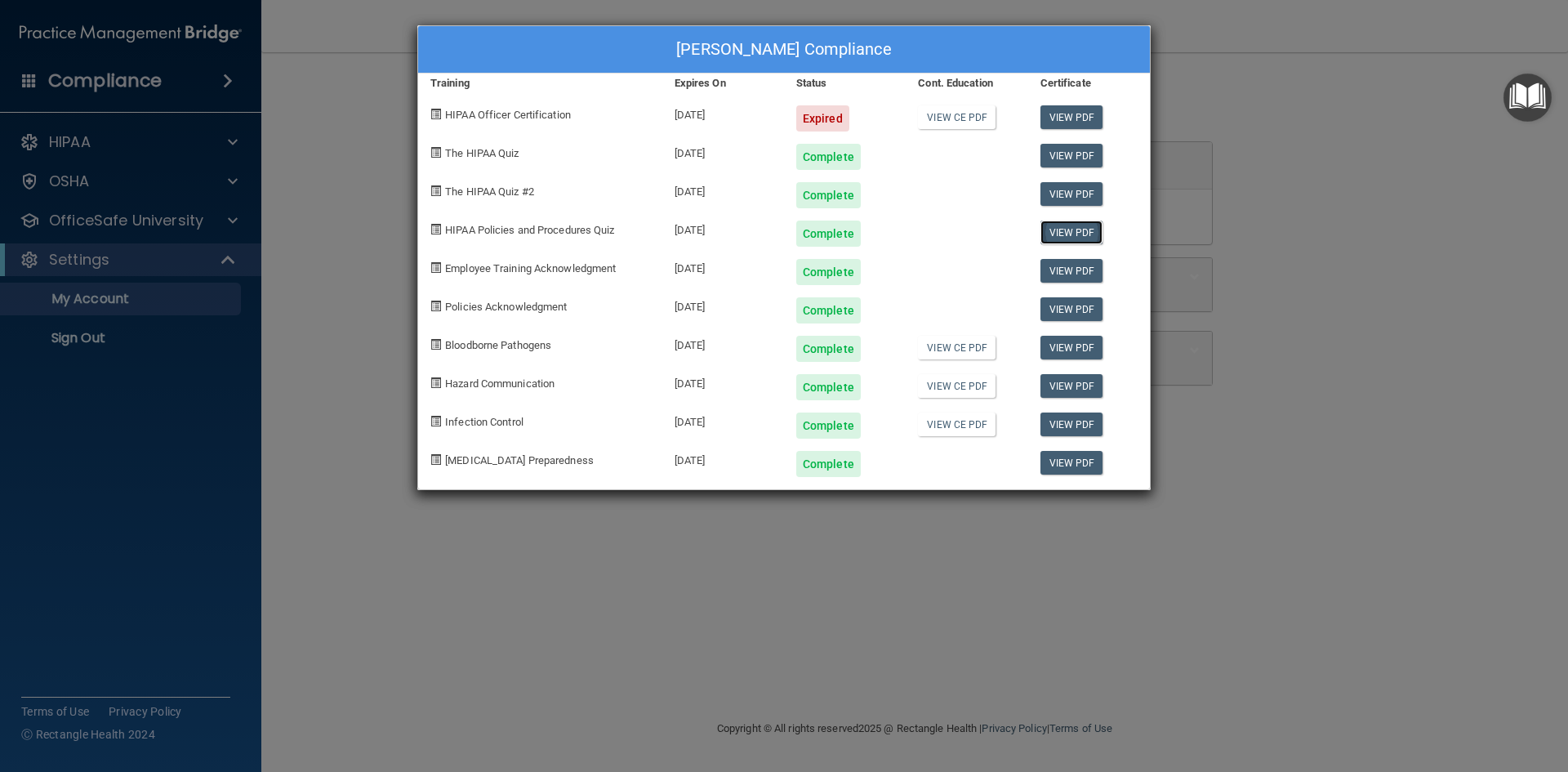
click at [1076, 229] on link "View PDF" at bounding box center [1072, 232] width 63 height 24
click at [1070, 117] on link "View PDF" at bounding box center [1072, 117] width 63 height 24
click at [1096, 153] on link "View PDF" at bounding box center [1072, 156] width 63 height 24
click at [1070, 196] on link "View PDF" at bounding box center [1072, 193] width 63 height 24
click at [1070, 271] on link "View PDF" at bounding box center [1072, 270] width 63 height 24
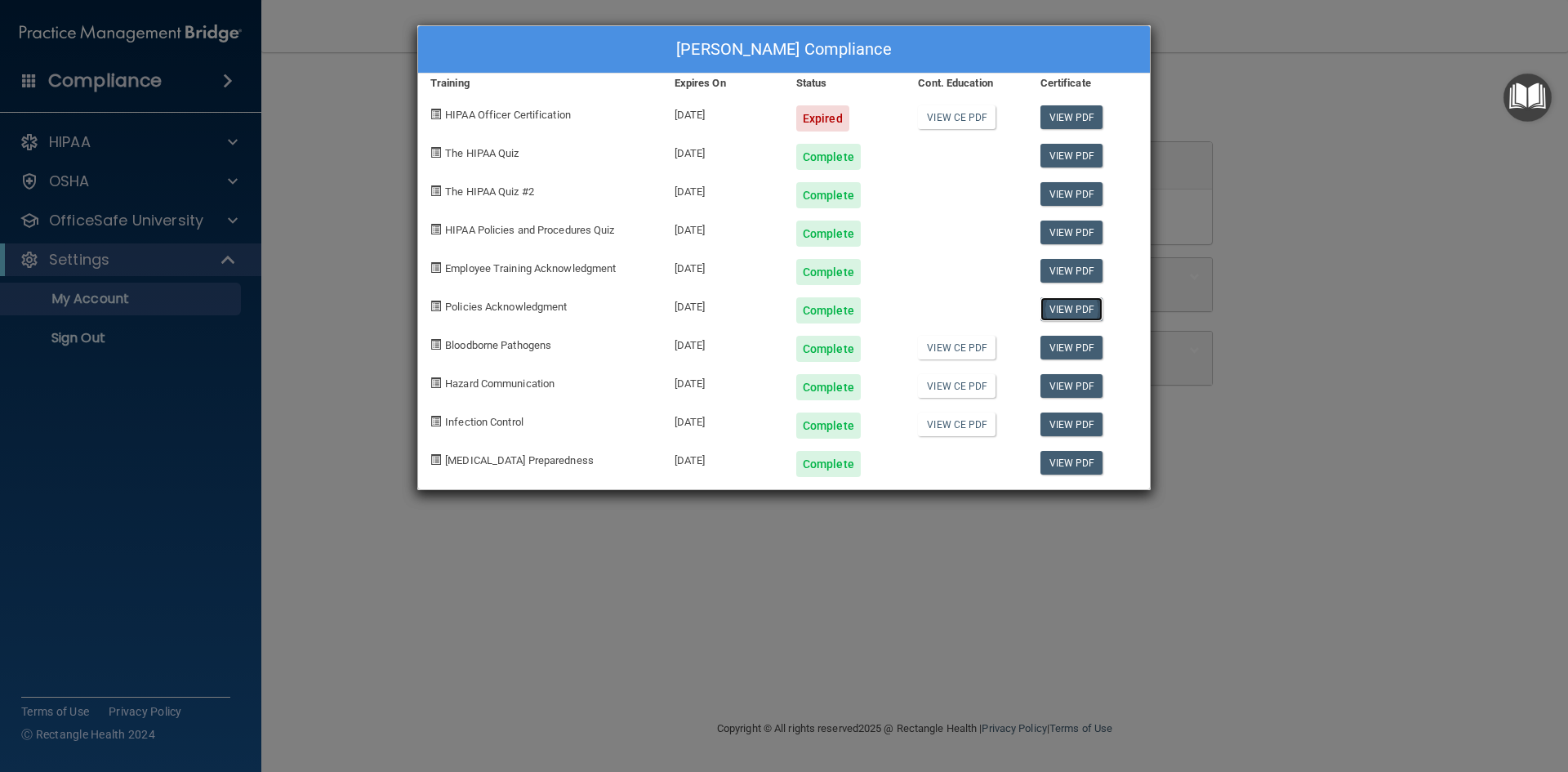
click at [1056, 310] on link "View PDF" at bounding box center [1072, 309] width 63 height 24
click at [1071, 154] on link "View PDF" at bounding box center [1072, 156] width 63 height 24
click at [1072, 191] on link "View PDF" at bounding box center [1072, 193] width 63 height 24
click at [1078, 234] on link "View PDF" at bounding box center [1072, 232] width 63 height 24
click at [331, 116] on div "Jennifer Ramos's Compliance Training Expires On Status Cont. Education Certific…" at bounding box center [784, 386] width 1568 height 772
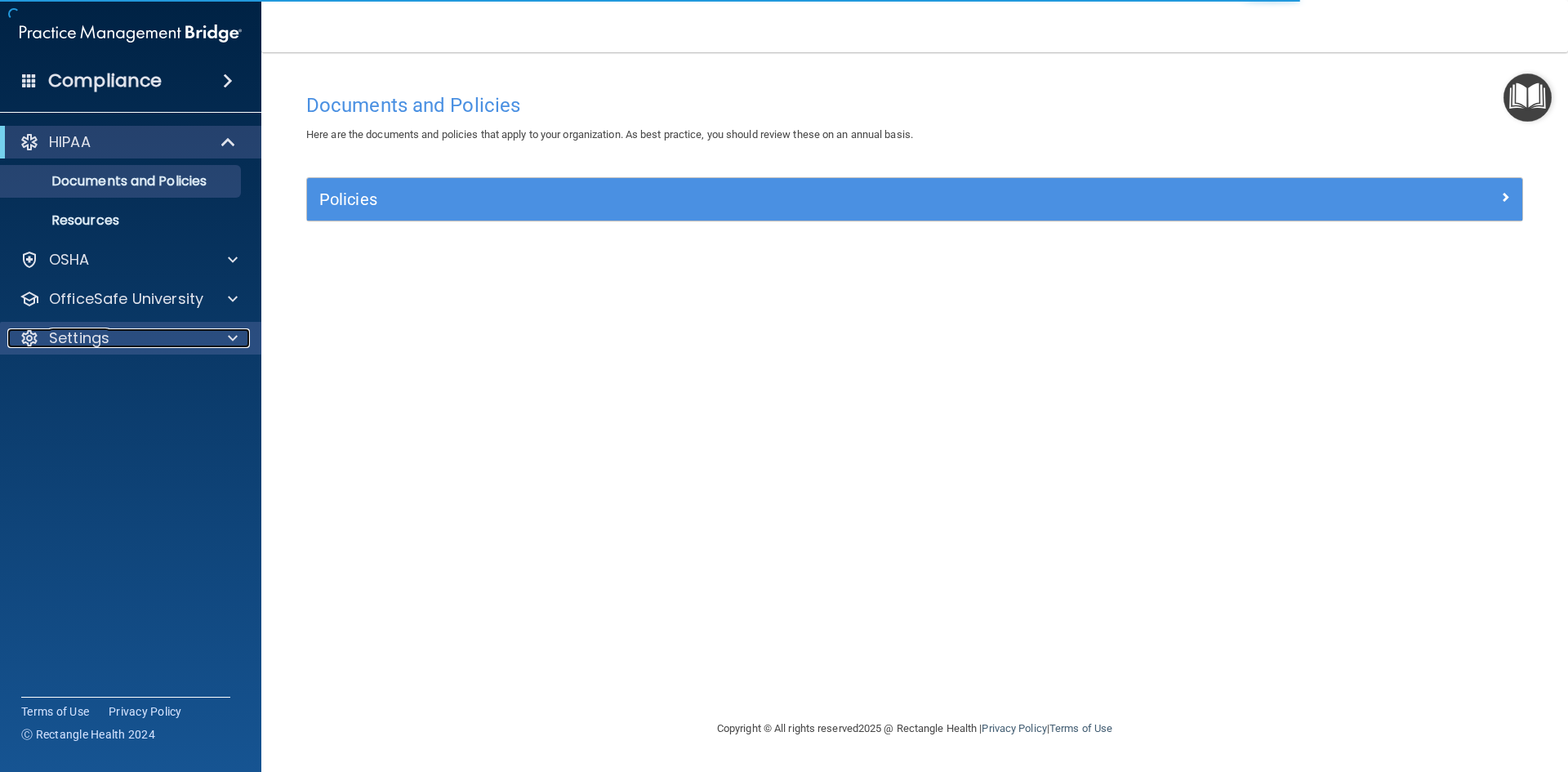
click at [88, 342] on p "Settings" at bounding box center [79, 339] width 60 height 20
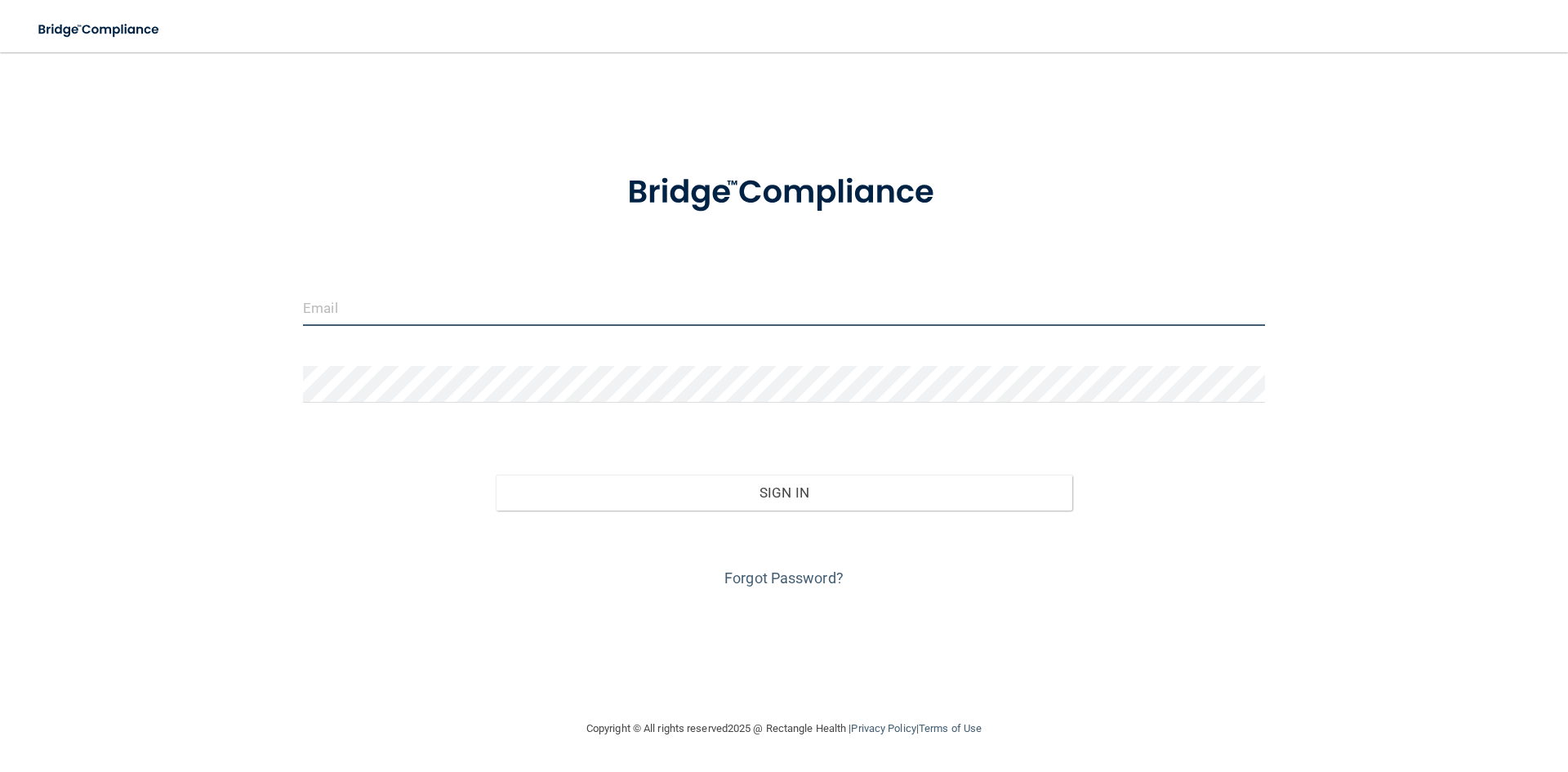
click at [432, 303] on input "email" at bounding box center [784, 307] width 963 height 37
type input "[EMAIL_ADDRESS][DOMAIN_NAME]"
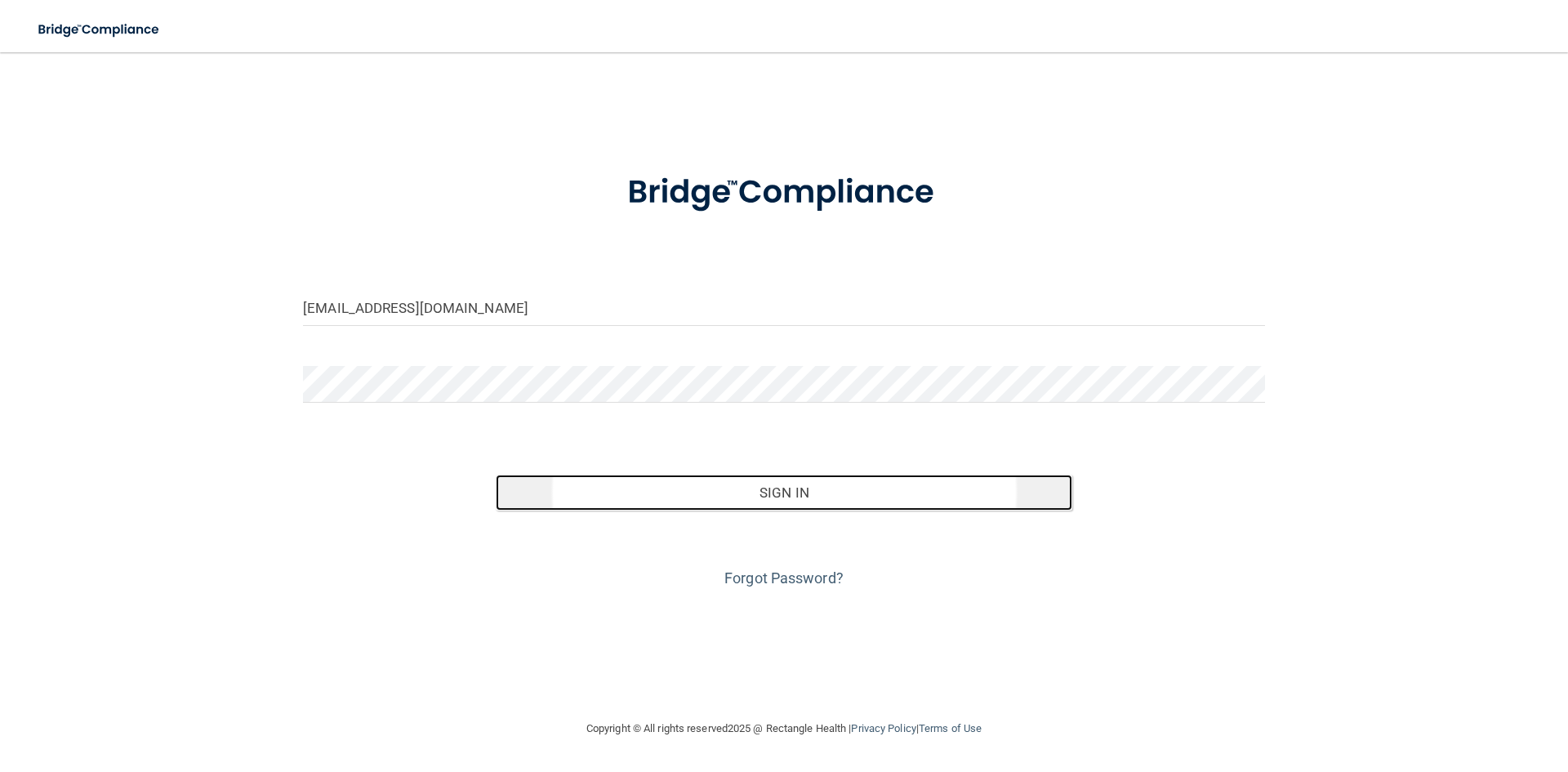
click at [730, 489] on button "Sign In" at bounding box center [784, 493] width 578 height 36
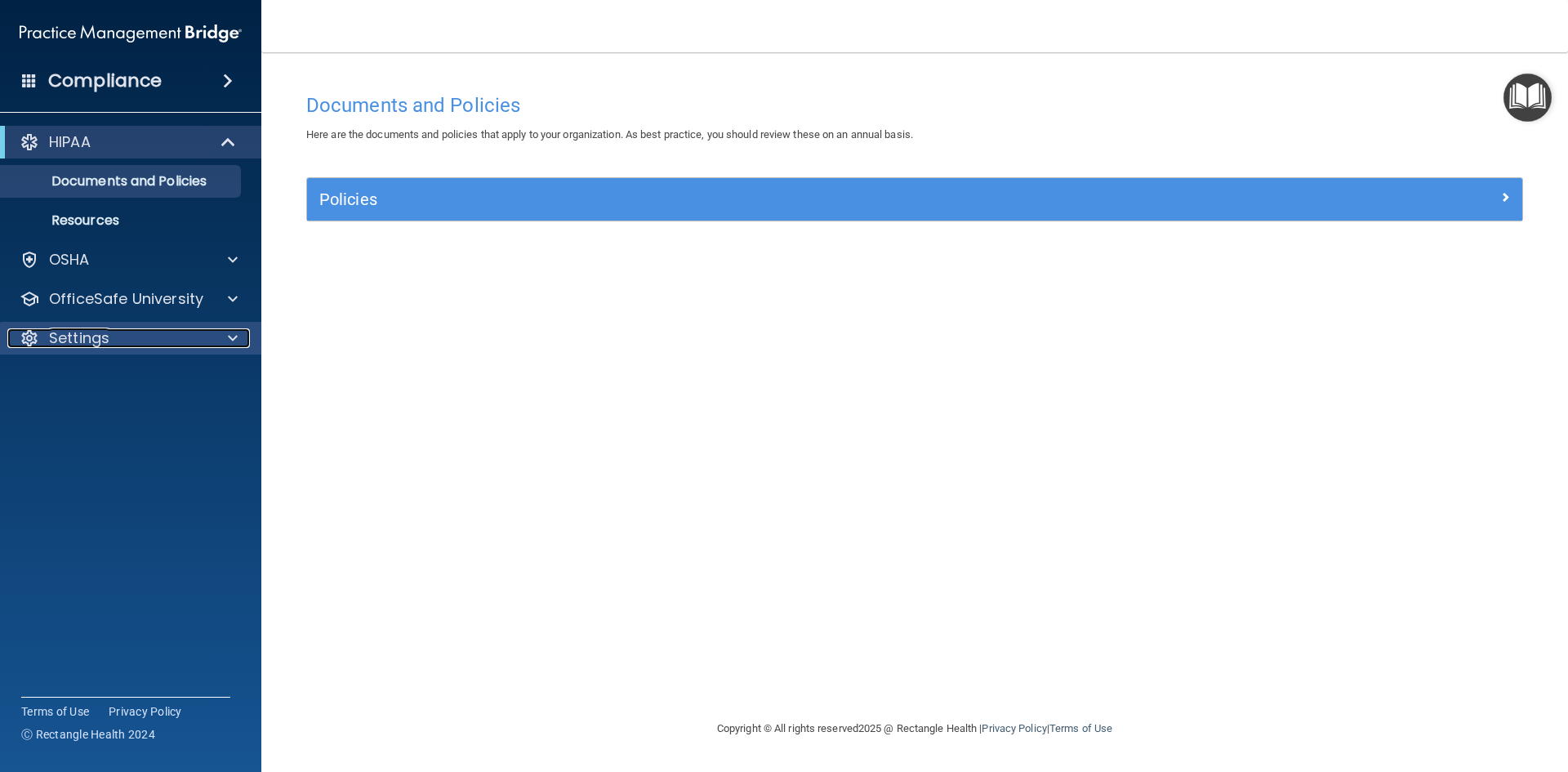
click at [104, 340] on p "Settings" at bounding box center [79, 339] width 60 height 20
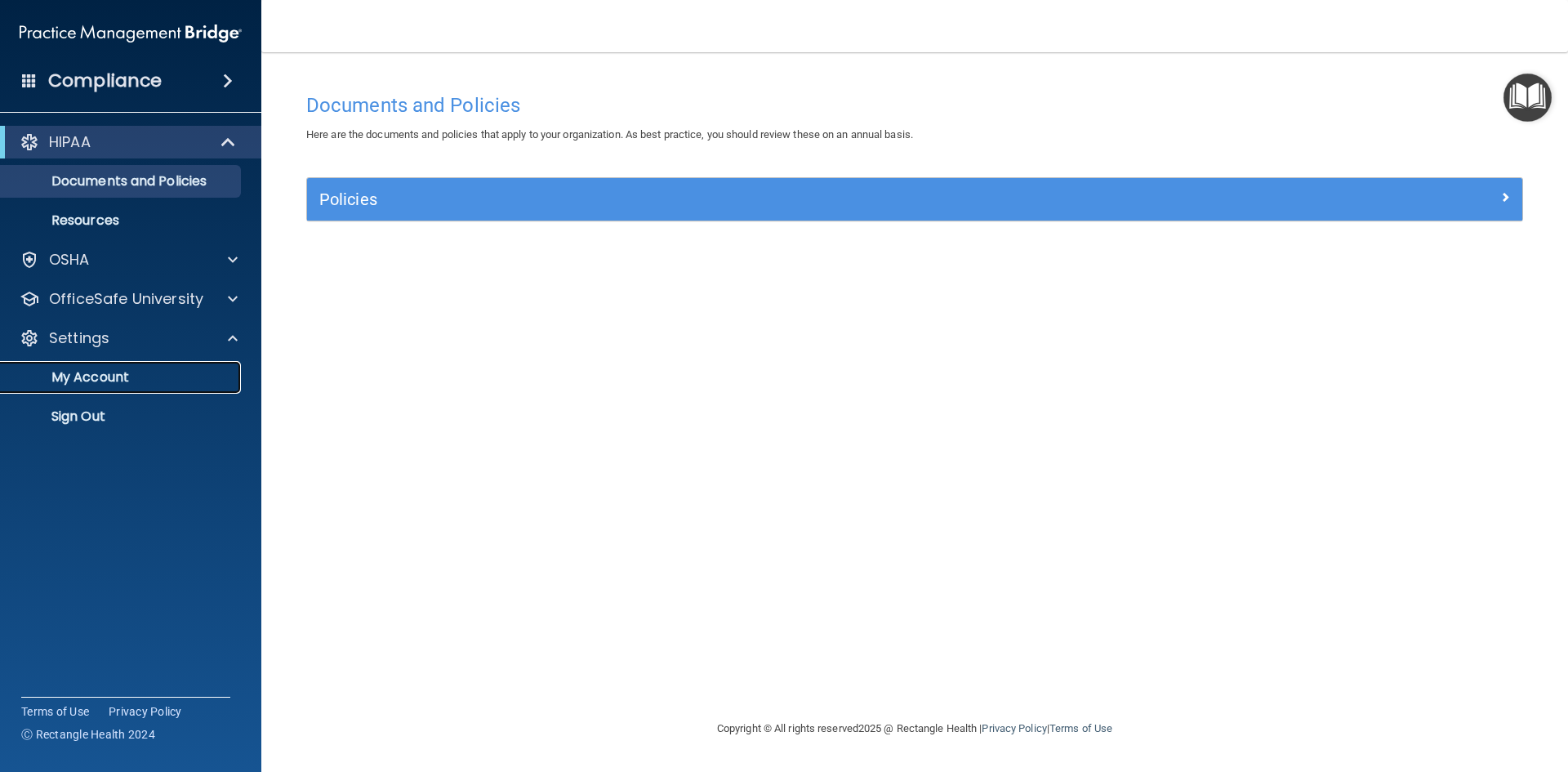
click at [104, 371] on p "My Account" at bounding box center [122, 377] width 223 height 17
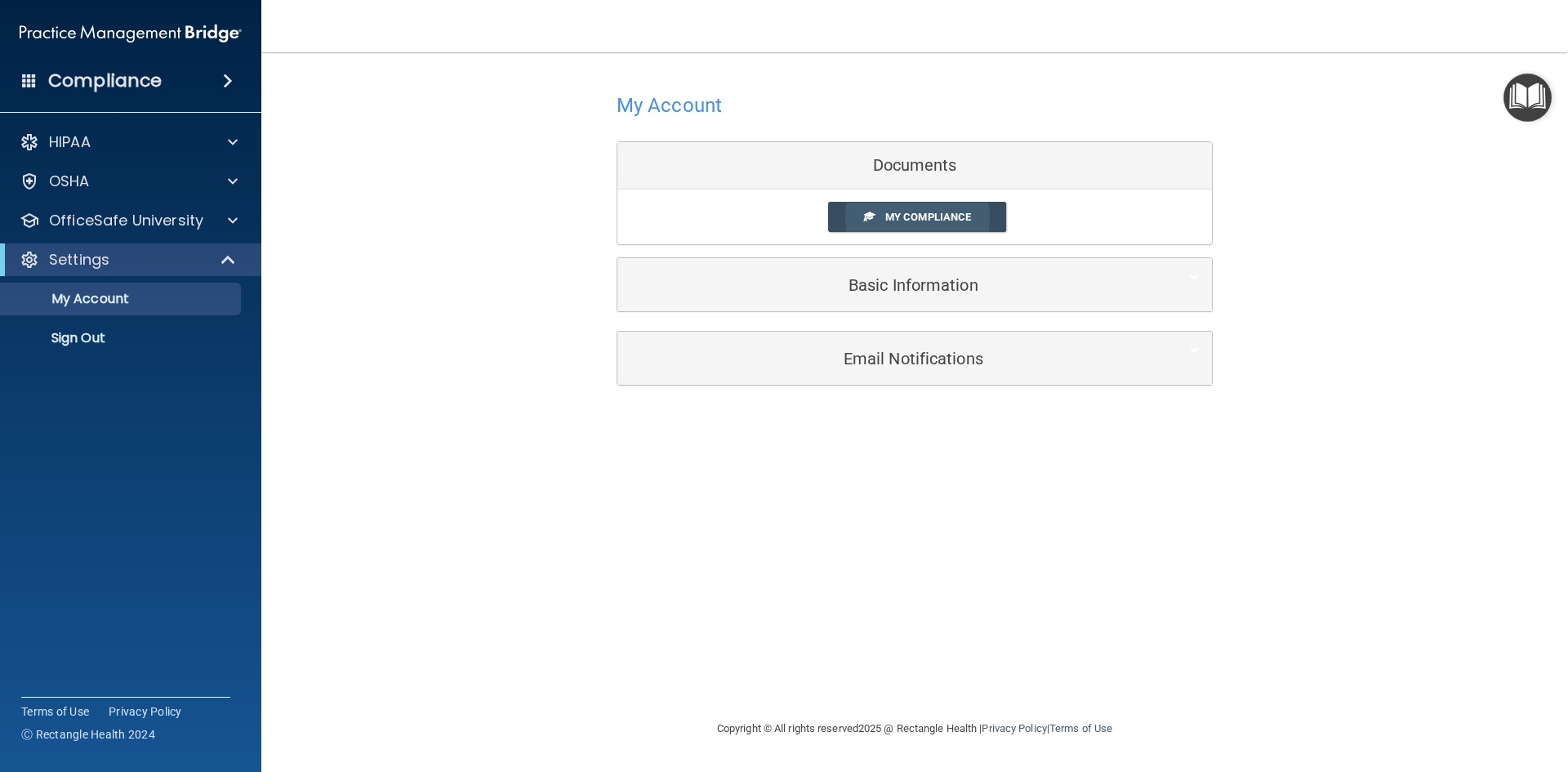
click at [912, 212] on span "My Compliance" at bounding box center [928, 216] width 86 height 12
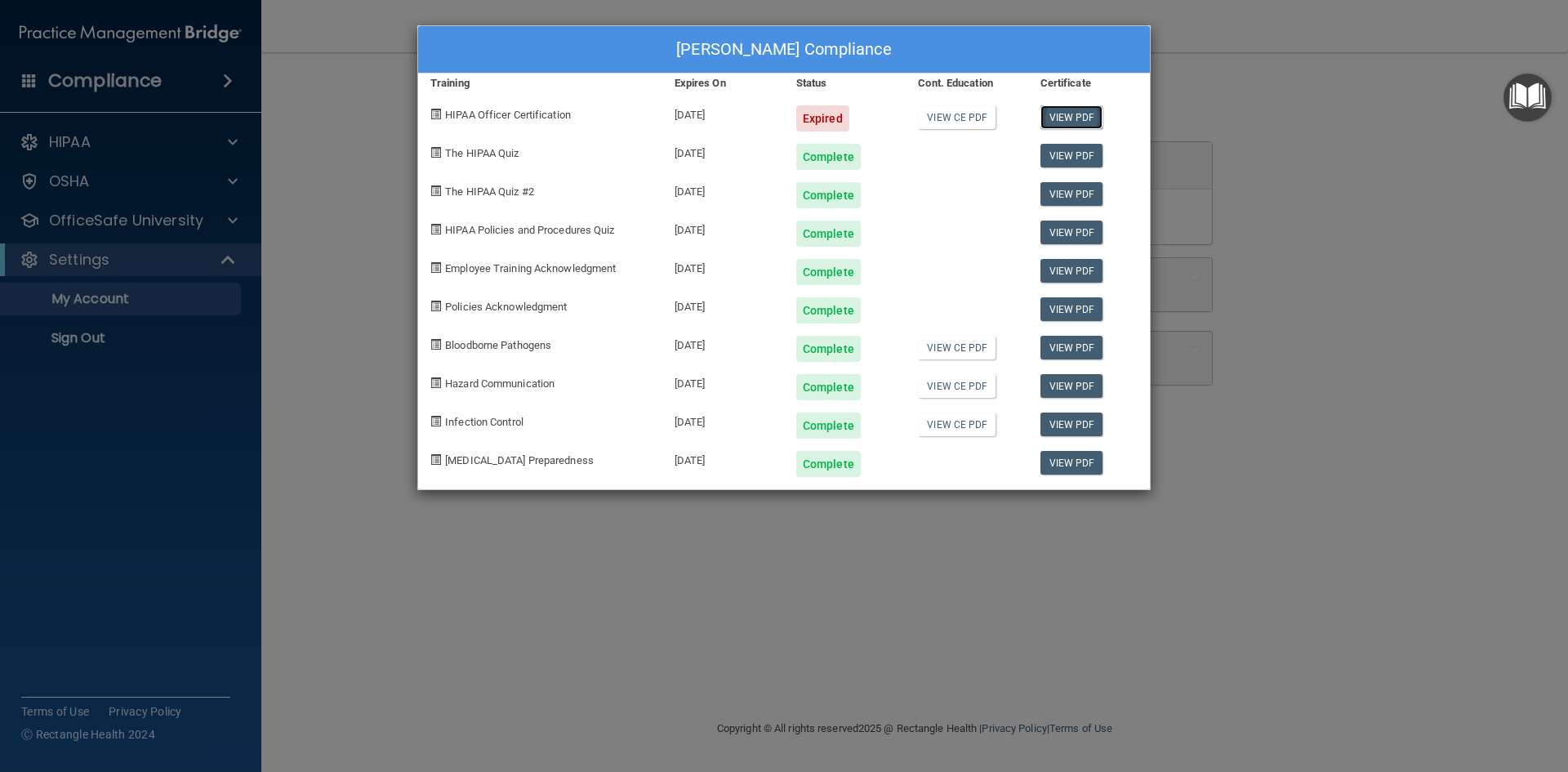
click at [1056, 118] on link "View PDF" at bounding box center [1072, 117] width 63 height 24
click at [349, 116] on div "[PERSON_NAME] Compliance Training Expires On Status Cont. Education Certificate…" at bounding box center [784, 386] width 1568 height 772
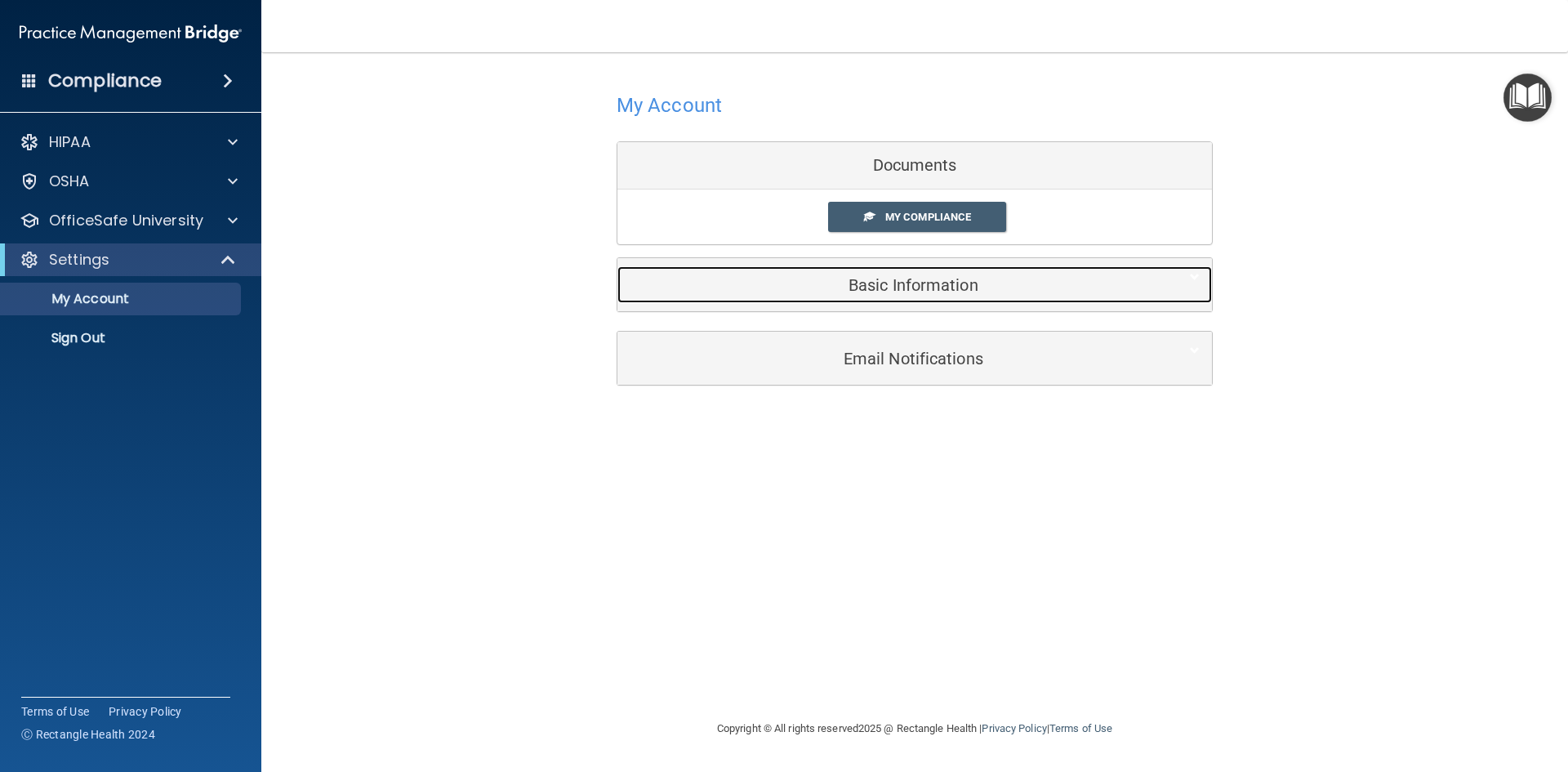
click at [910, 286] on h5 "Basic Information" at bounding box center [890, 285] width 520 height 18
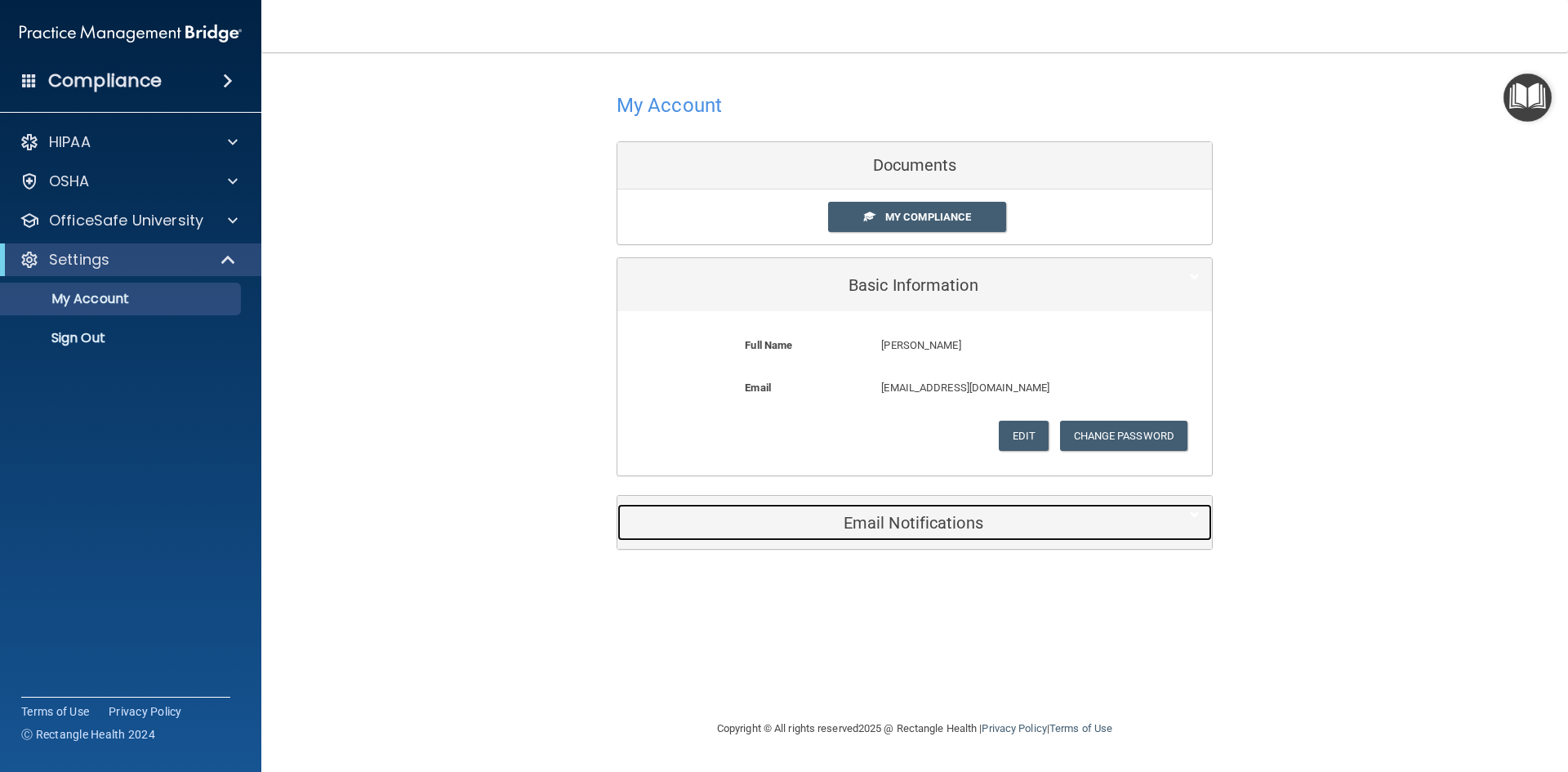
click at [911, 523] on h5 "Email Notifications" at bounding box center [890, 522] width 520 height 18
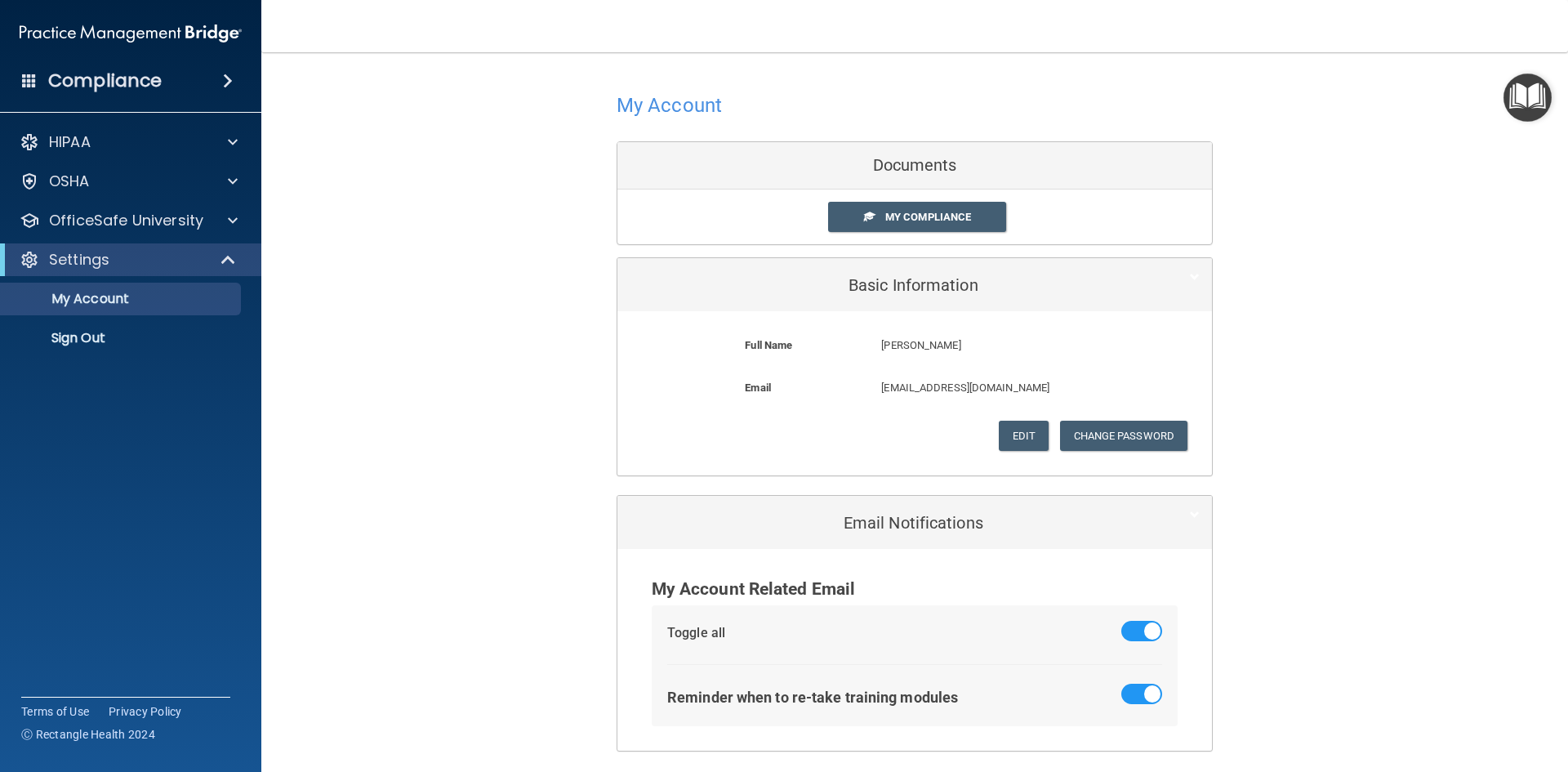
click at [223, 78] on span at bounding box center [228, 81] width 10 height 20
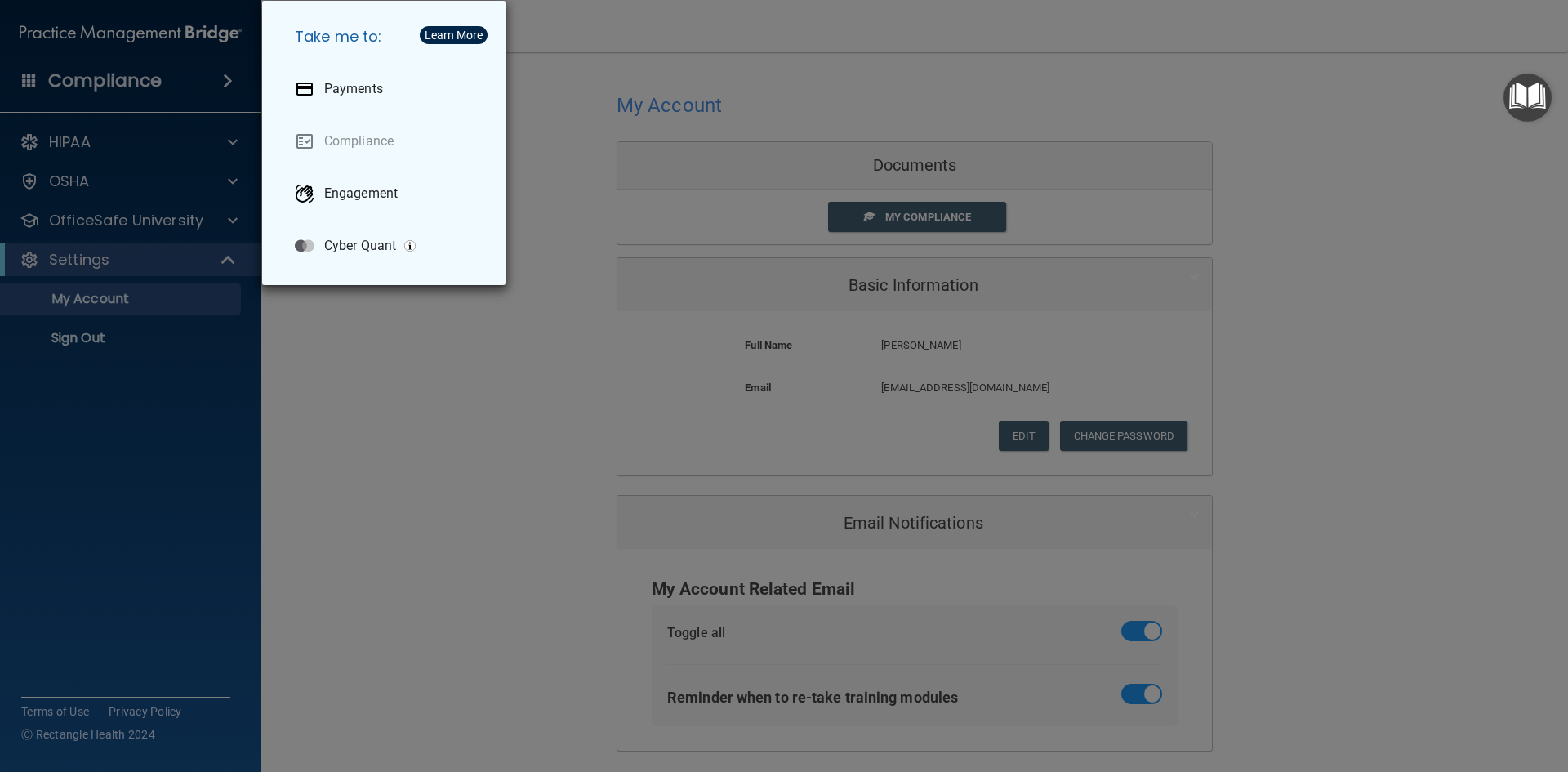
drag, startPoint x: 102, startPoint y: 82, endPoint x: 600, endPoint y: 140, distance: 501.4
click at [103, 82] on div "Take me to: Payments Compliance Engagement Cyber Quant" at bounding box center [784, 386] width 1568 height 772
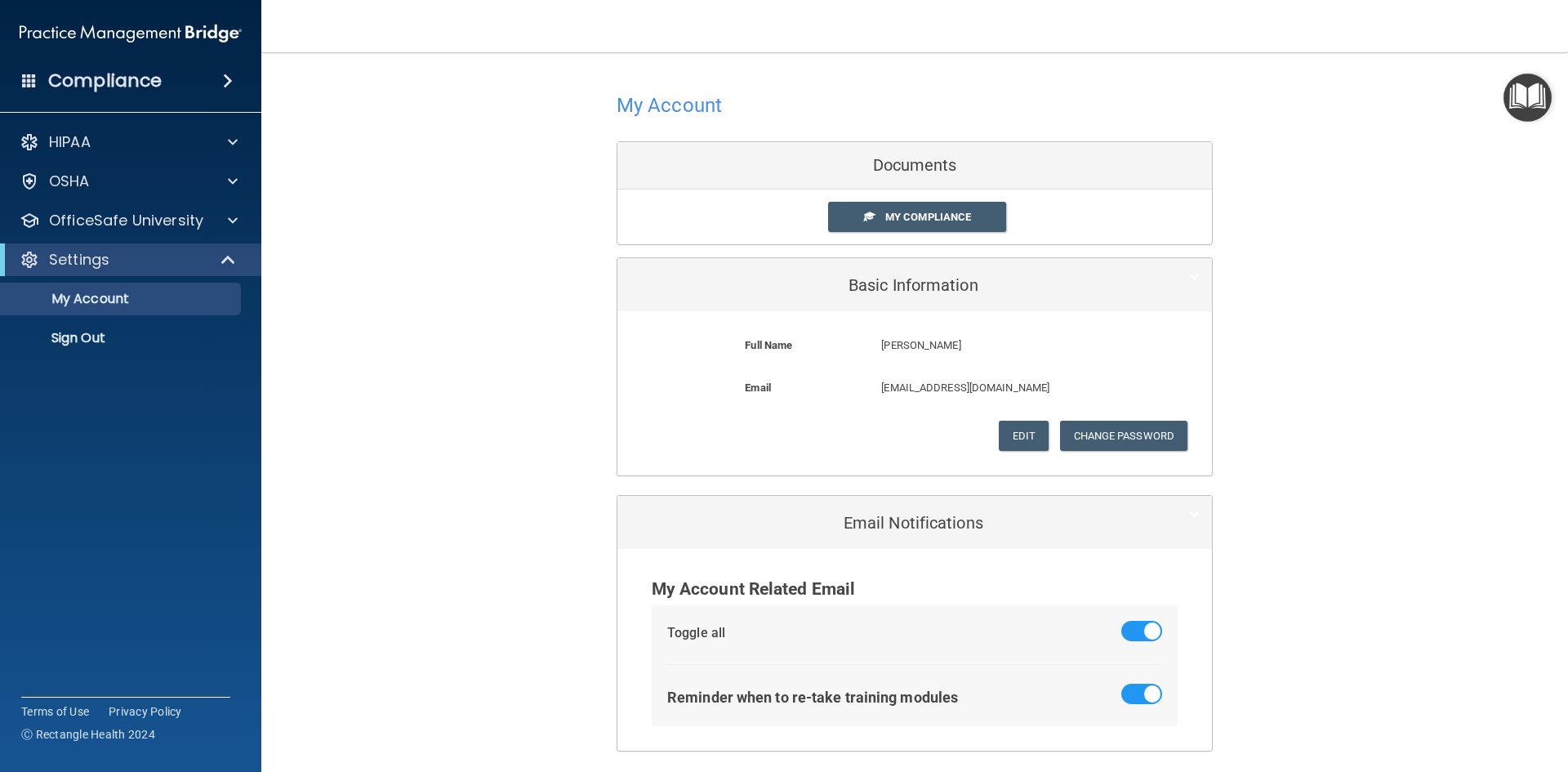
click at [1529, 94] on img "Open Resource Center" at bounding box center [1528, 97] width 48 height 48
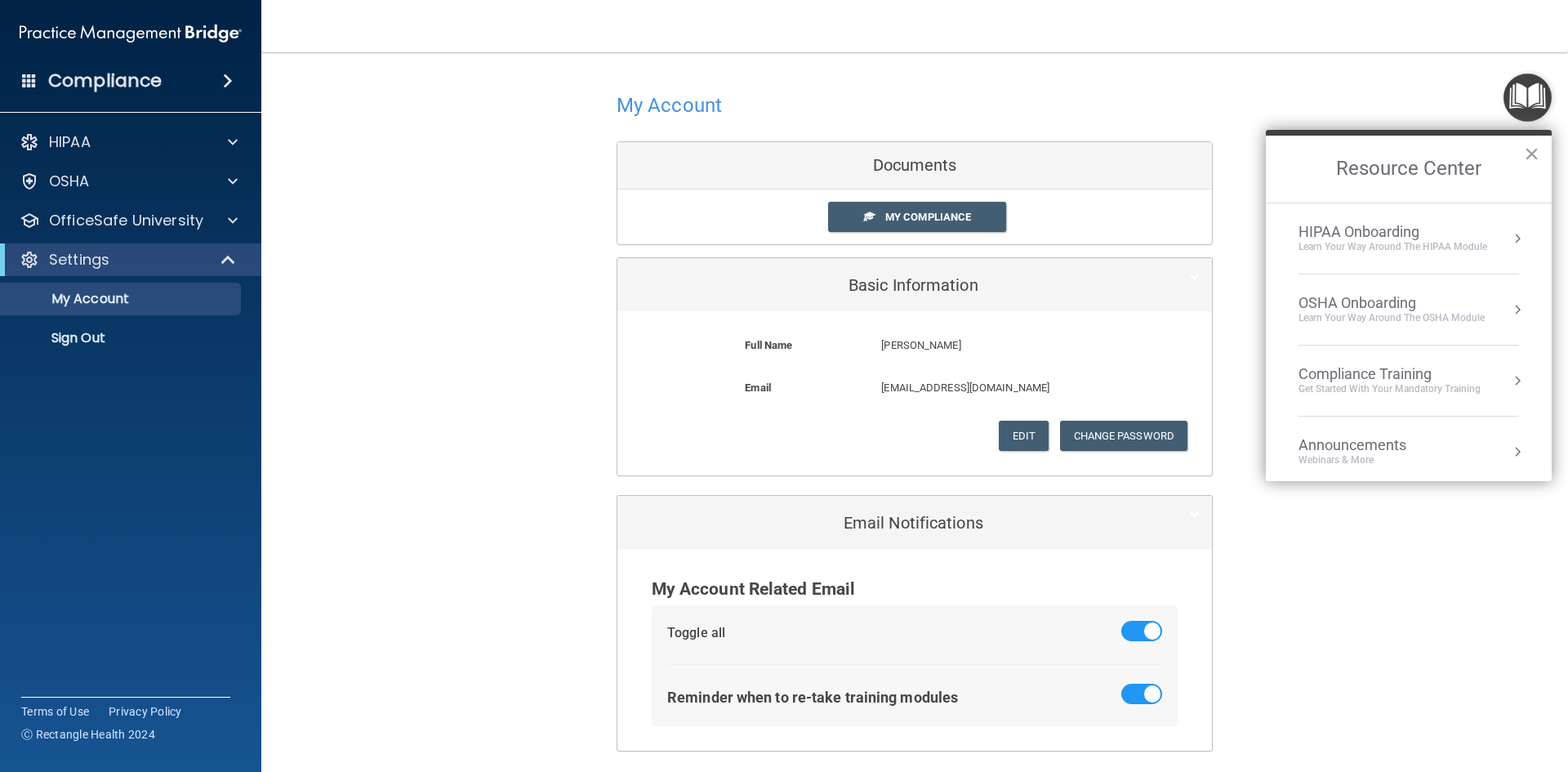
scroll to position [92, 0]
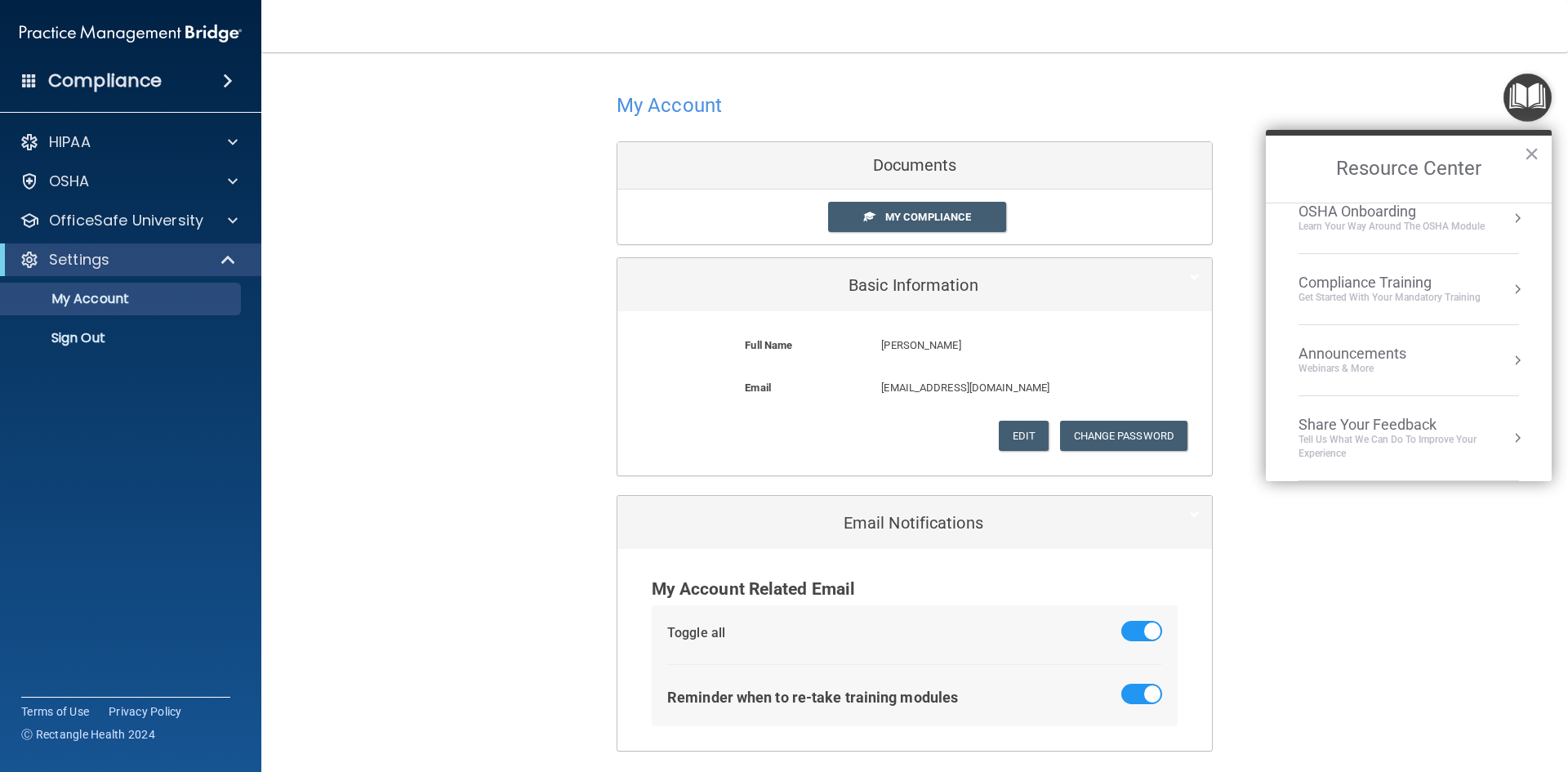
click at [1390, 354] on div "Announcements" at bounding box center [1369, 353] width 140 height 18
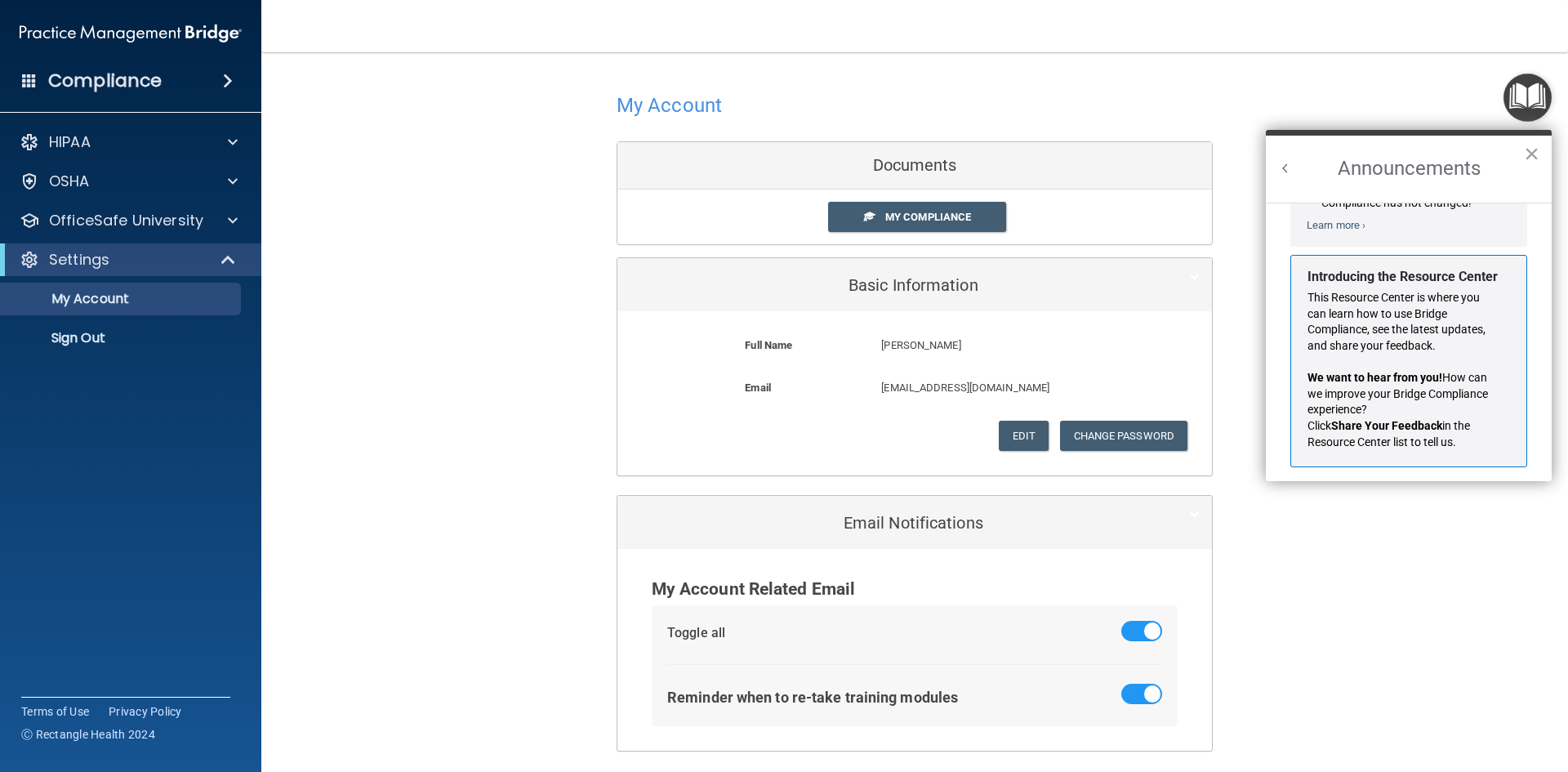
scroll to position [286, 0]
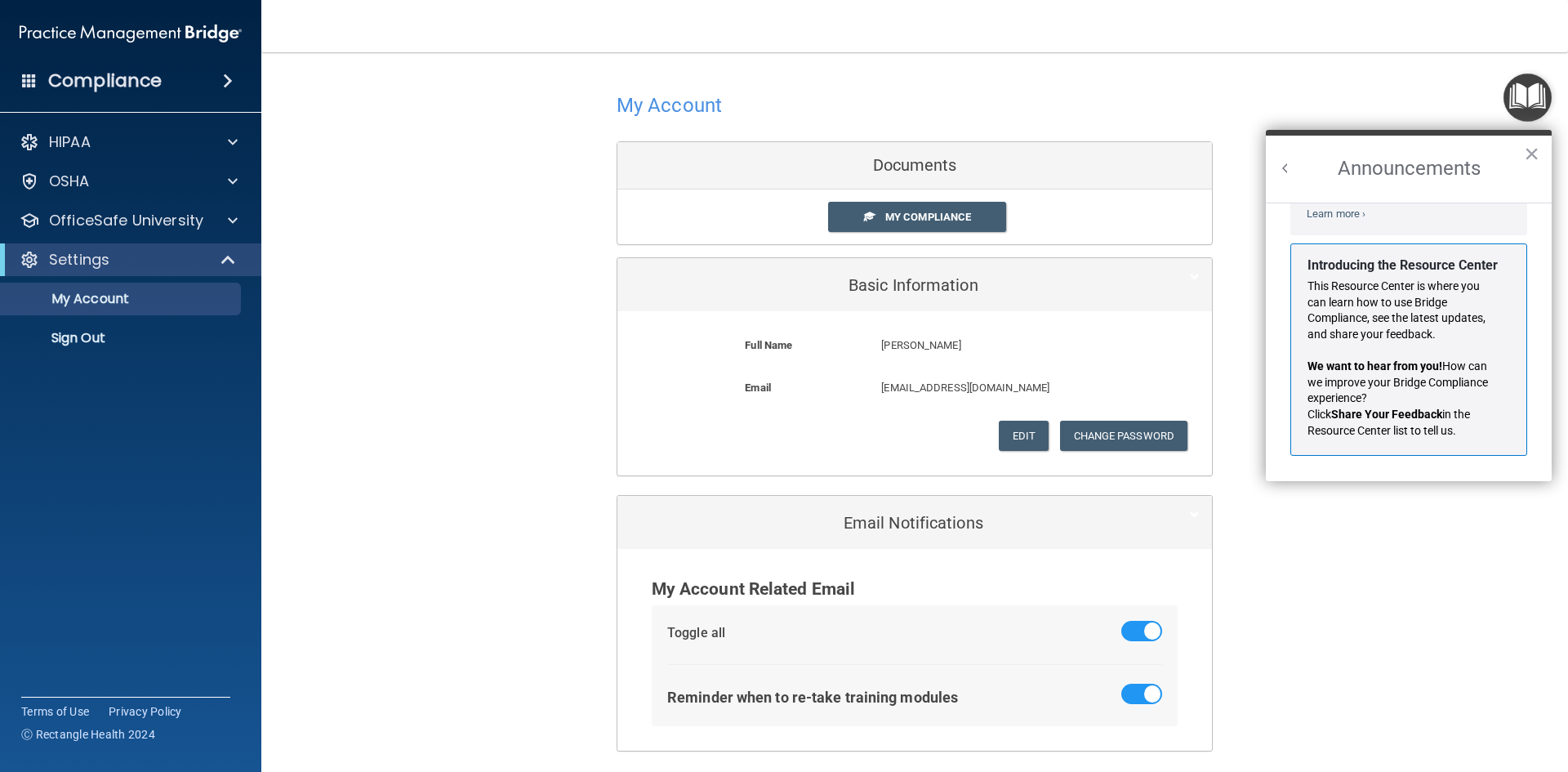
click at [1389, 350] on div "This Resource Center is where you can learn how to use Bridge Compliance, see t…" at bounding box center [1402, 358] width 191 height 160
click at [1529, 151] on button "×" at bounding box center [1532, 153] width 16 height 26
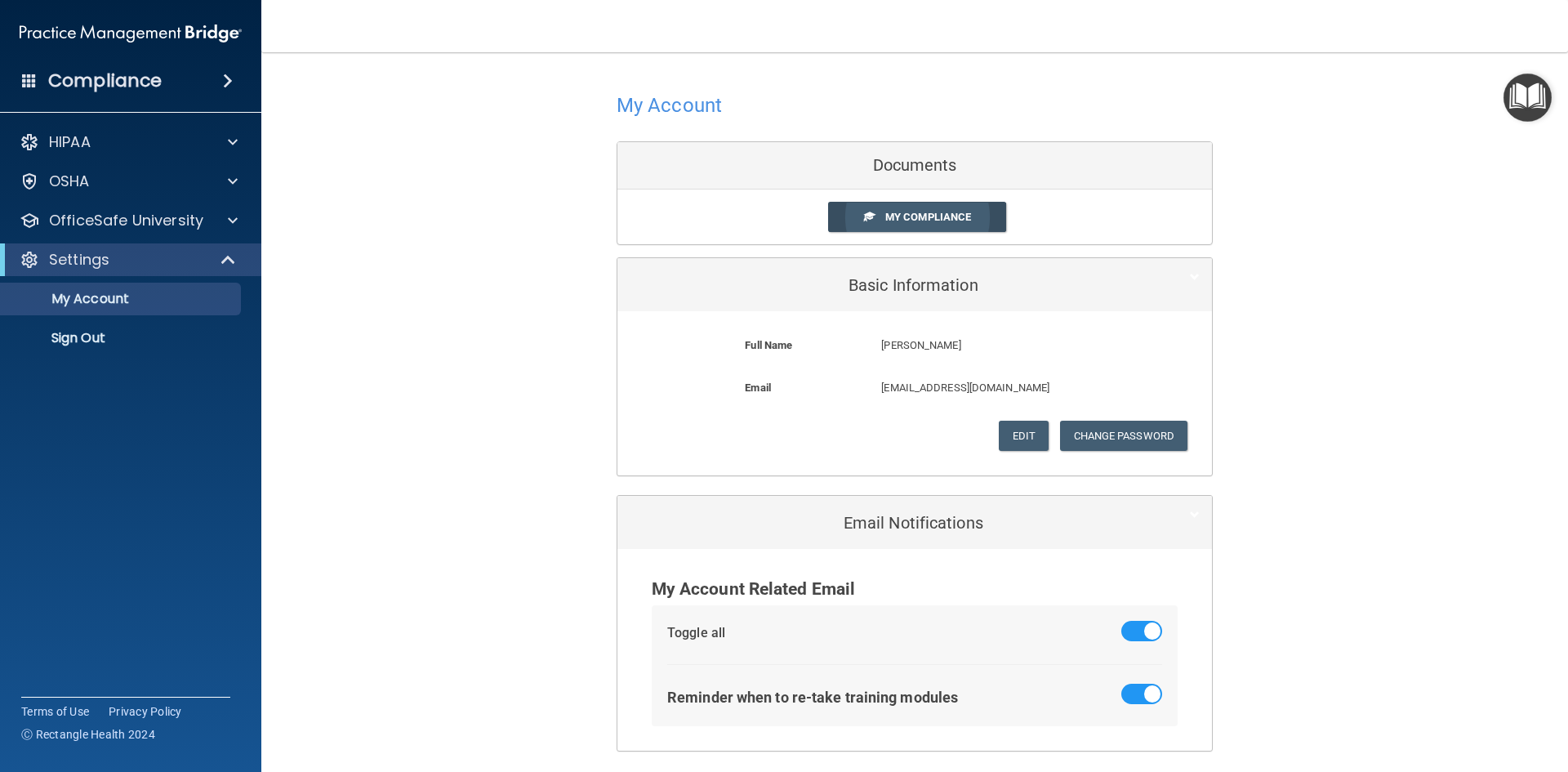
click at [939, 210] on link "My Compliance" at bounding box center [917, 216] width 179 height 31
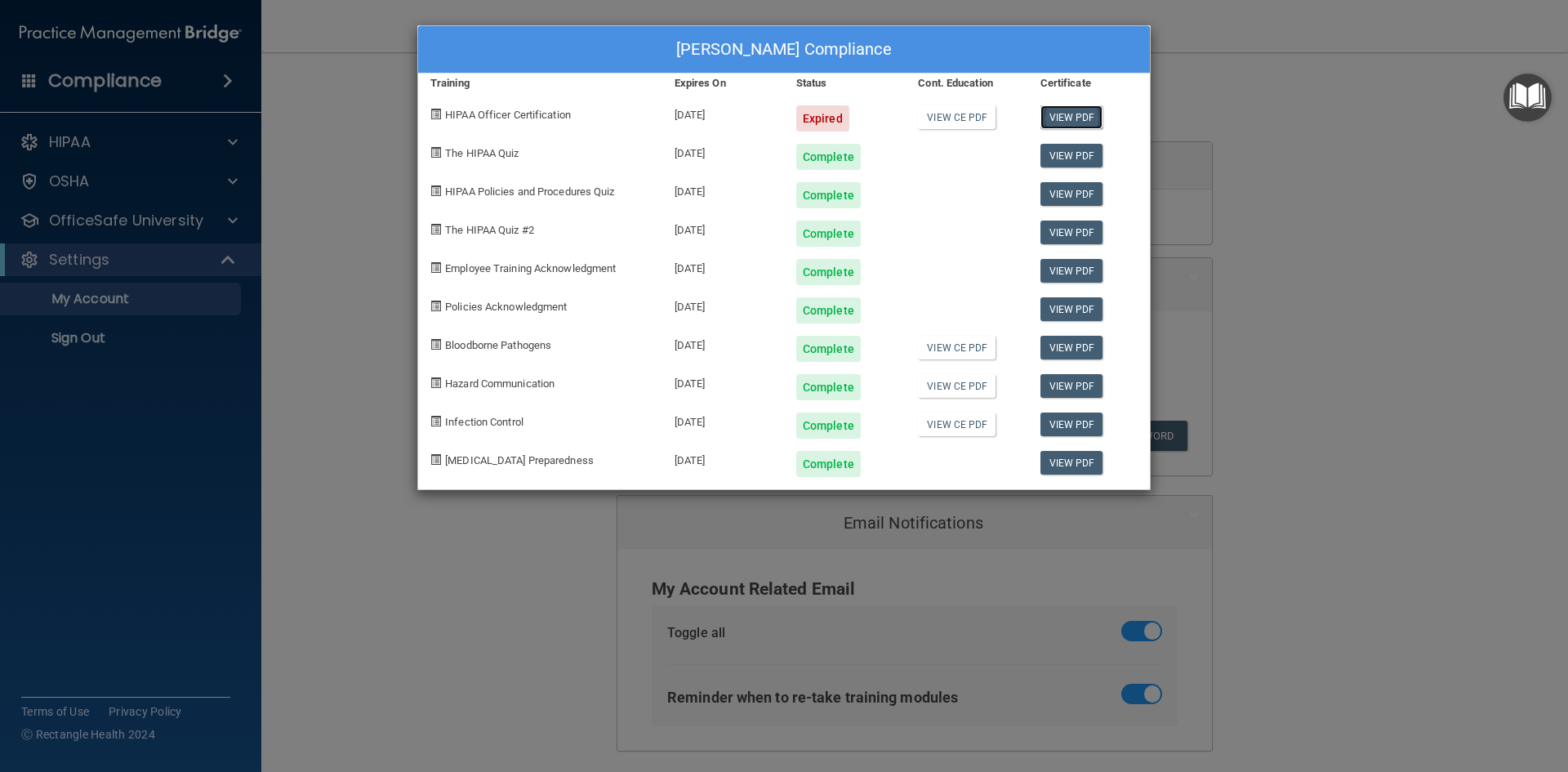
click at [1089, 110] on link "View PDF" at bounding box center [1072, 117] width 63 height 24
click at [336, 171] on div "[PERSON_NAME] Compliance Training Expires On Status Cont. Education Certificate…" at bounding box center [784, 386] width 1568 height 772
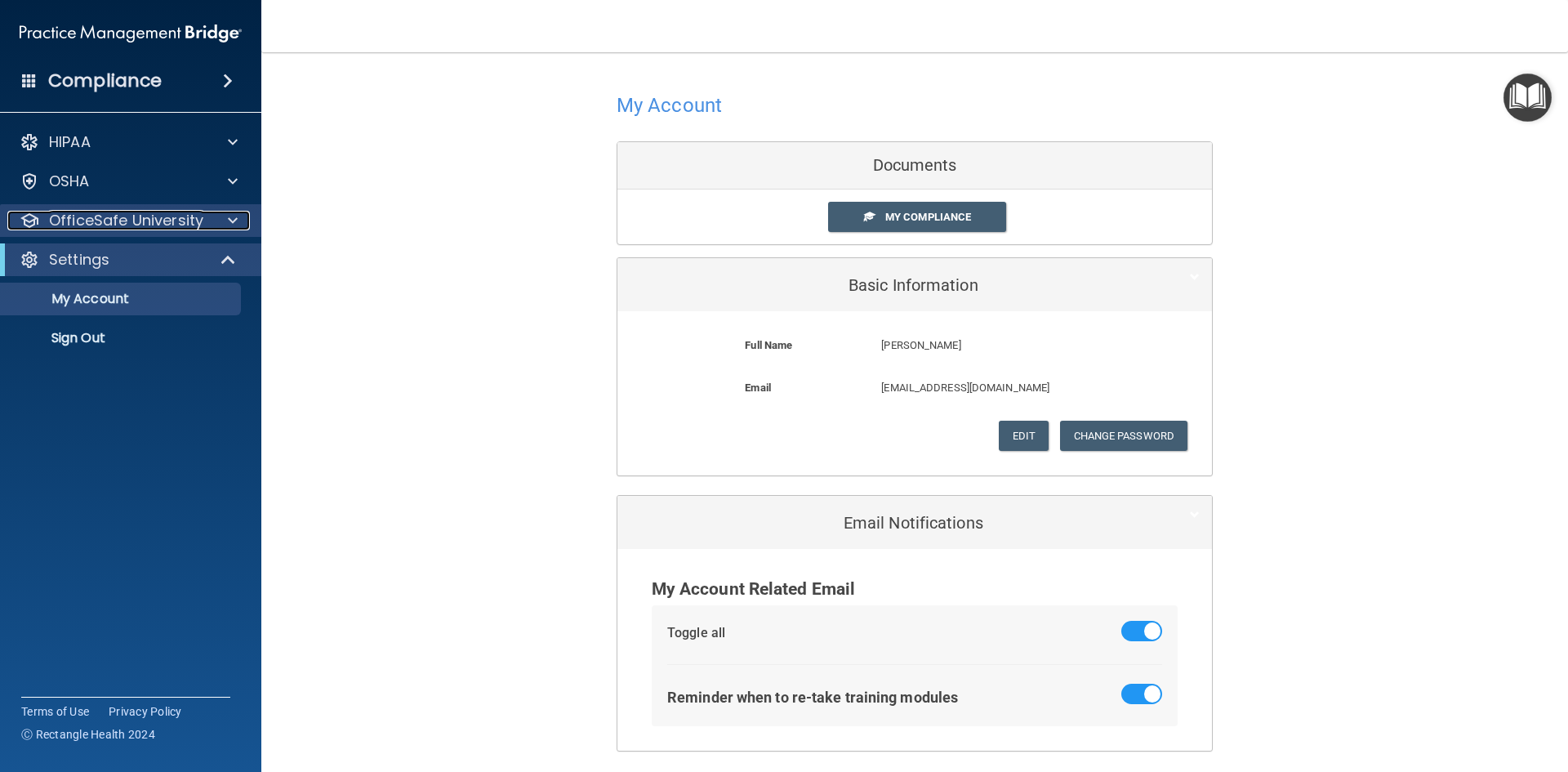
click at [231, 214] on span at bounding box center [233, 220] width 10 height 20
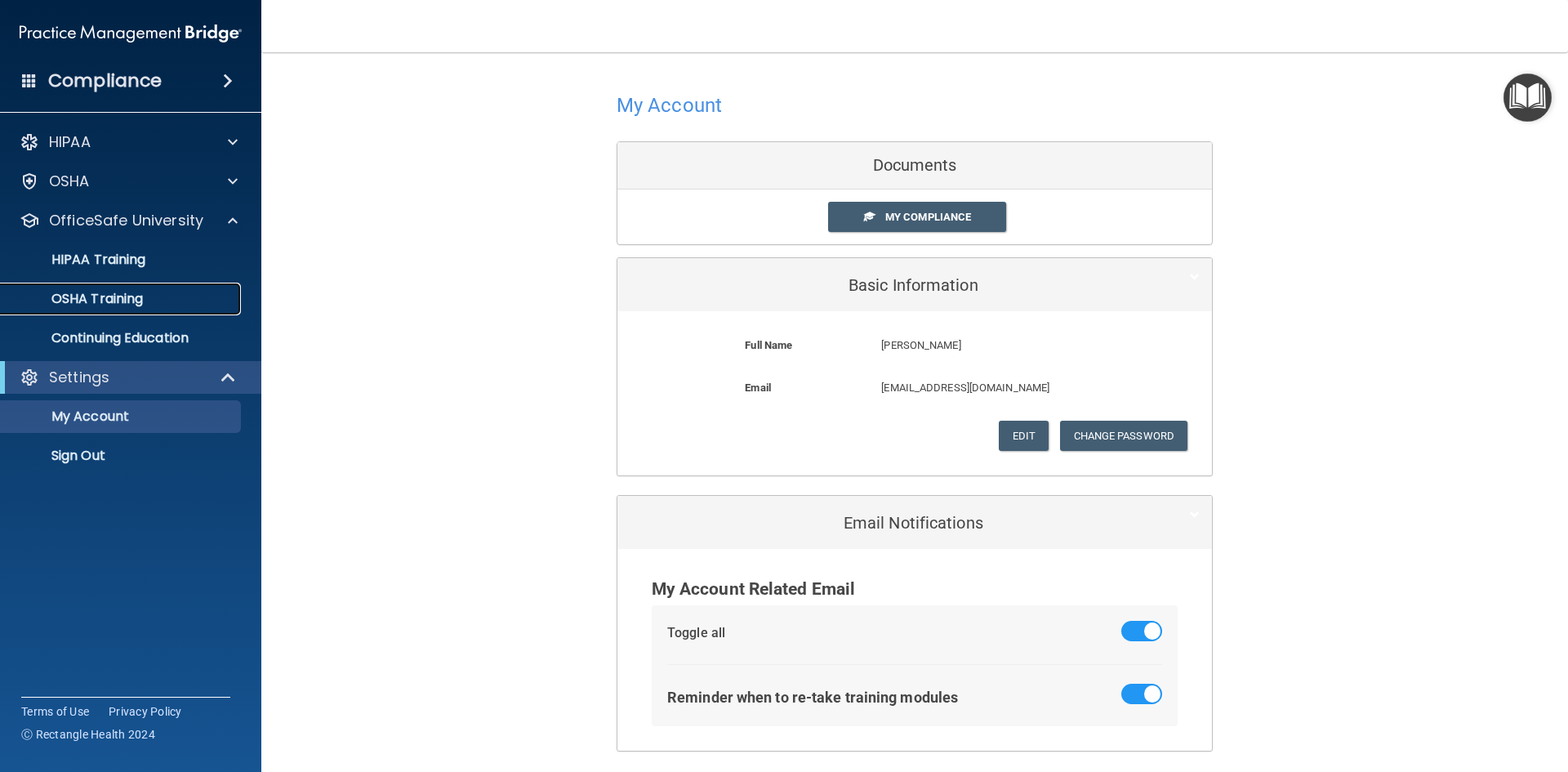
click at [185, 301] on div "OSHA Training" at bounding box center [122, 299] width 223 height 17
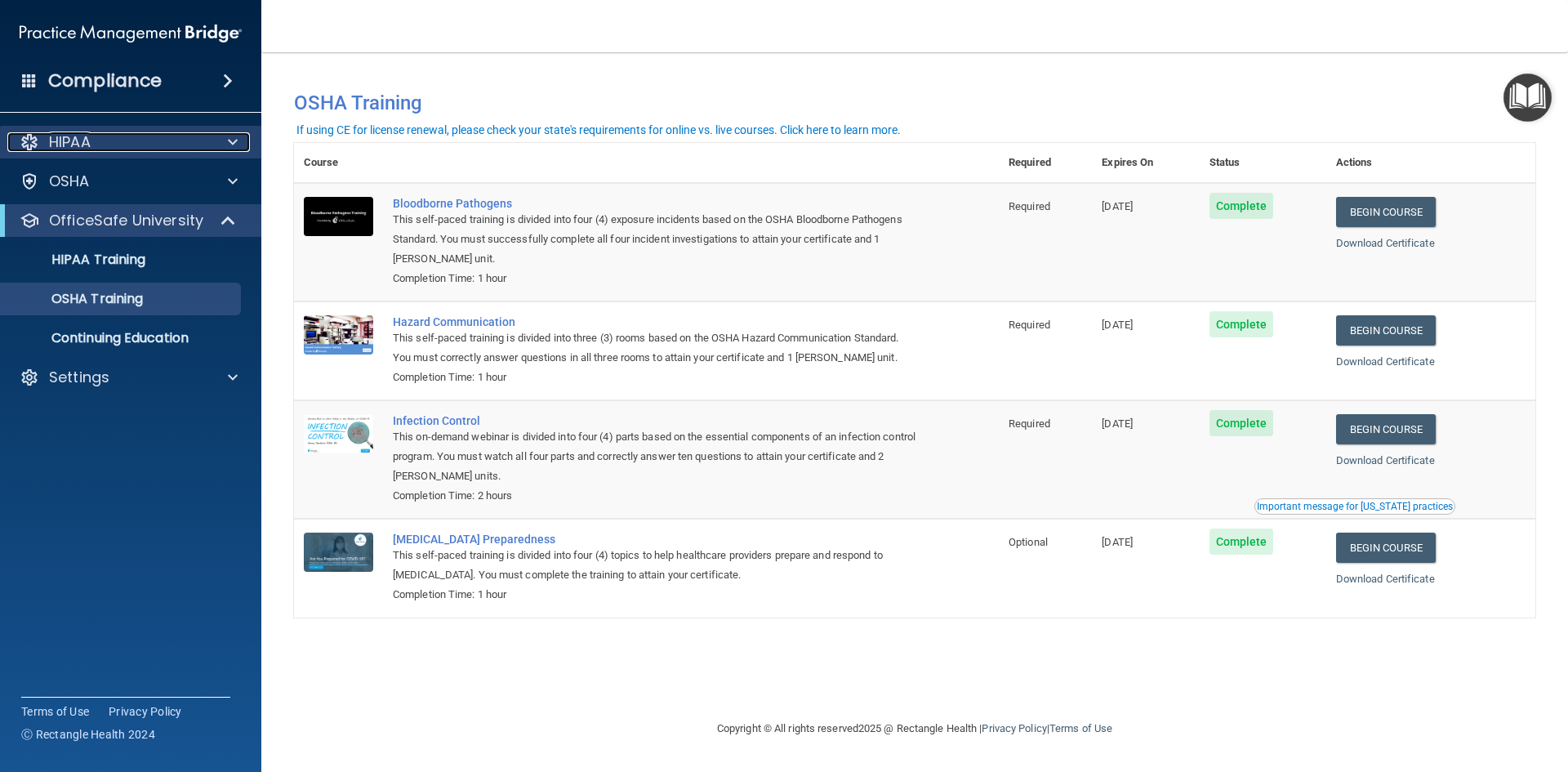
click at [109, 140] on div "HIPAA" at bounding box center [108, 142] width 202 height 20
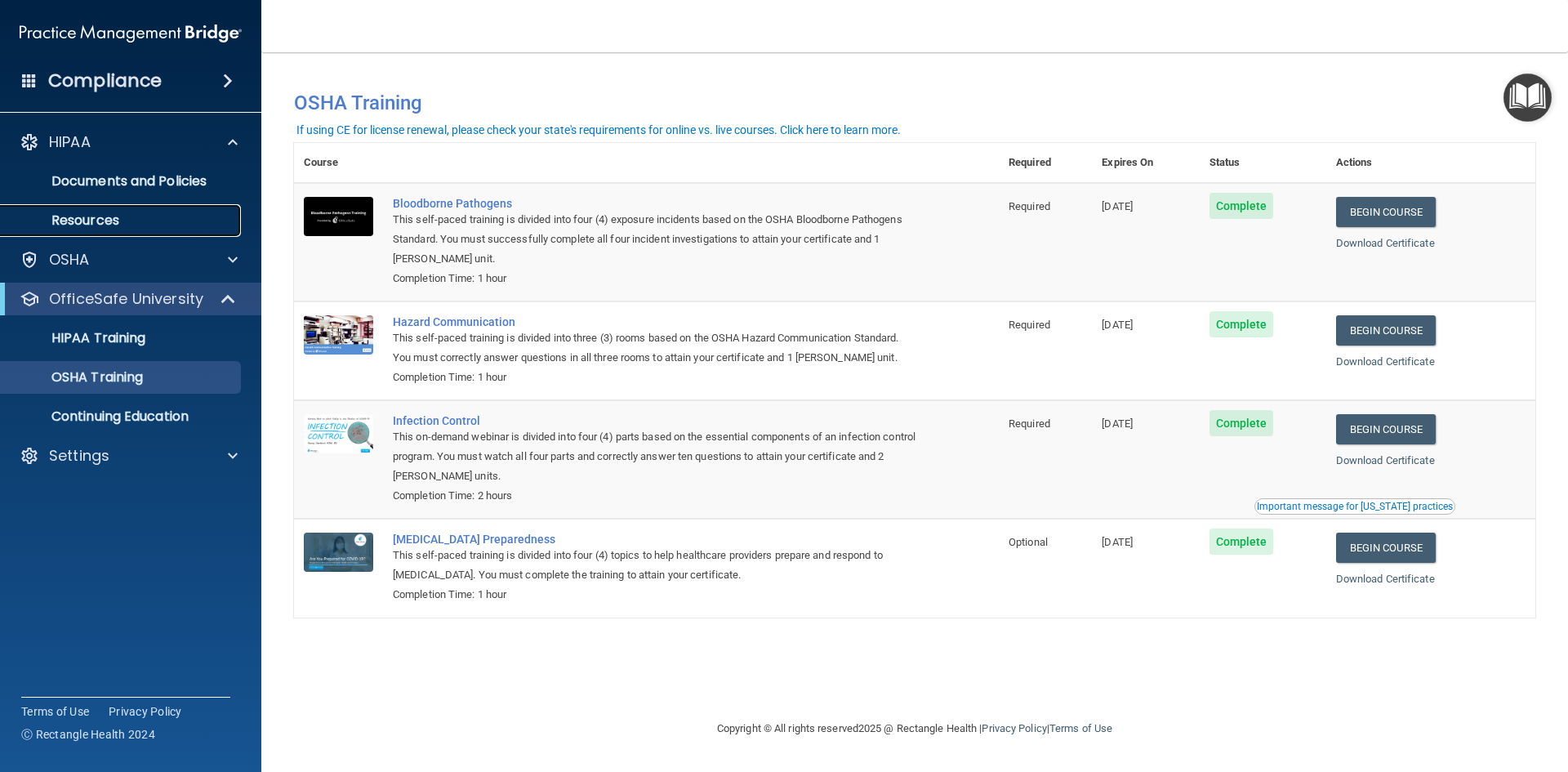
click at [94, 226] on p "Resources" at bounding box center [122, 220] width 223 height 17
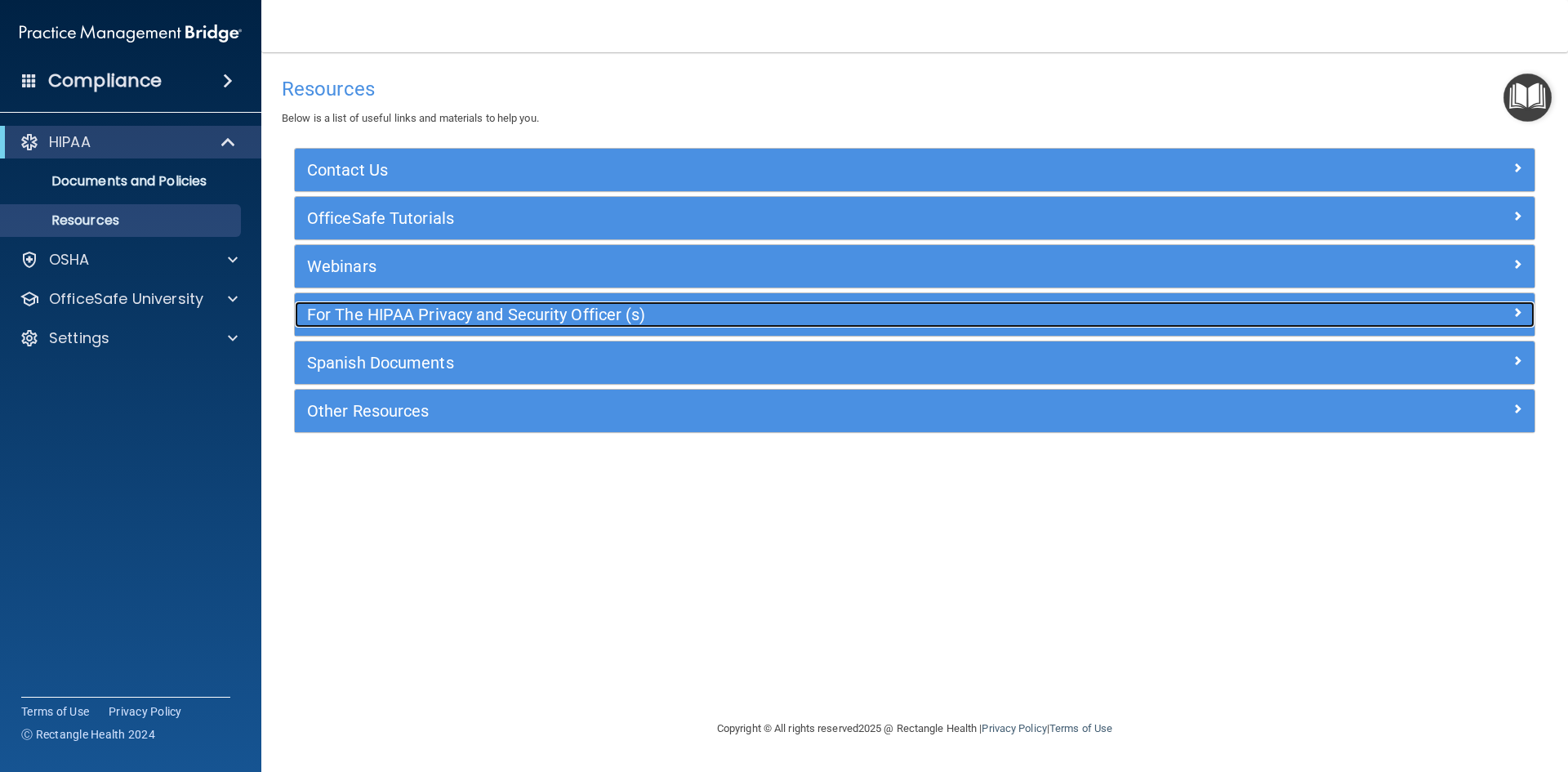
click at [1517, 306] on span at bounding box center [1518, 312] width 10 height 20
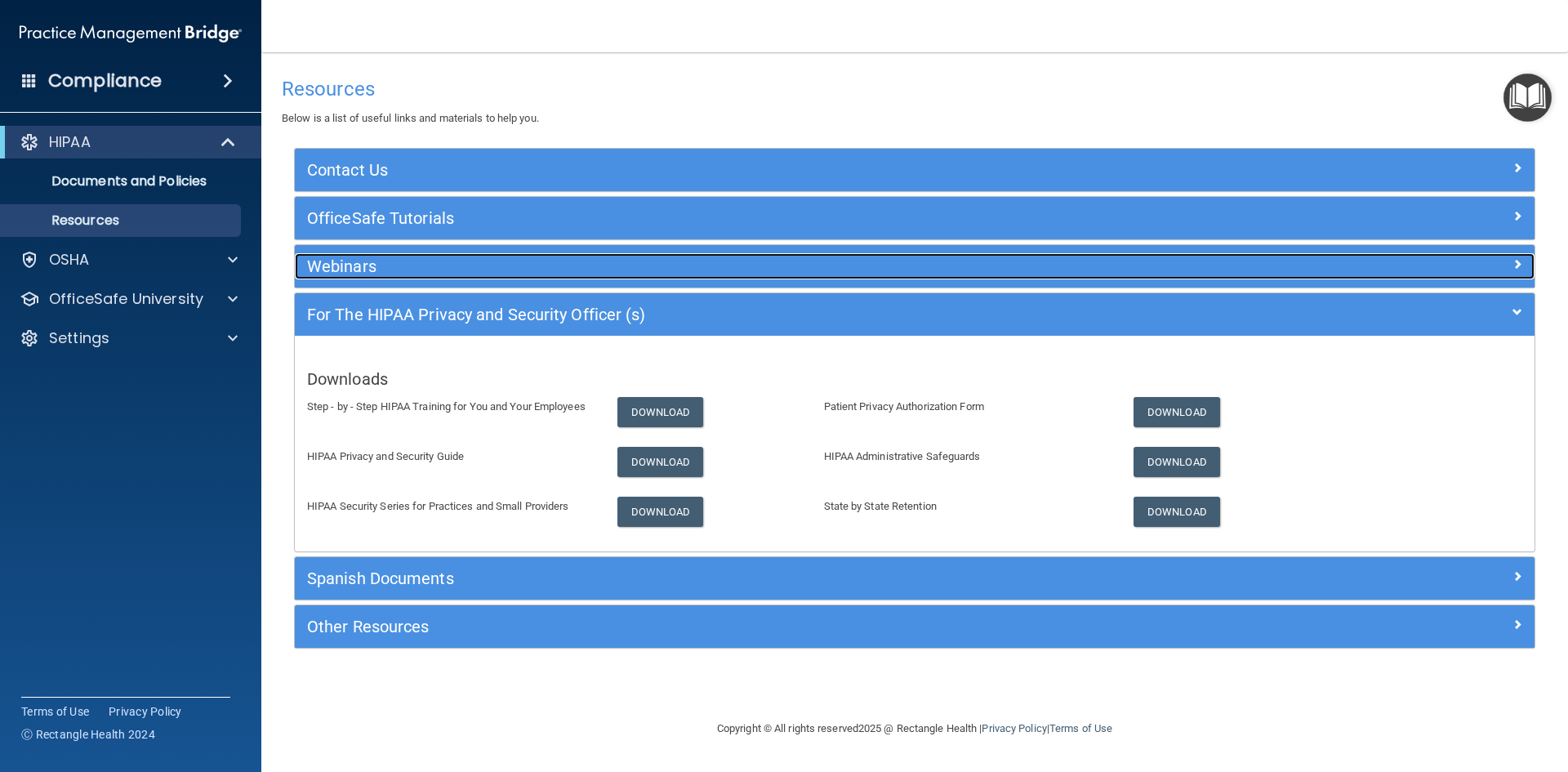
click at [414, 255] on div "Webinars" at bounding box center [760, 266] width 930 height 26
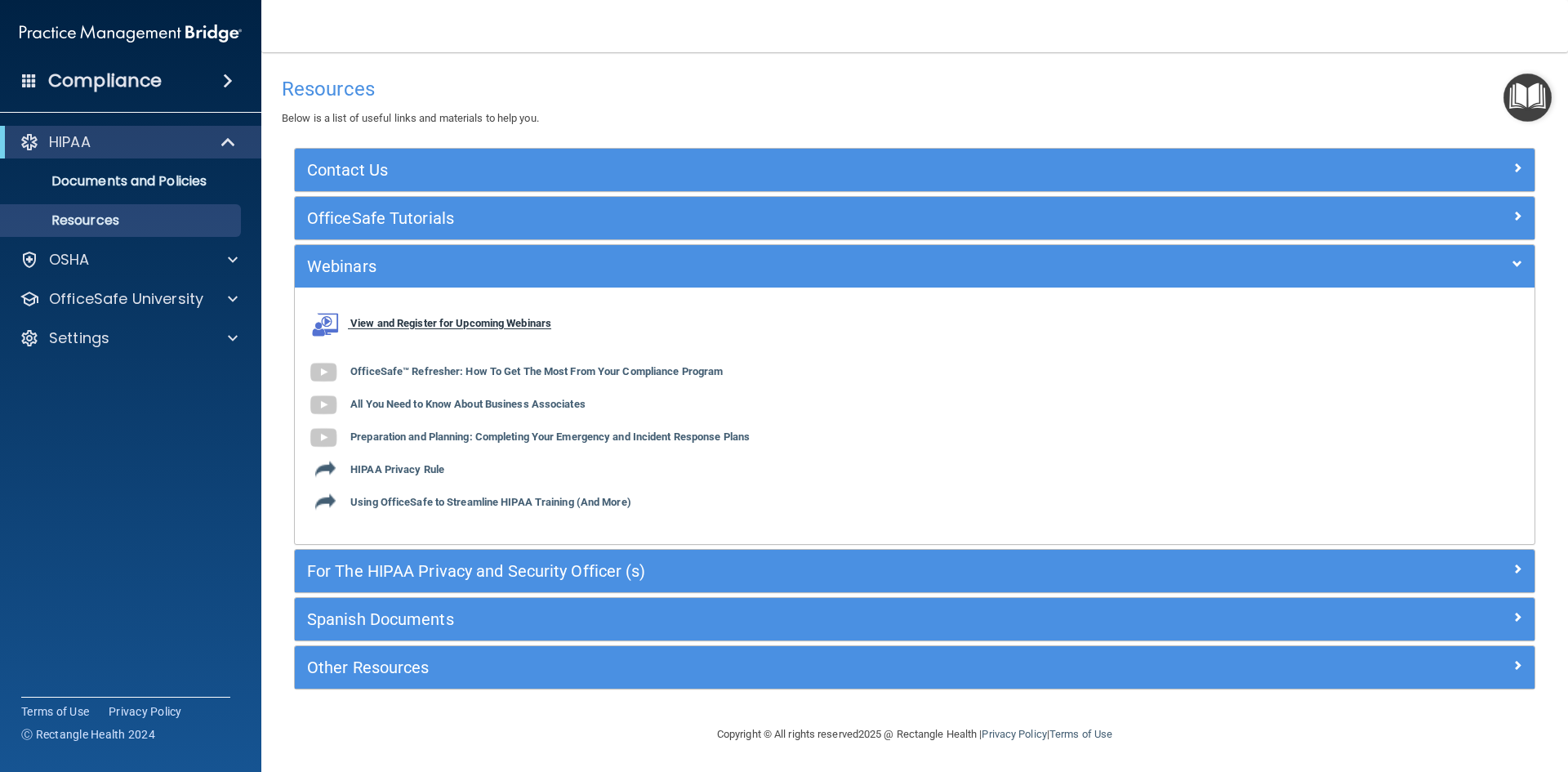
click at [475, 324] on b "View and Register for Upcoming Webinars" at bounding box center [451, 324] width 201 height 12
click at [92, 349] on div "Settings" at bounding box center [131, 338] width 263 height 33
click at [99, 336] on p "Settings" at bounding box center [79, 339] width 60 height 20
click at [114, 373] on p "My Account" at bounding box center [122, 377] width 223 height 17
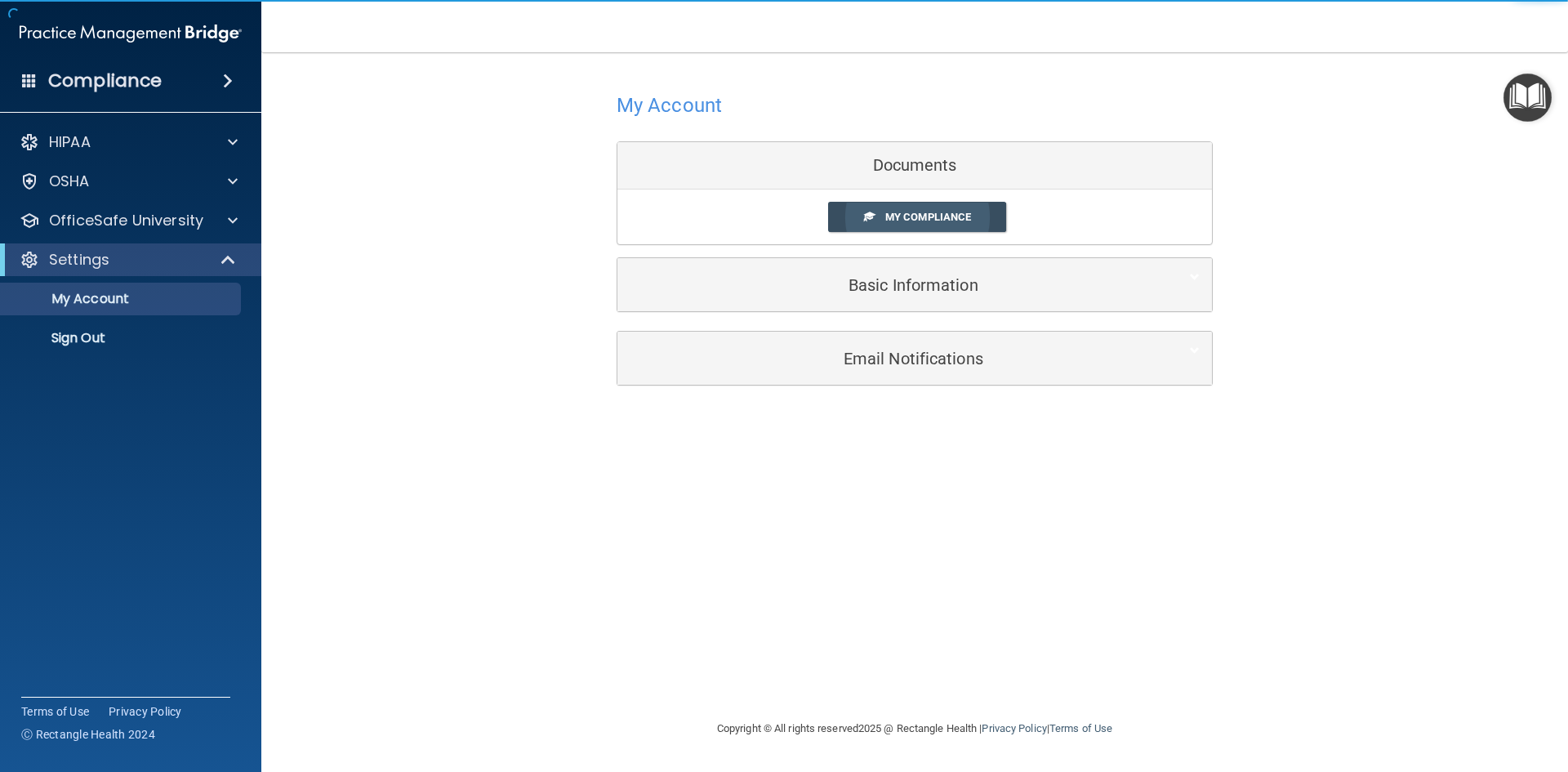
click at [942, 211] on span "My Compliance" at bounding box center [928, 216] width 86 height 12
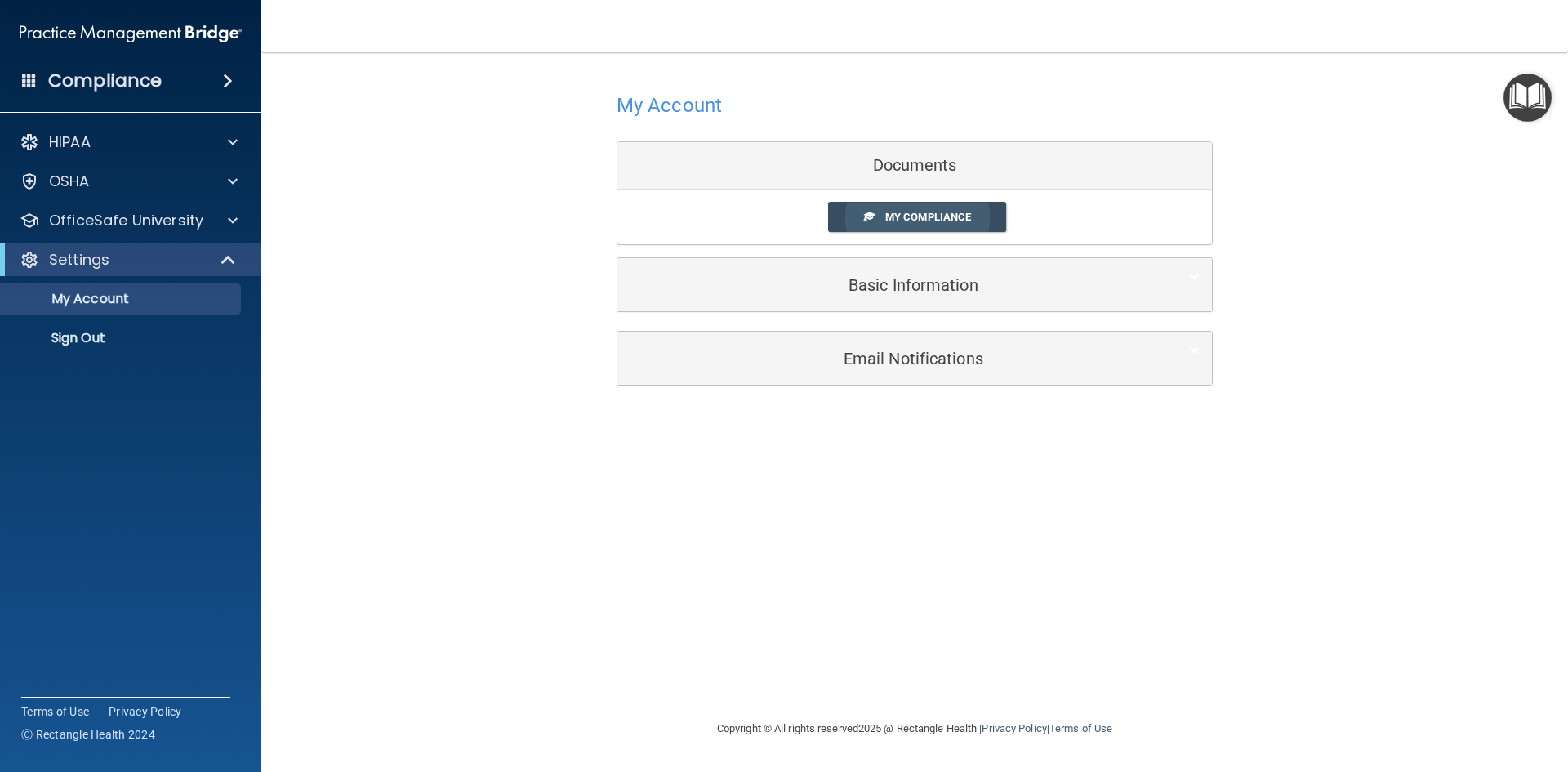
click at [924, 216] on span "My Compliance" at bounding box center [928, 216] width 86 height 12
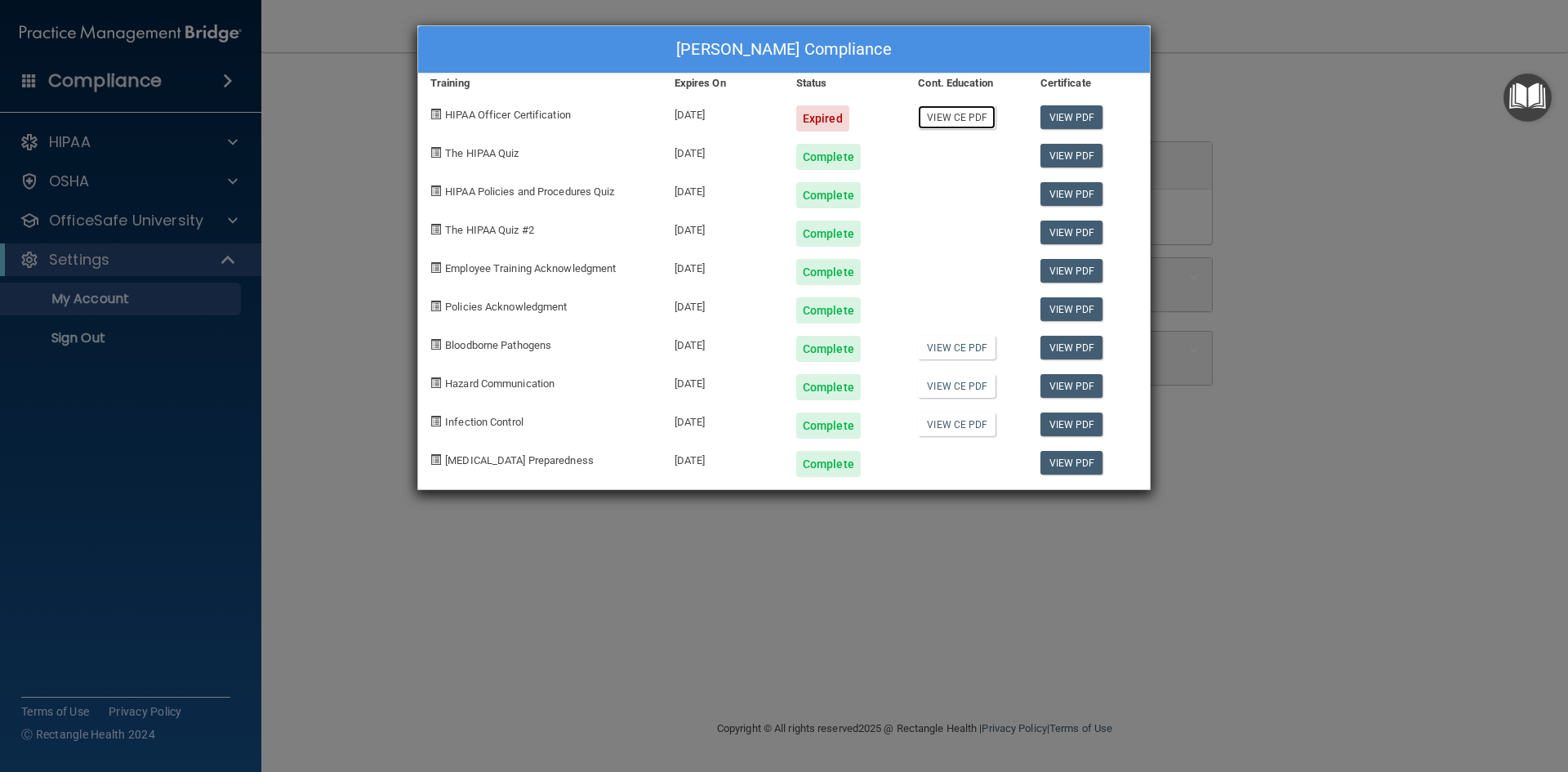
click at [968, 114] on link "View CE PDF" at bounding box center [957, 117] width 78 height 24
click at [1066, 116] on link "View PDF" at bounding box center [1072, 117] width 63 height 24
click at [526, 112] on span "HIPAA Officer Certification" at bounding box center [508, 115] width 125 height 12
click at [436, 117] on span at bounding box center [435, 114] width 11 height 11
click at [1446, 118] on div "[PERSON_NAME] Compliance Training Expires On Status Cont. Education Certificate…" at bounding box center [784, 386] width 1568 height 772
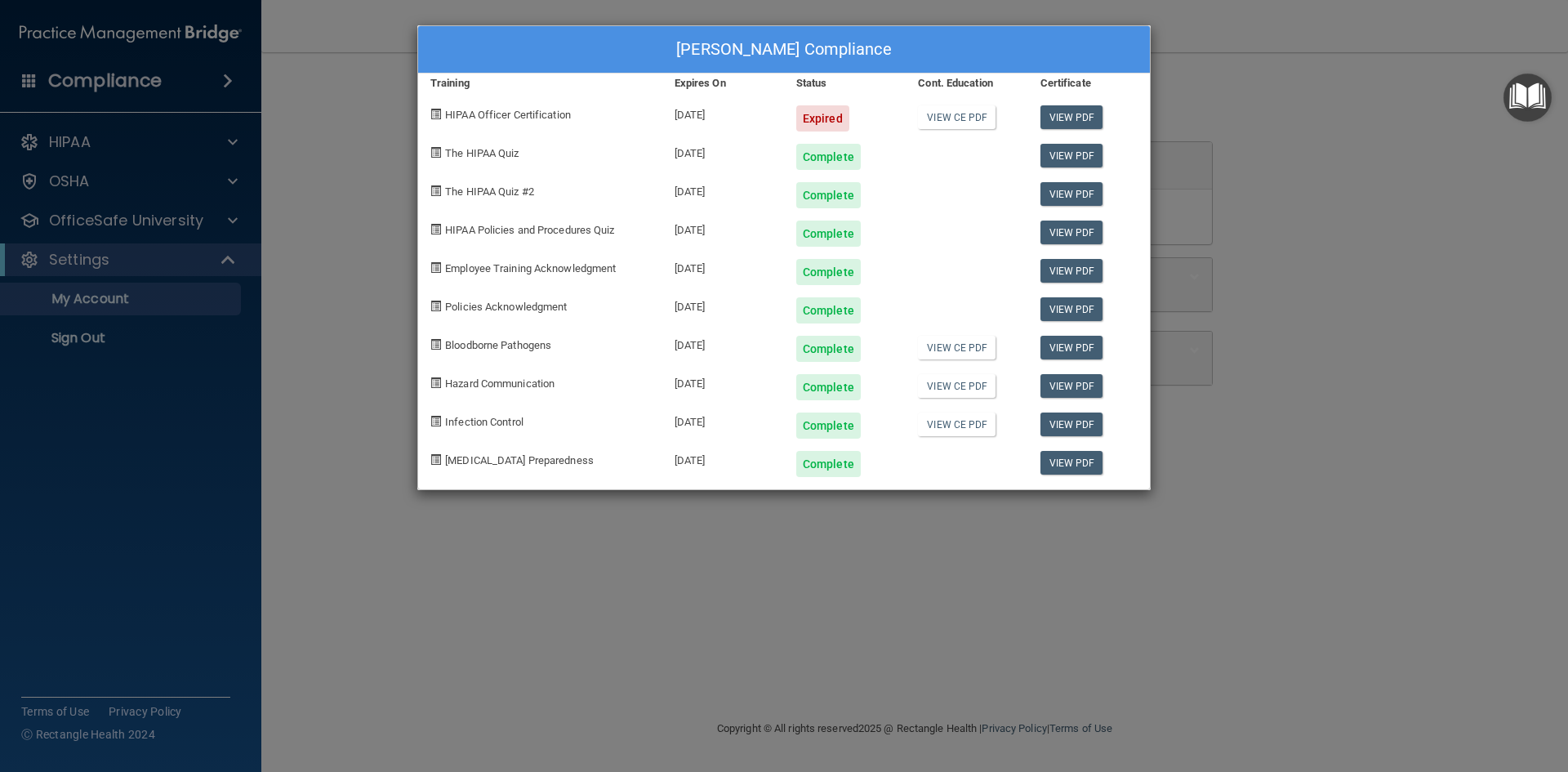
click at [1393, 116] on div "[PERSON_NAME] Compliance Training Expires On Status Cont. Education Certificate…" at bounding box center [784, 386] width 1568 height 772
